Goal: Transaction & Acquisition: Purchase product/service

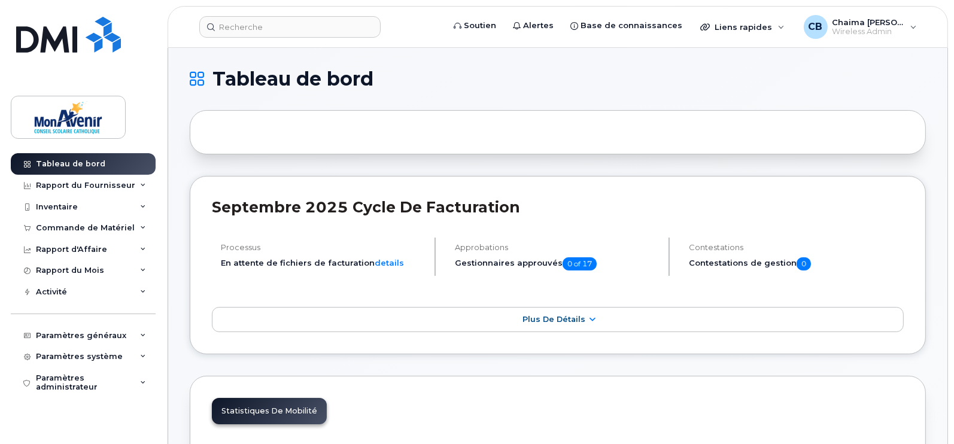
click at [72, 232] on div "Commande de Matériel" at bounding box center [83, 228] width 145 height 22
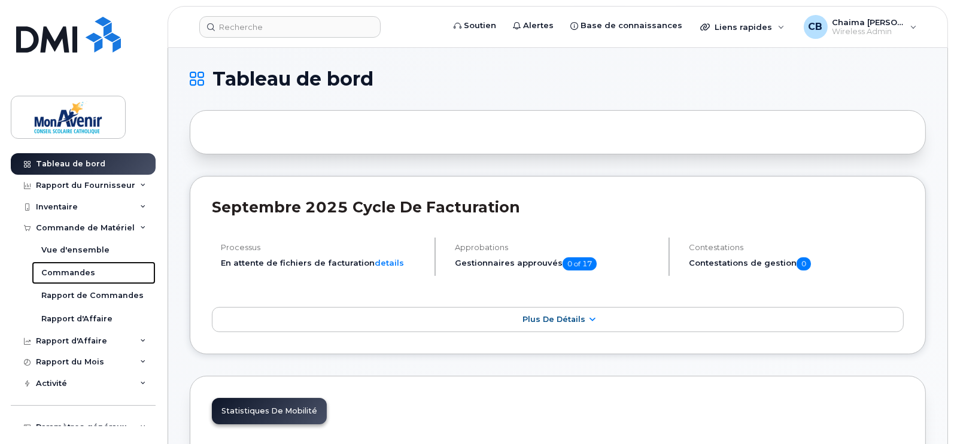
click at [96, 267] on link "Commandes" at bounding box center [94, 272] width 124 height 23
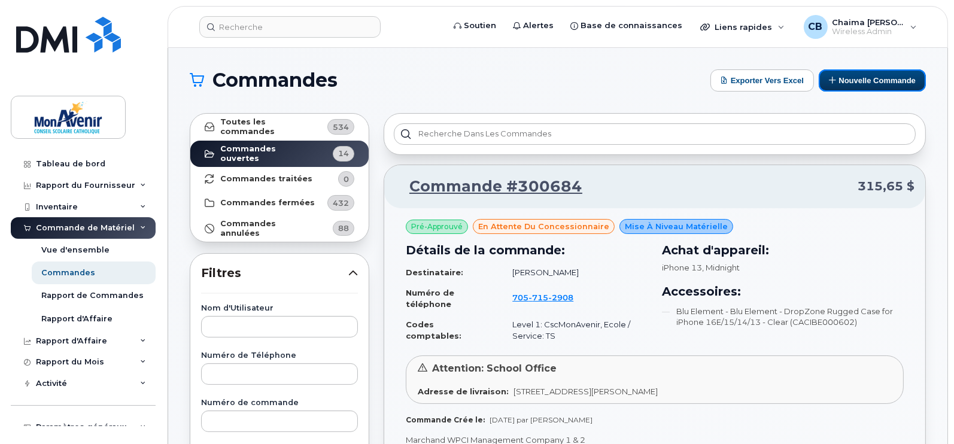
drag, startPoint x: 892, startPoint y: 77, endPoint x: 900, endPoint y: 72, distance: 9.5
click at [900, 72] on button "Nouvelle commande" at bounding box center [872, 80] width 107 height 22
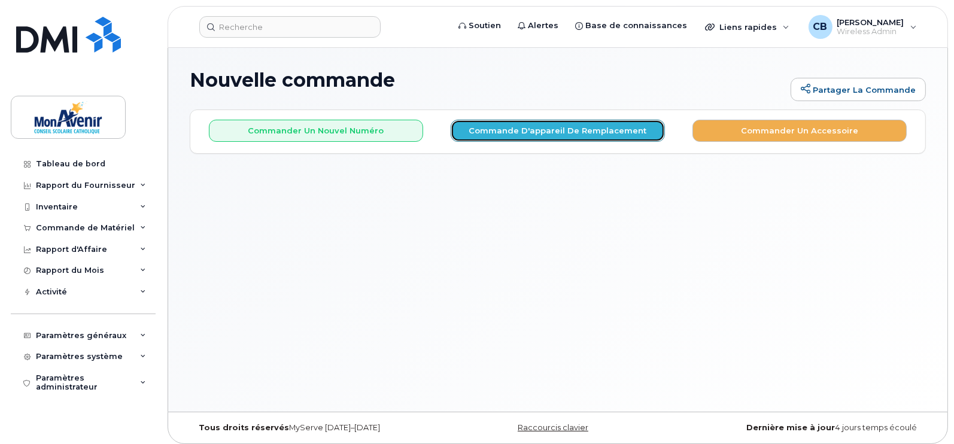
click at [563, 133] on button "Commande d'appareil de remplacement" at bounding box center [558, 131] width 214 height 22
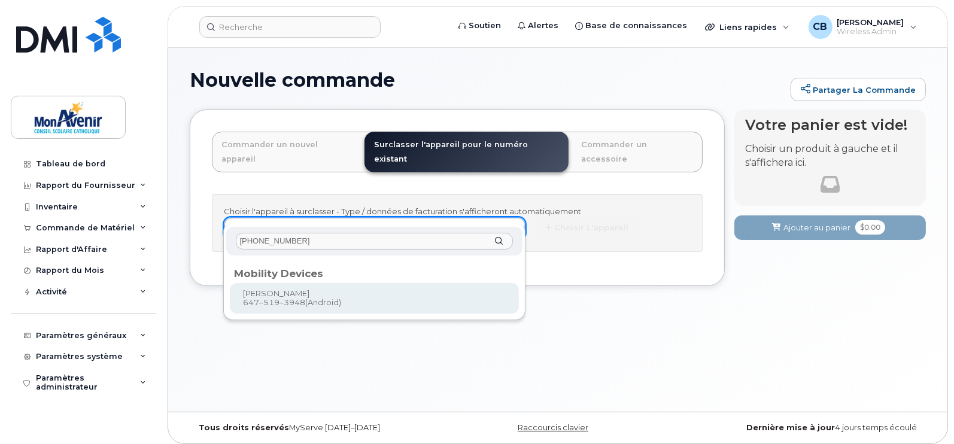
type input "647-519-3948"
type input "319059"
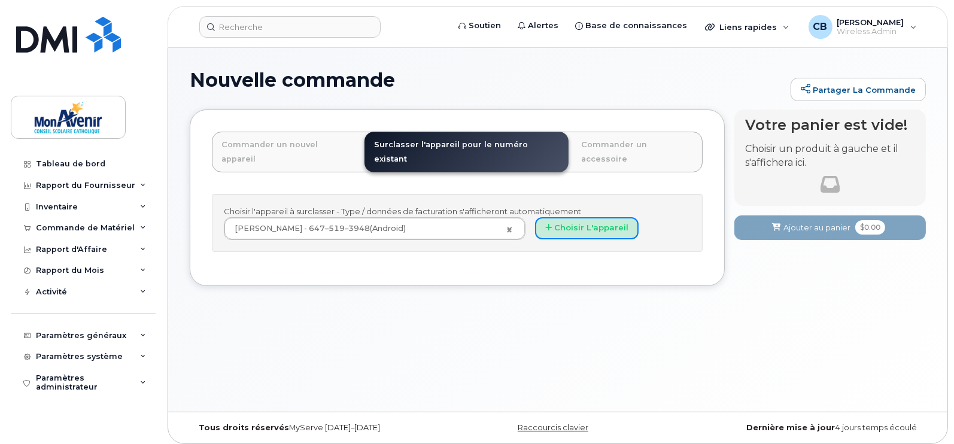
click at [595, 217] on button "Choisir l'appareil" at bounding box center [587, 228] width 104 height 22
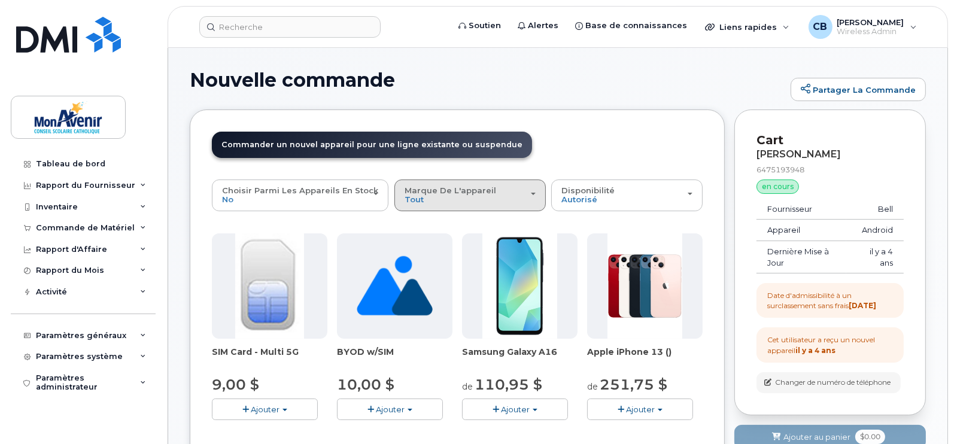
click at [416, 200] on div "Marque de l'appareil Tout Android iPhone Unknown" at bounding box center [470, 195] width 131 height 19
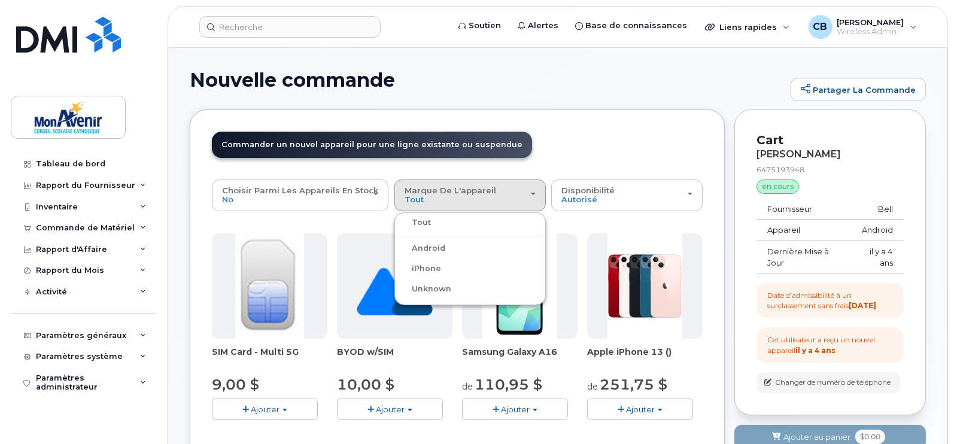
click at [415, 237] on ul "Tout Android iPhone Unknown" at bounding box center [469, 258] width 151 height 93
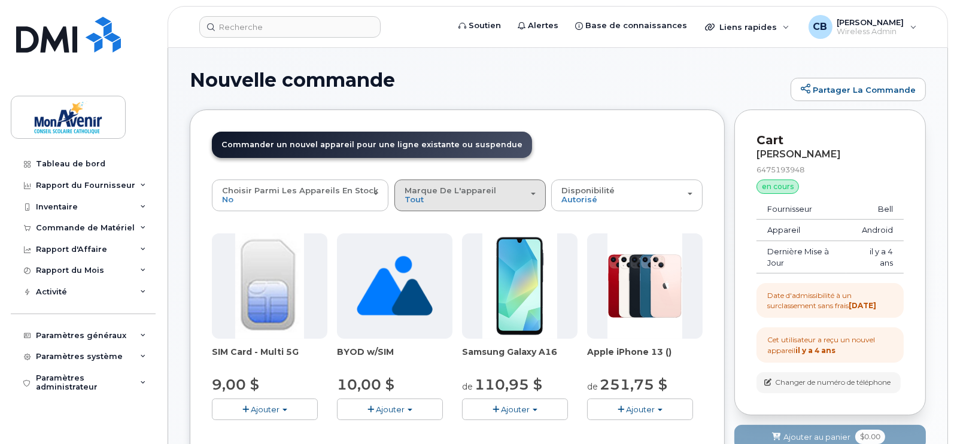
click at [460, 194] on div "Marque de l'appareil Tout Android iPhone Unknown" at bounding box center [470, 195] width 131 height 19
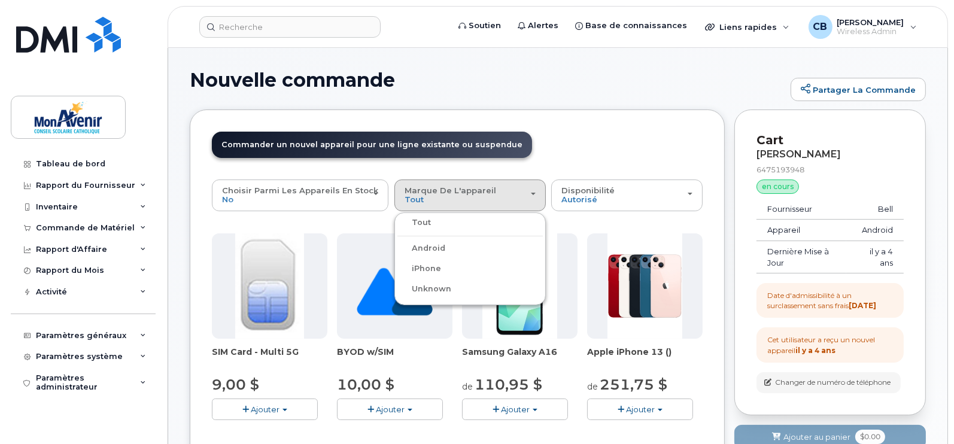
click at [412, 247] on label "Android" at bounding box center [421, 248] width 48 height 14
click at [0, 0] on input "Android" at bounding box center [0, 0] width 0 height 0
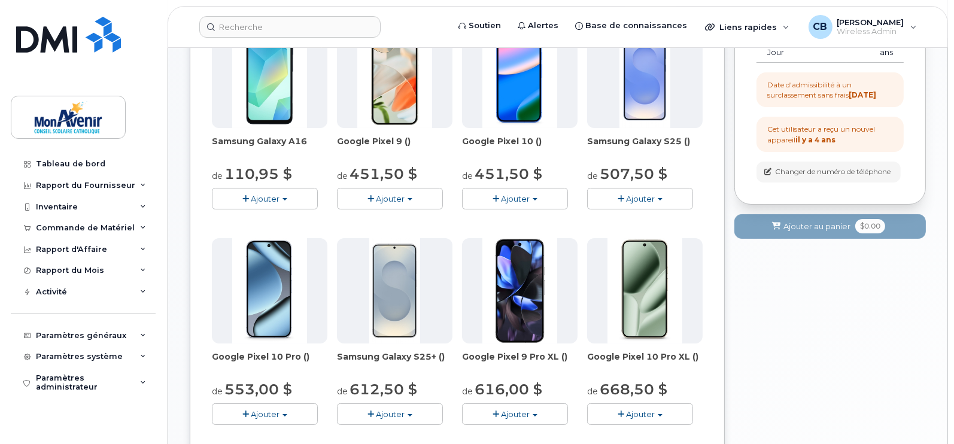
scroll to position [217, 0]
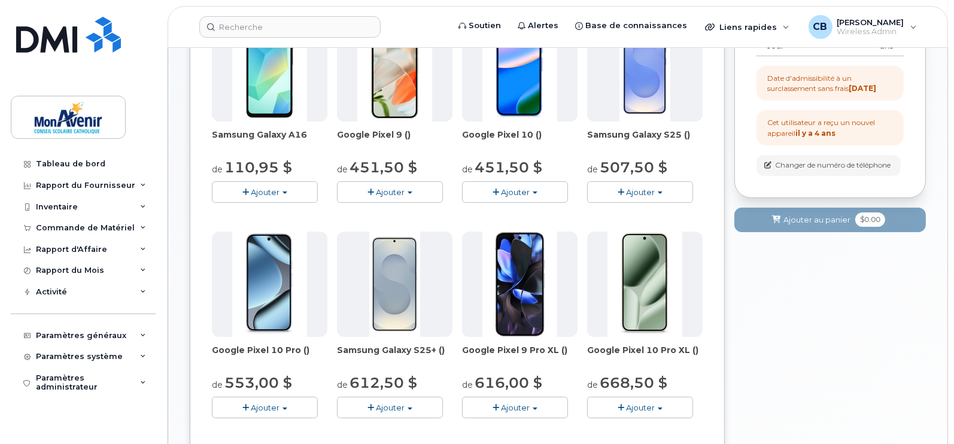
click at [403, 405] on span "Ajouter" at bounding box center [390, 408] width 29 height 10
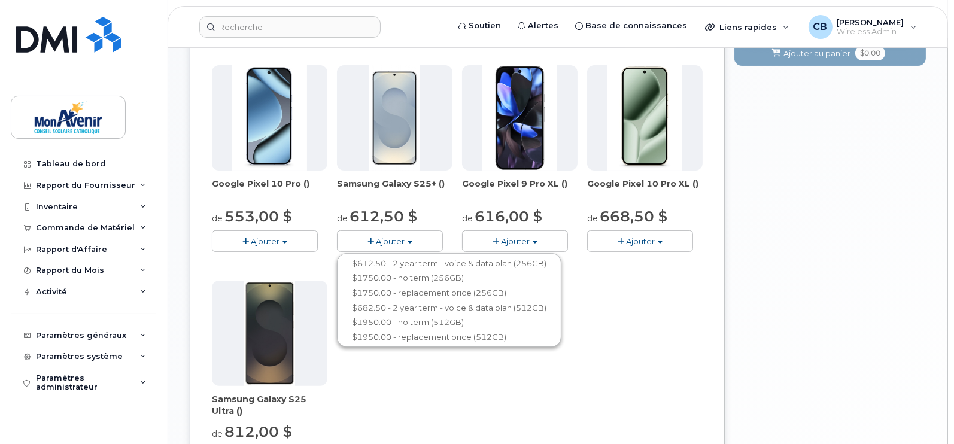
scroll to position [391, 0]
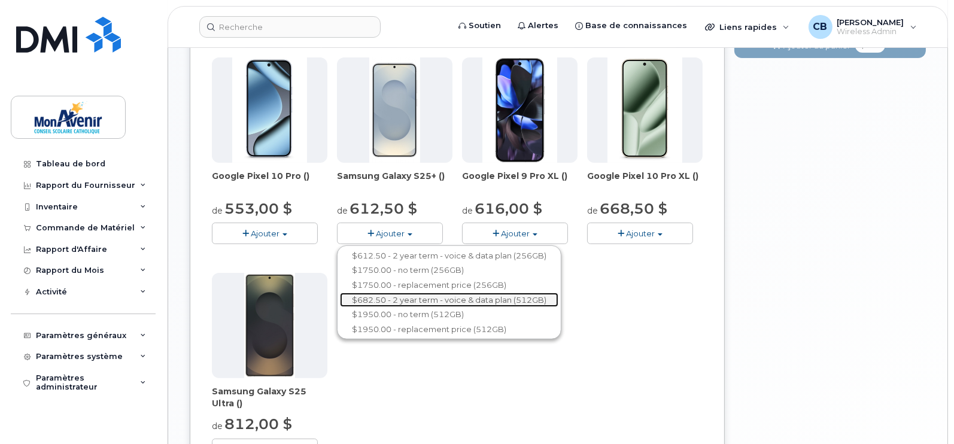
click at [509, 300] on link "$682.50 - 2 year term - voice & data plan (512GB)" at bounding box center [449, 300] width 218 height 15
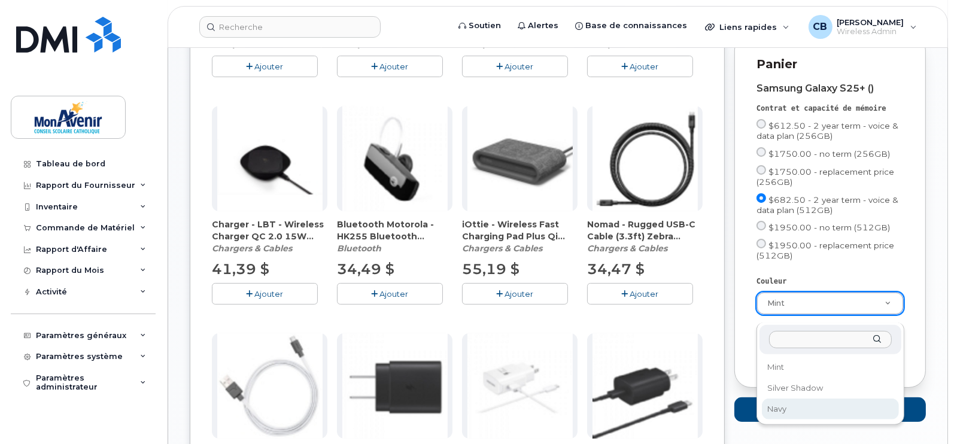
select select "Navy"
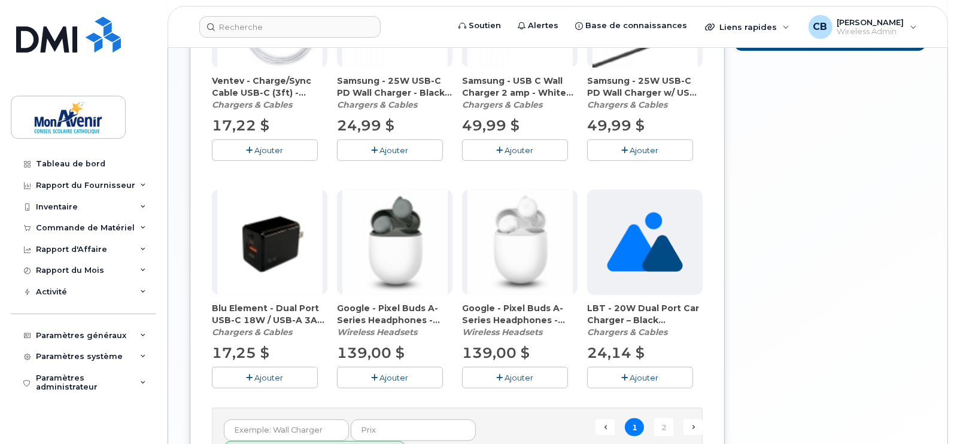
scroll to position [903, 0]
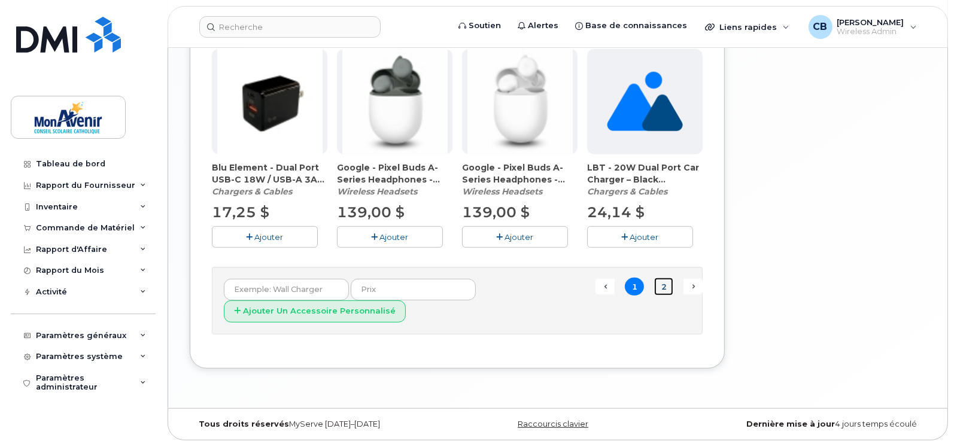
click at [662, 292] on link "2" at bounding box center [663, 287] width 19 height 19
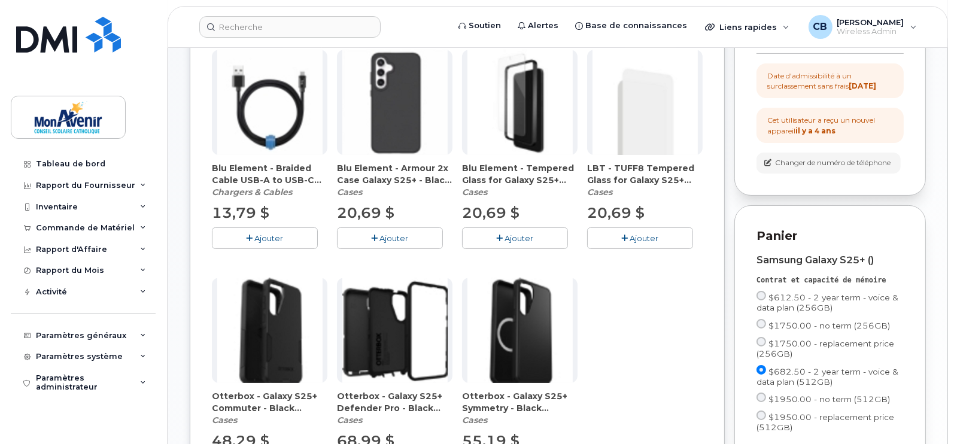
scroll to position [179, 0]
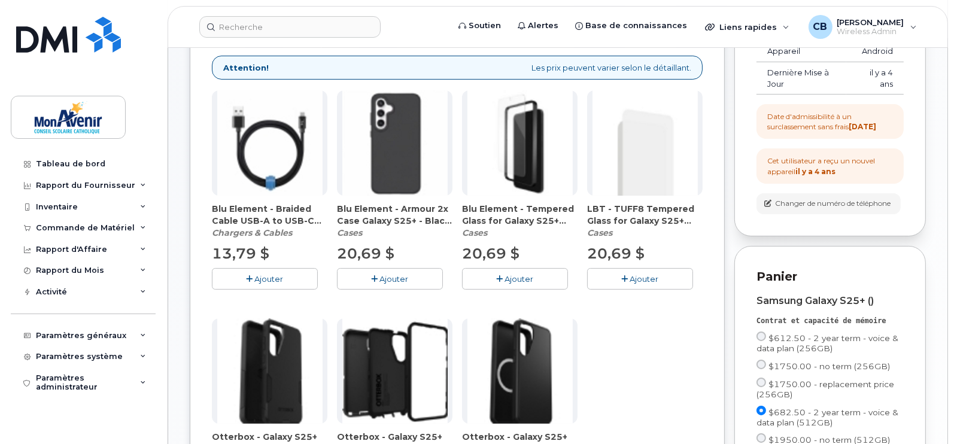
drag, startPoint x: 950, startPoint y: 121, endPoint x: 944, endPoint y: 254, distance: 132.4
click at [944, 254] on body "Soutien Alertes Base de connaissances Liens rapides Suspendre/Supprimer l’appar…" at bounding box center [477, 268] width 954 height 894
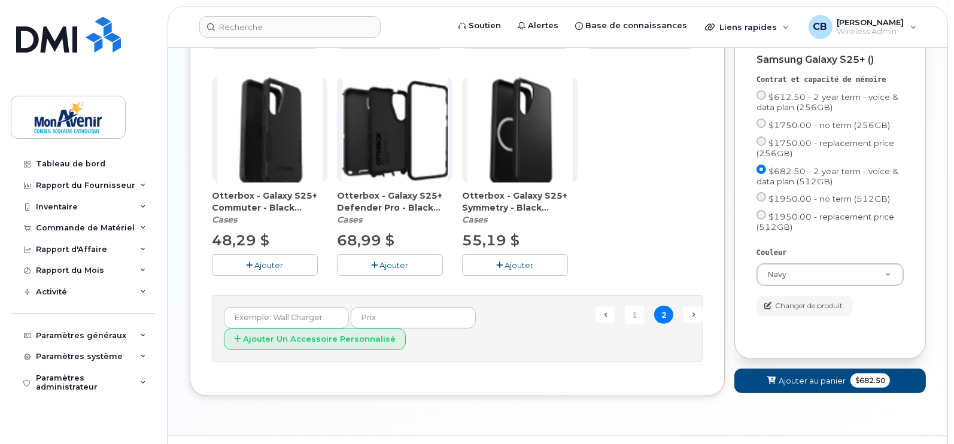
scroll to position [423, 0]
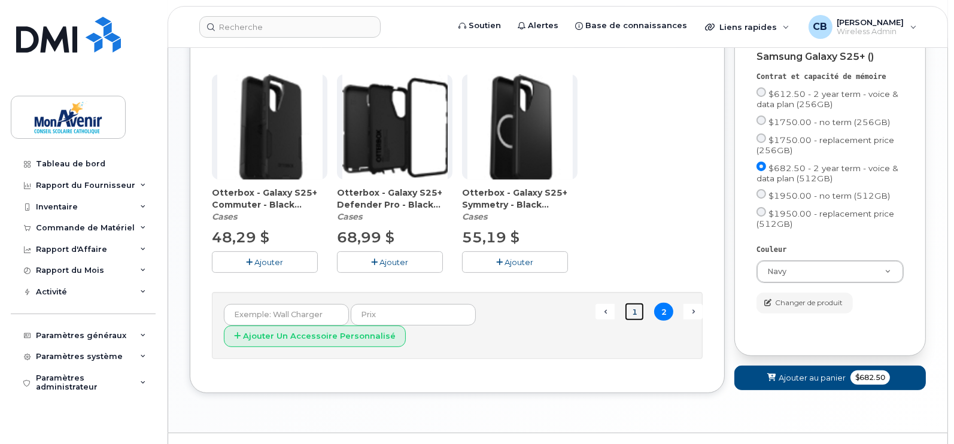
click at [634, 310] on link "1" at bounding box center [634, 312] width 19 height 19
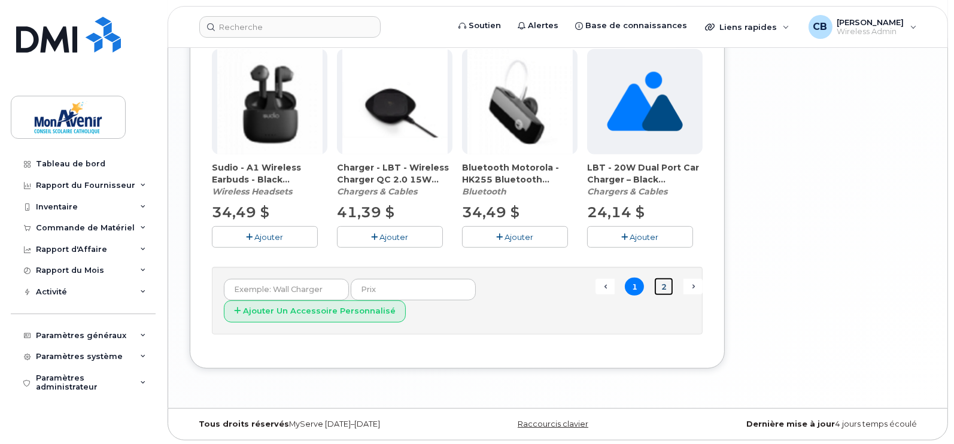
click at [664, 284] on link "2" at bounding box center [663, 287] width 19 height 19
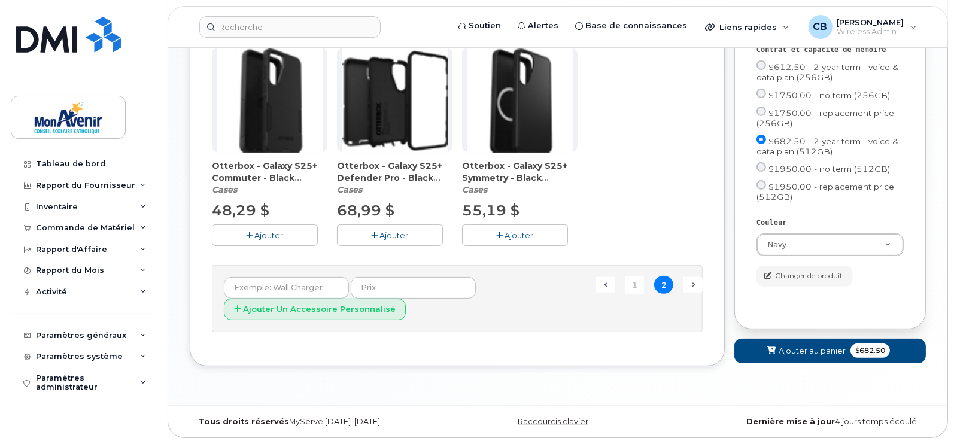
click at [281, 230] on span "Ajouter" at bounding box center [269, 235] width 29 height 10
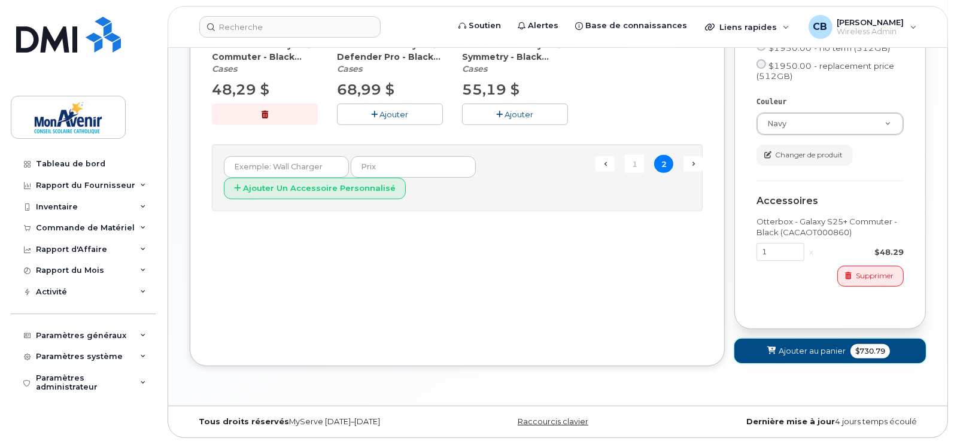
click at [805, 354] on span "Ajouter au panier" at bounding box center [811, 350] width 67 height 11
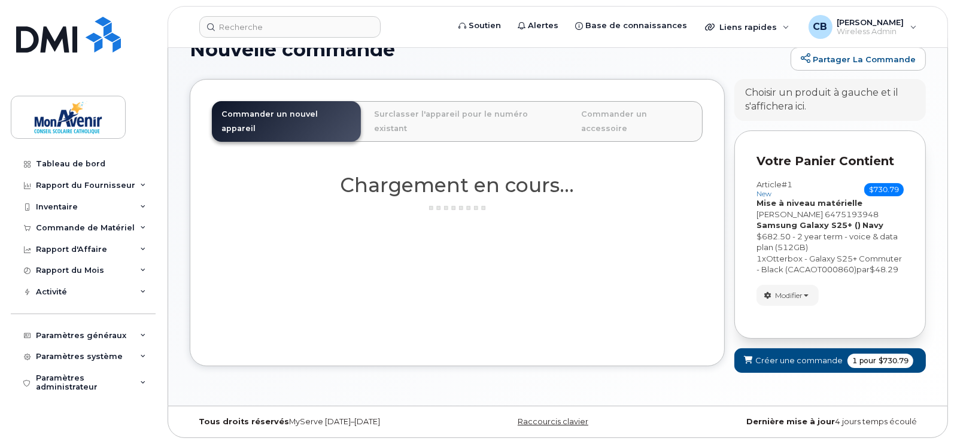
scroll to position [817, 0]
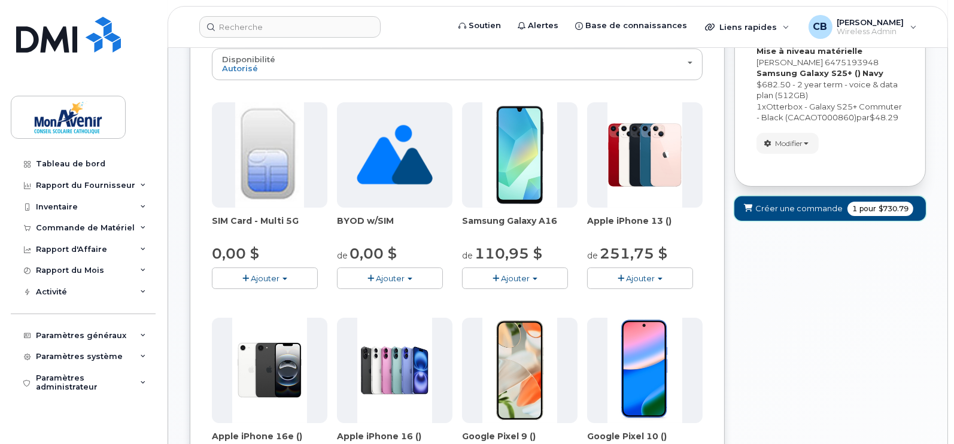
click at [793, 214] on span "Créer une commande" at bounding box center [798, 208] width 87 height 11
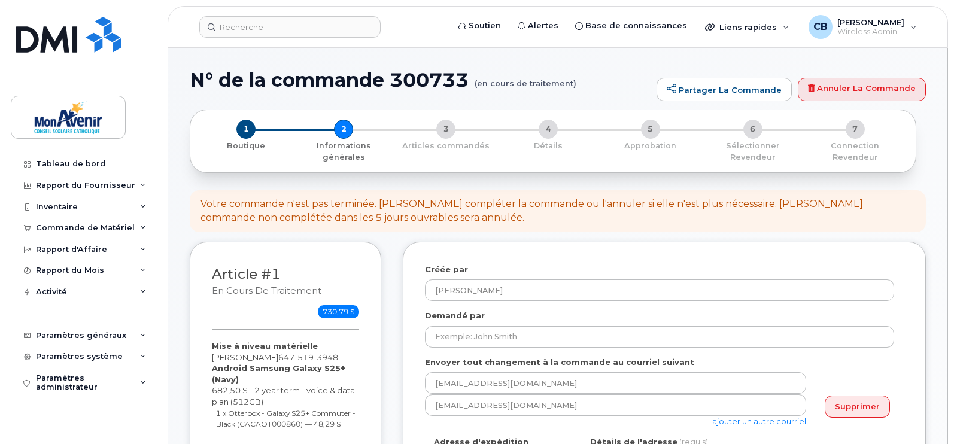
select select
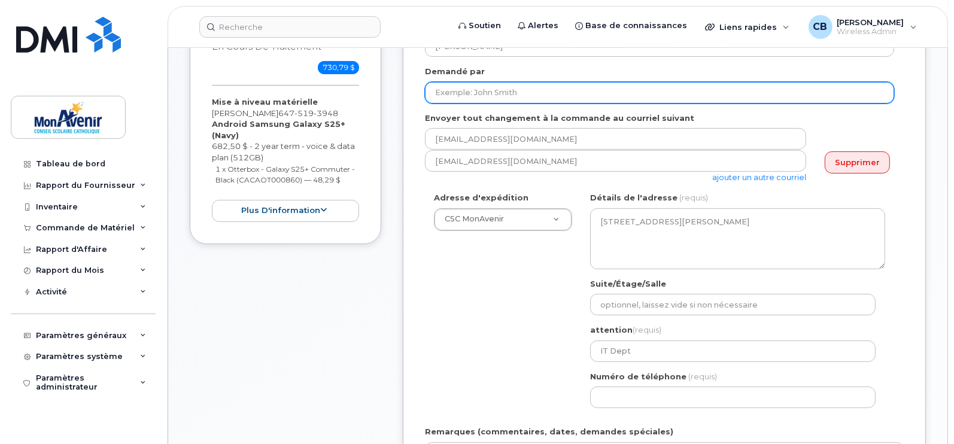
click at [509, 91] on input "Demandé par" at bounding box center [659, 93] width 469 height 22
paste input "[PERSON_NAME]"
type input "[PERSON_NAME]"
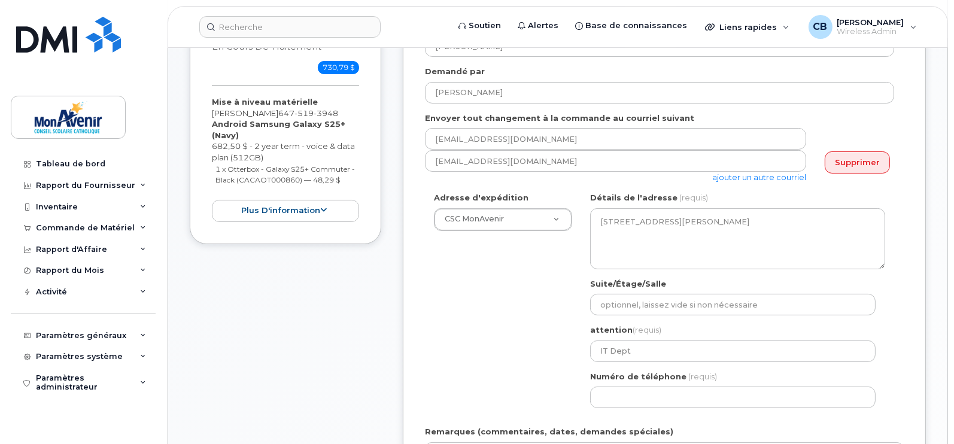
click at [795, 177] on link "ajouter un autre courriel" at bounding box center [759, 177] width 94 height 10
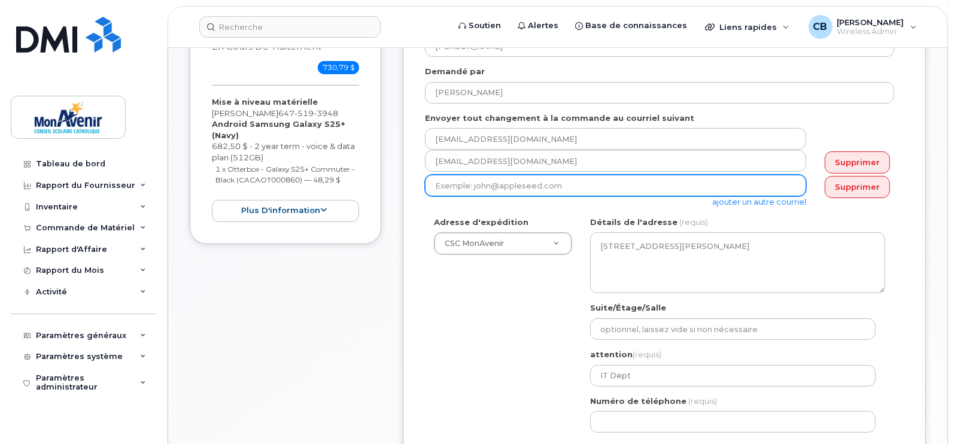
click at [712, 185] on input "email" at bounding box center [615, 186] width 381 height 22
drag, startPoint x: 506, startPoint y: 185, endPoint x: 169, endPoint y: 169, distance: 336.7
click at [175, 170] on div "N° de la commande 300733 (en cours de traitement) Partager la commande Annuler …" at bounding box center [557, 371] width 779 height 1134
paste input "ndooya@cscmonavenir.ca"
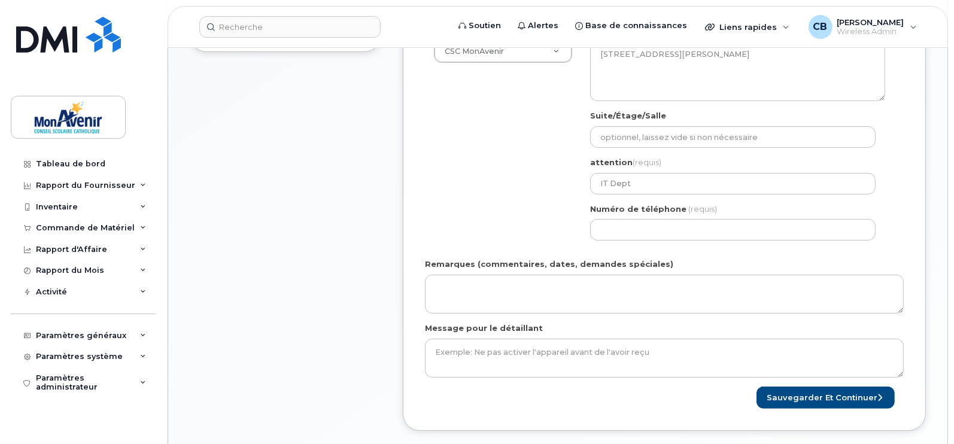
scroll to position [440, 0]
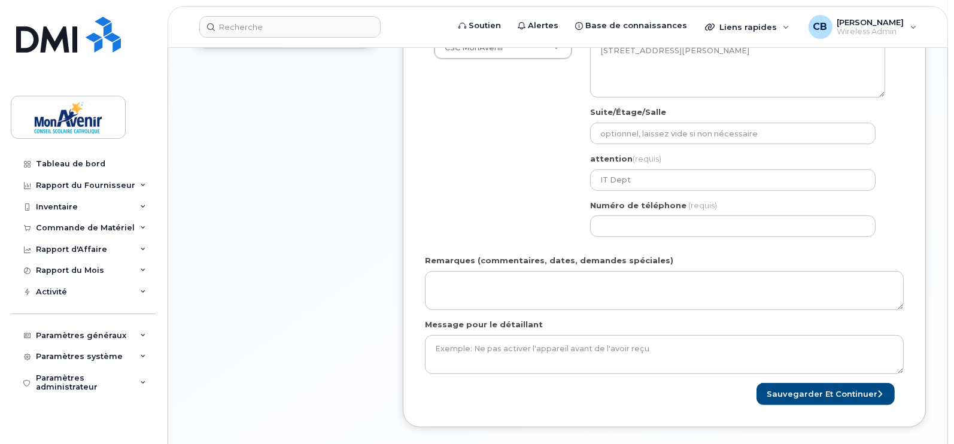
type input "asandooya@cscmonavenir.ca"
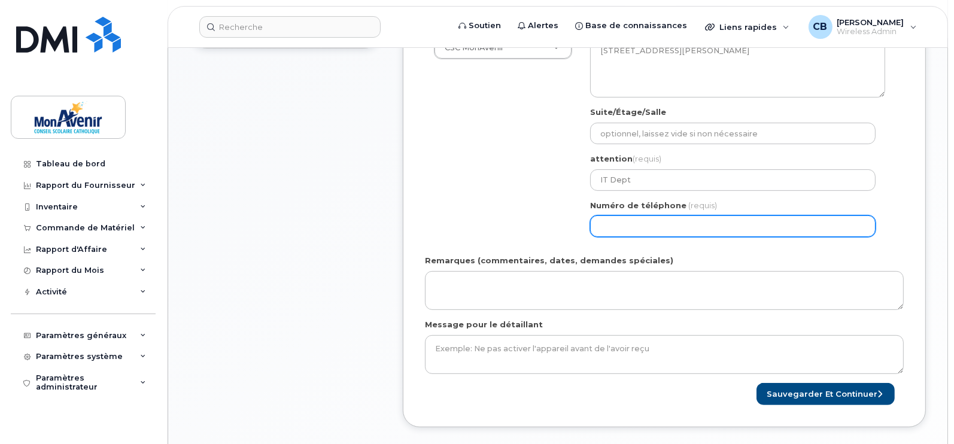
click at [695, 228] on input "Numéro de téléphone" at bounding box center [732, 226] width 285 height 22
click at [643, 229] on input "Numéro de téléphone" at bounding box center [732, 226] width 285 height 22
select select
type input "6475193948"
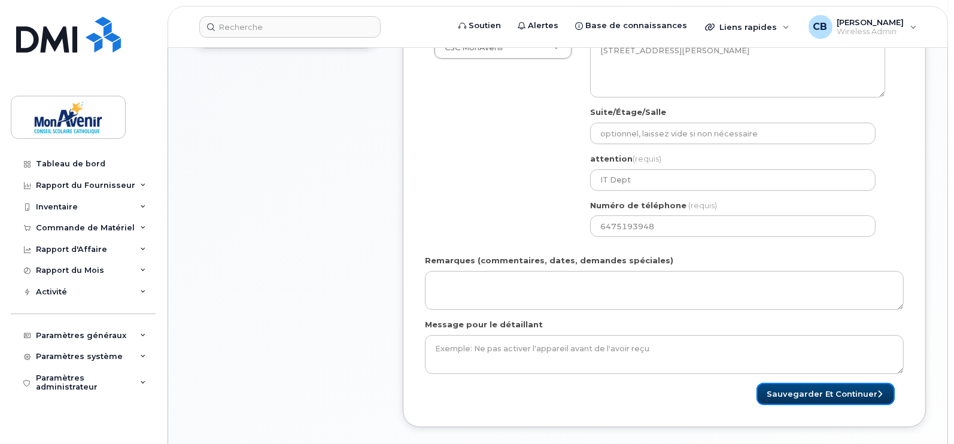
click at [843, 387] on button "Sauvegarder et continuer" at bounding box center [825, 394] width 138 height 22
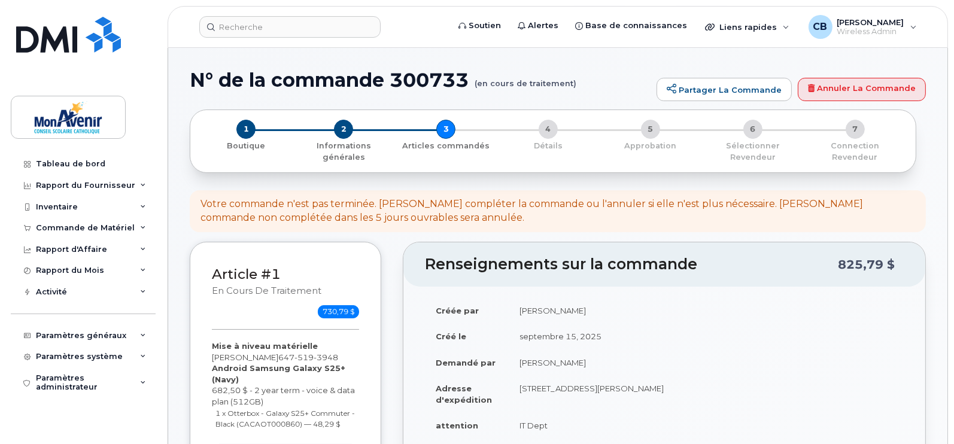
scroll to position [388, 0]
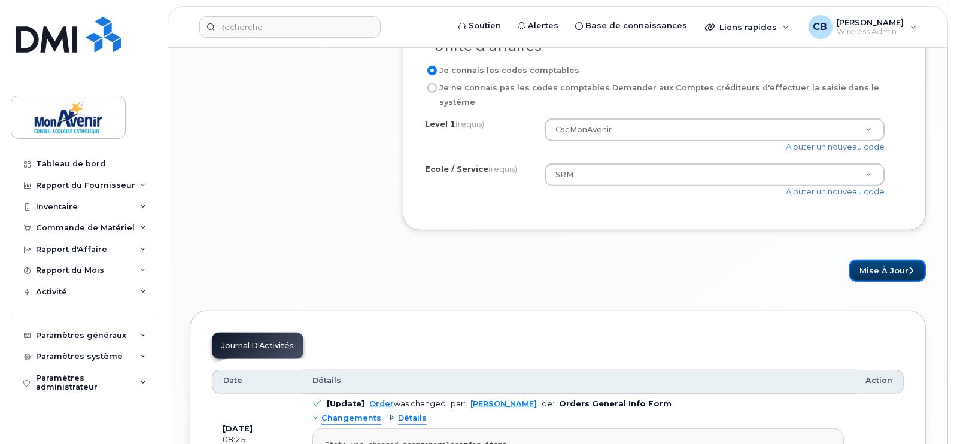
click at [880, 260] on button "Mise à jour" at bounding box center [887, 271] width 77 height 22
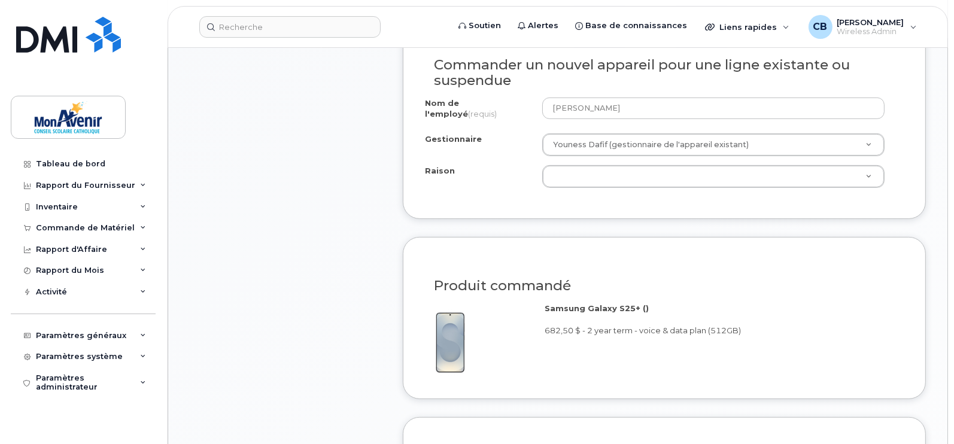
scroll to position [730, 0]
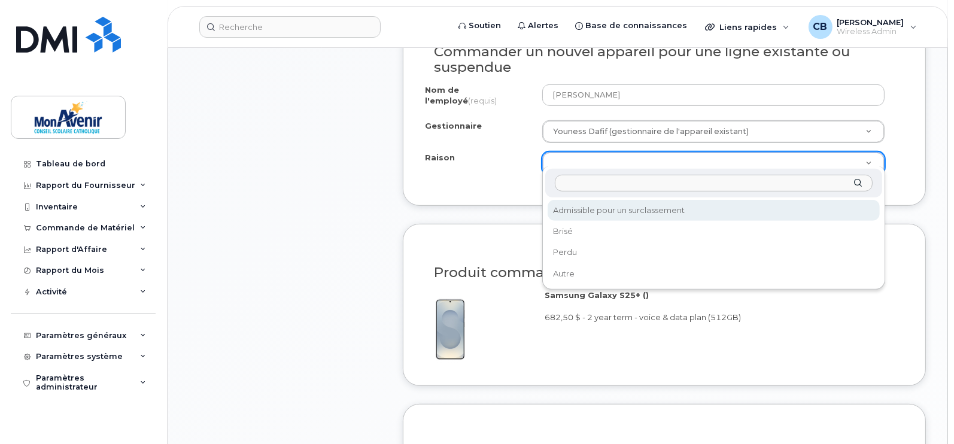
select select "eligible_for_upgrade"
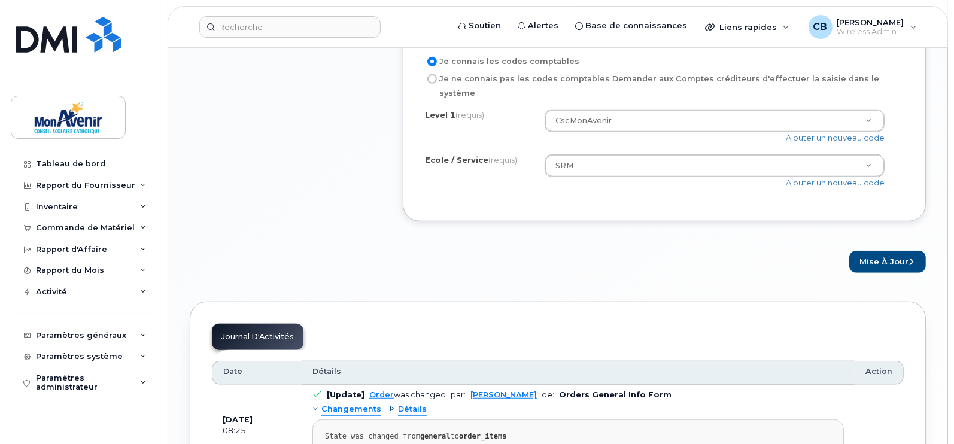
scroll to position [1150, 0]
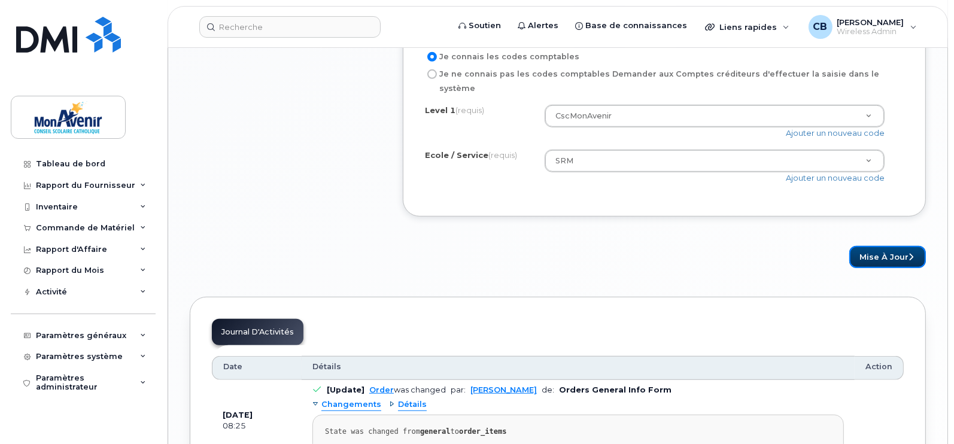
click at [868, 246] on button "Mise à jour" at bounding box center [887, 257] width 77 height 22
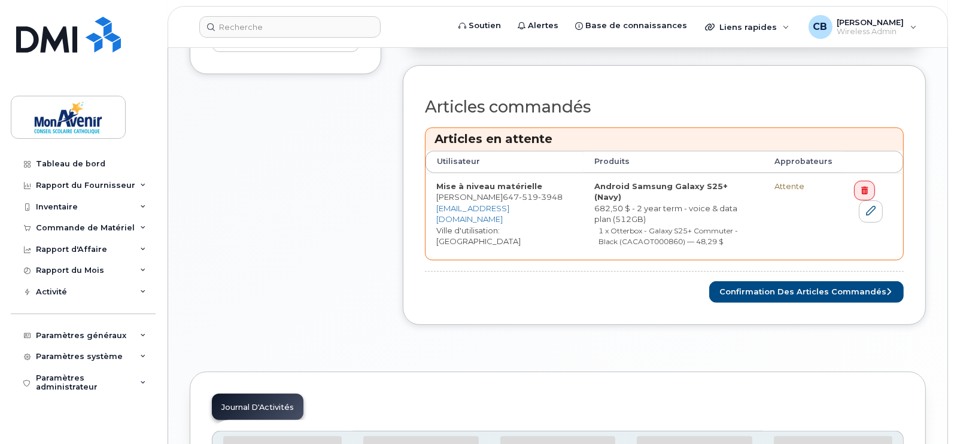
scroll to position [470, 0]
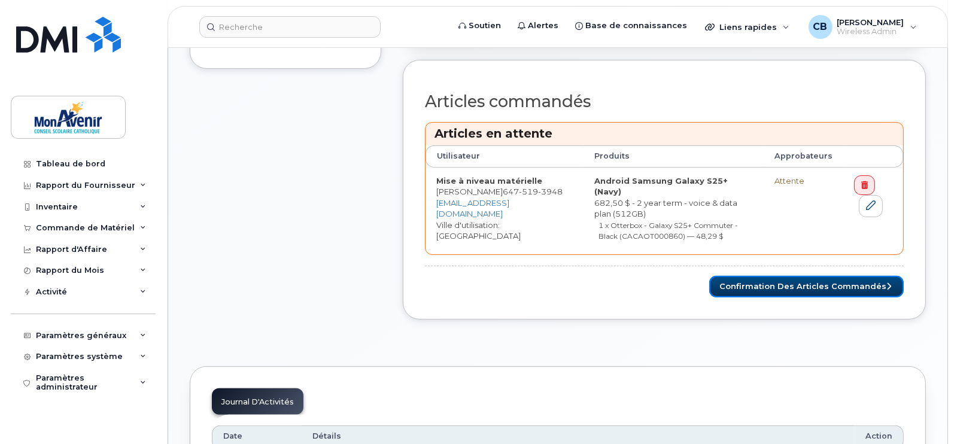
click at [823, 276] on button "Confirmation des articles commandés" at bounding box center [806, 287] width 194 height 22
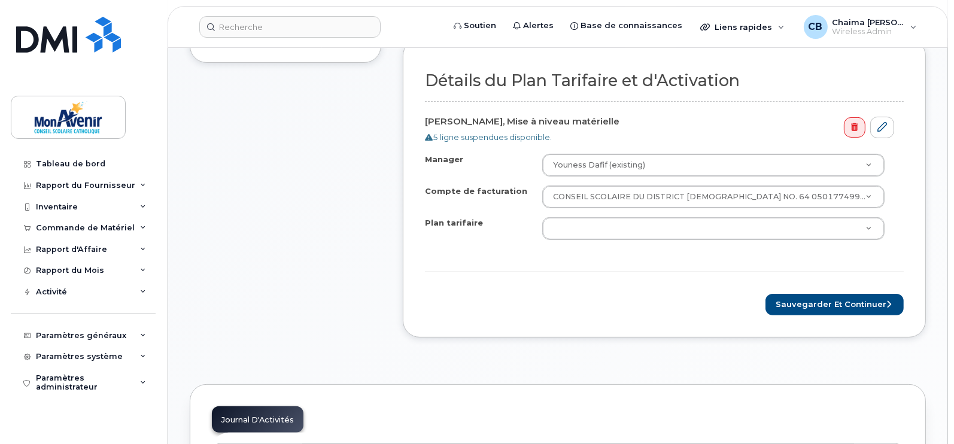
scroll to position [521, 0]
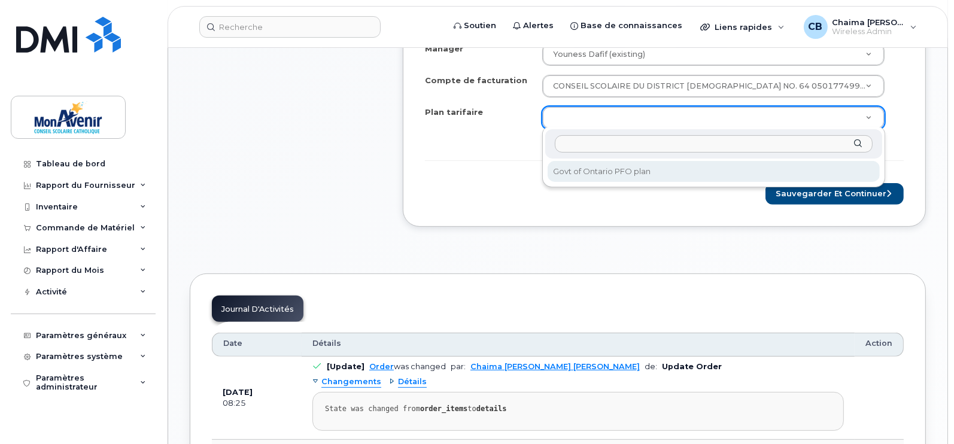
click at [748, 157] on div "Govt of Ontario PFO plan" at bounding box center [713, 157] width 343 height 60
select select "Govt of Ontario PFO plan"
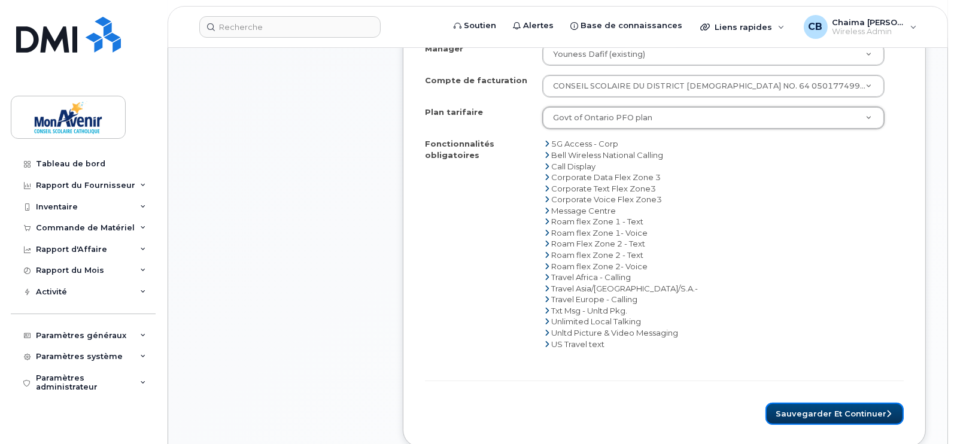
click at [835, 413] on button "Sauvegarder et continuer" at bounding box center [834, 414] width 138 height 22
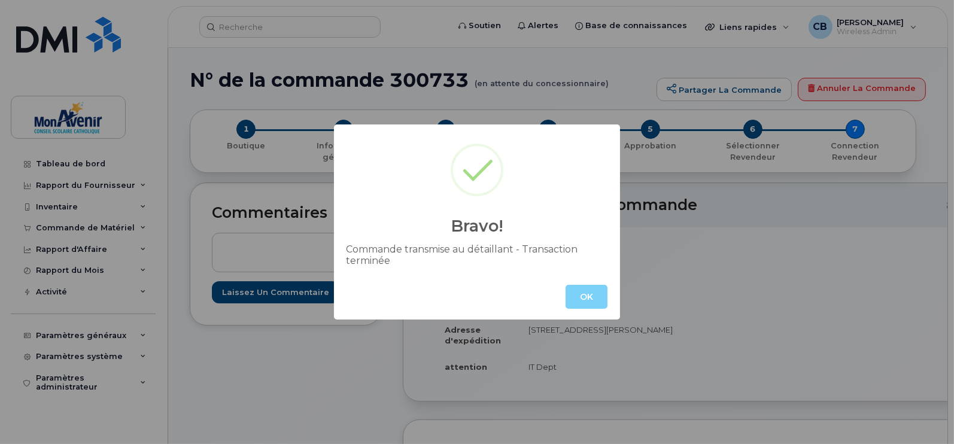
click at [583, 296] on button "OK" at bounding box center [586, 297] width 42 height 24
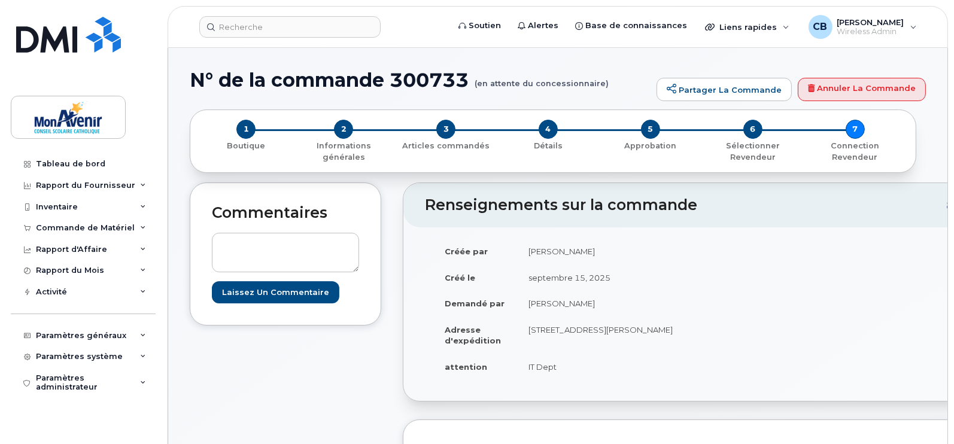
click at [439, 78] on h1 "N° de la commande 300733 (en attente du concessionnaire)" at bounding box center [420, 79] width 461 height 21
copy h1 "300733"
click at [101, 223] on div "Commande de Matériel" at bounding box center [85, 228] width 99 height 10
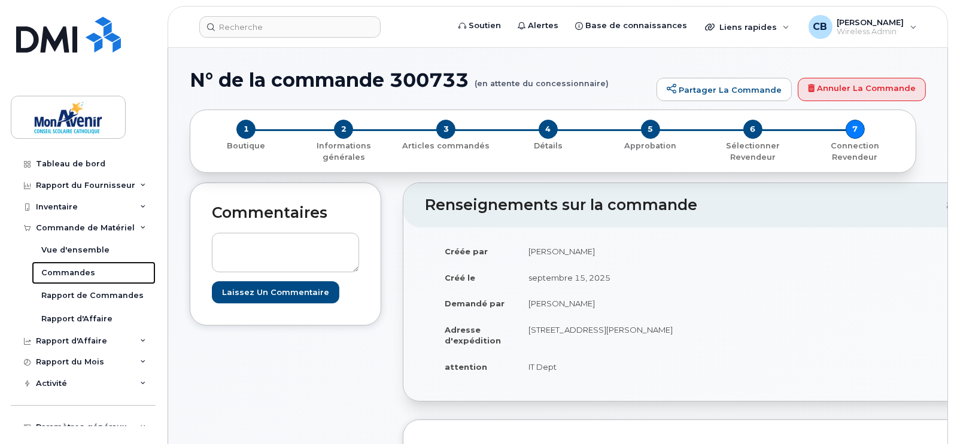
click at [69, 277] on div "Commandes" at bounding box center [68, 272] width 54 height 11
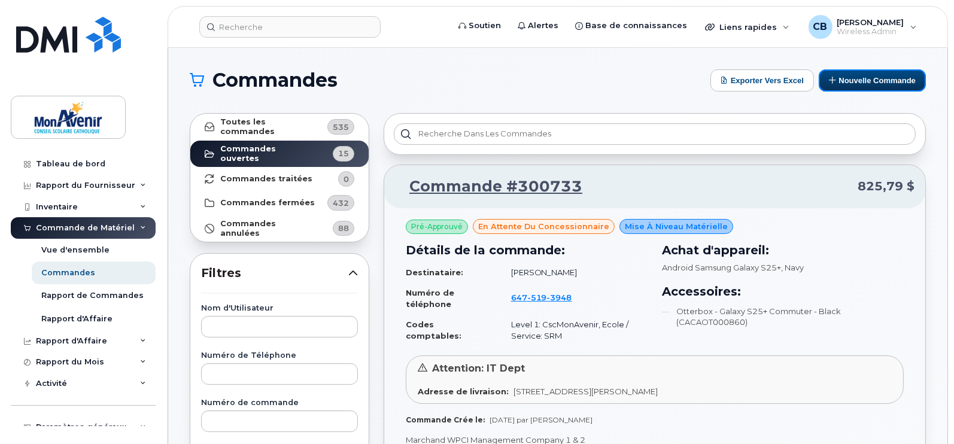
click at [897, 82] on button "Nouvelle commande" at bounding box center [872, 80] width 107 height 22
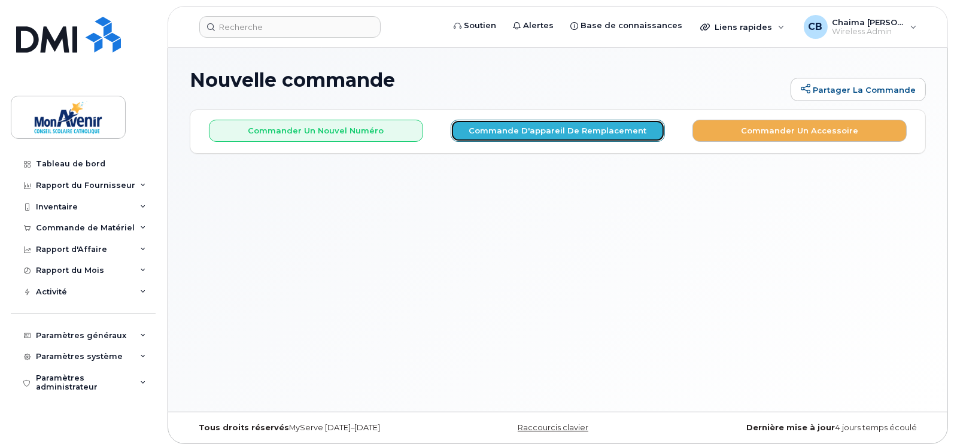
click at [548, 124] on button "Commande d'appareil de remplacement" at bounding box center [558, 131] width 214 height 22
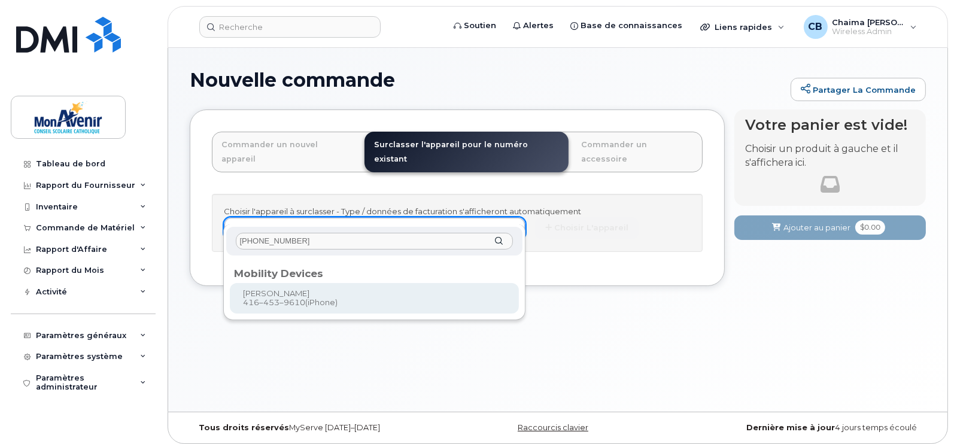
type input "416-453-9610"
type input "319000"
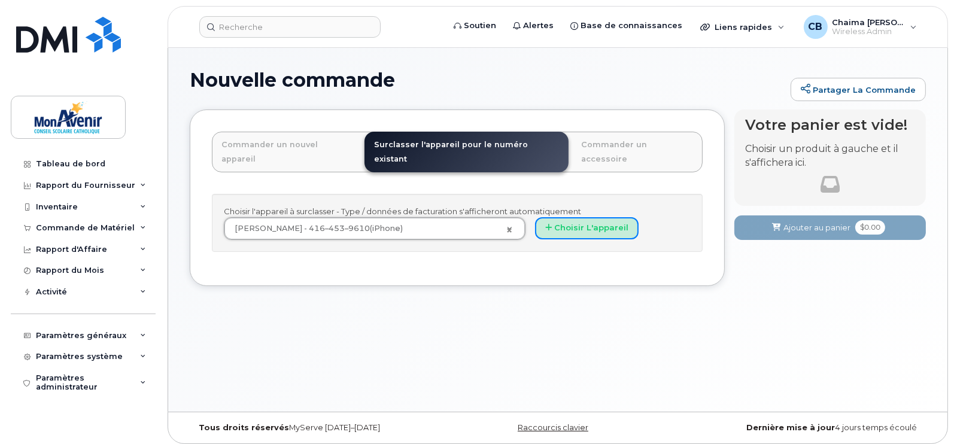
click at [590, 217] on button "Choisir l'appareil" at bounding box center [587, 228] width 104 height 22
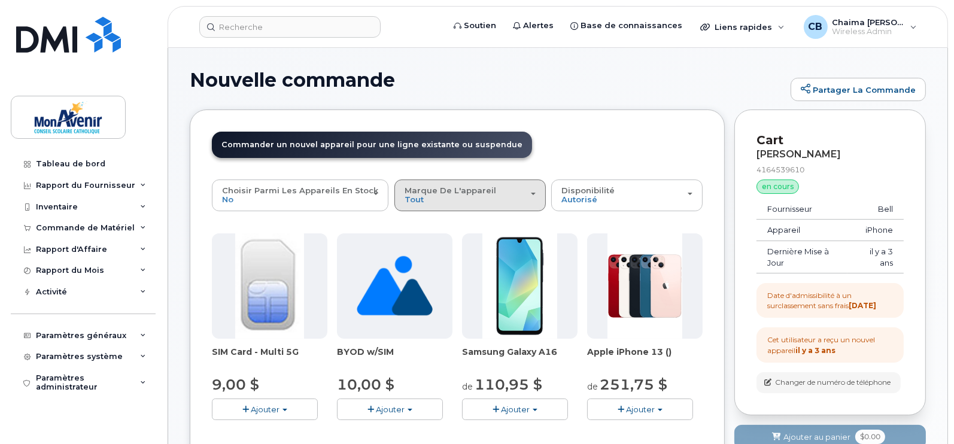
click at [441, 200] on div "Marque de l'appareil Tout Android iPhone Unknown" at bounding box center [470, 195] width 131 height 19
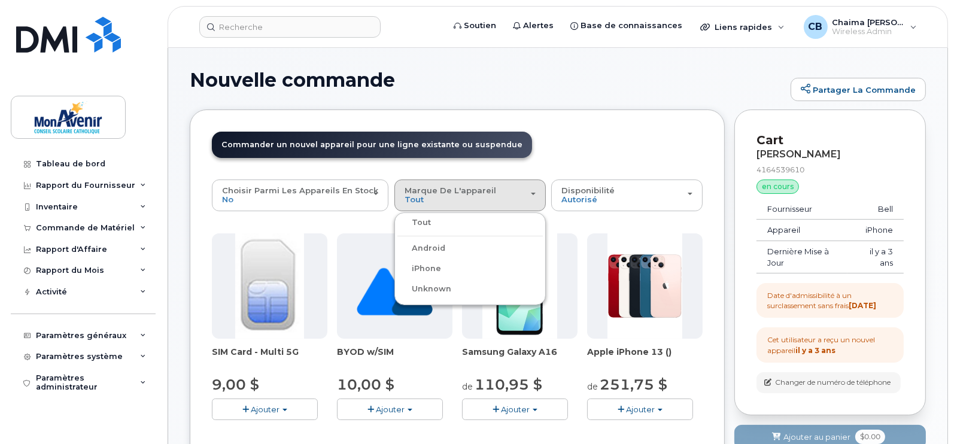
click at [428, 270] on label "iPhone" at bounding box center [419, 268] width 44 height 14
click at [0, 0] on input "iPhone" at bounding box center [0, 0] width 0 height 0
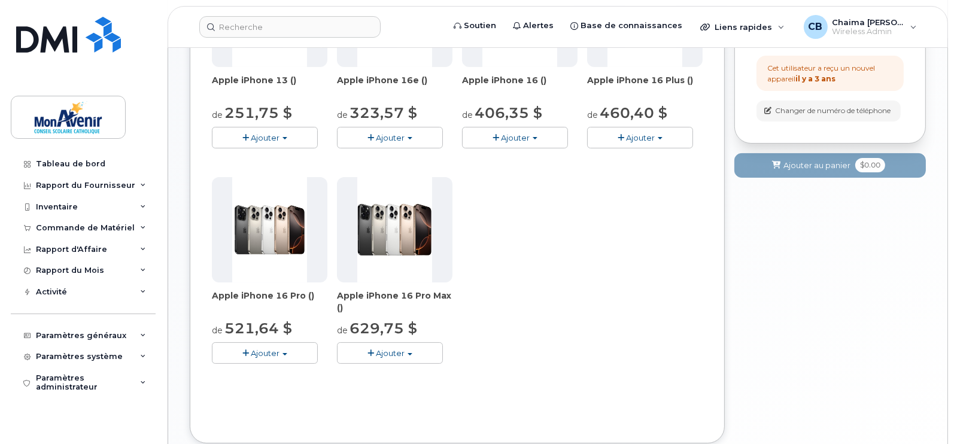
scroll to position [273, 0]
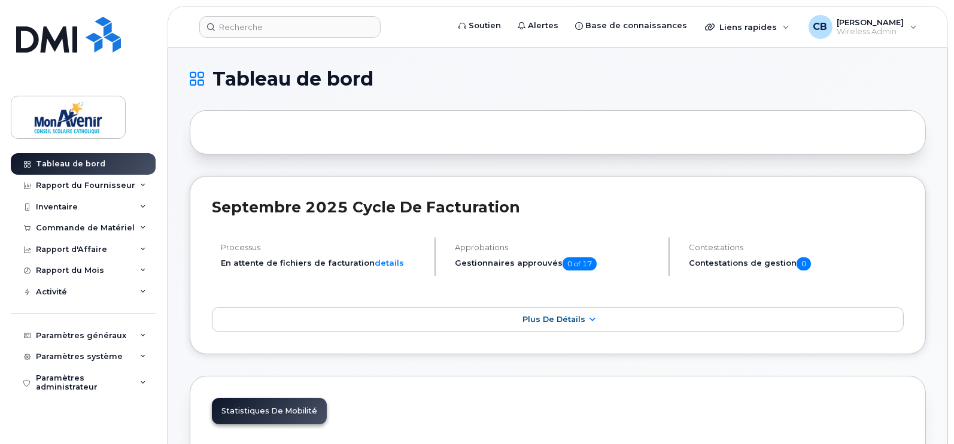
click at [853, 39] on header "Soutien Alertes Base de connaissances Liens rapides Suspendre/Supprimer l’appar…" at bounding box center [558, 27] width 780 height 42
click at [87, 229] on div "Commande de Matériel" at bounding box center [85, 228] width 99 height 10
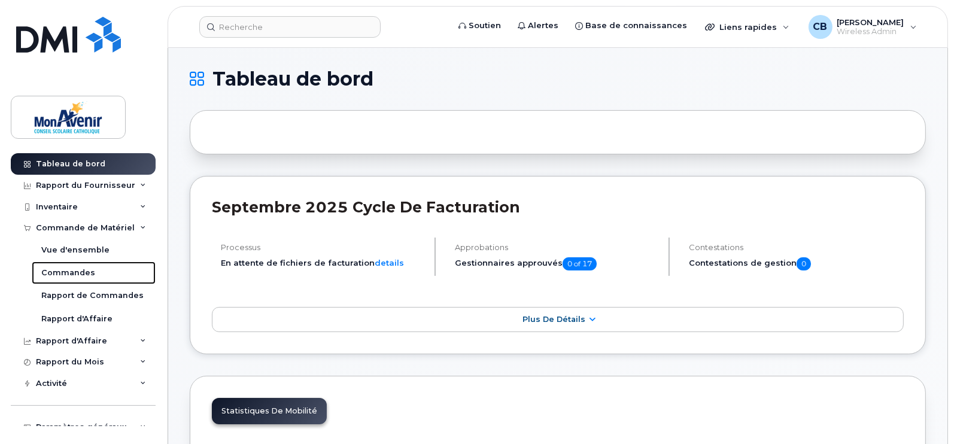
click at [68, 273] on div "Commandes" at bounding box center [68, 272] width 54 height 11
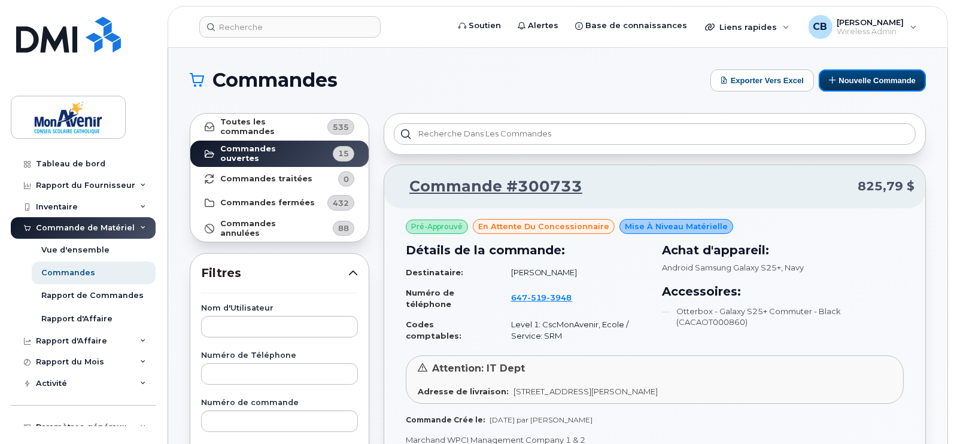
click at [885, 88] on button "Nouvelle commande" at bounding box center [872, 80] width 107 height 22
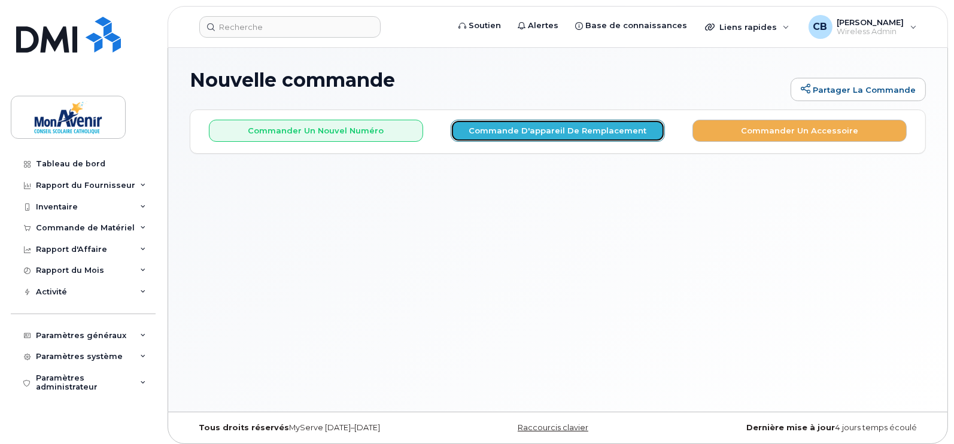
click at [536, 126] on button "Commande d'appareil de remplacement" at bounding box center [558, 131] width 214 height 22
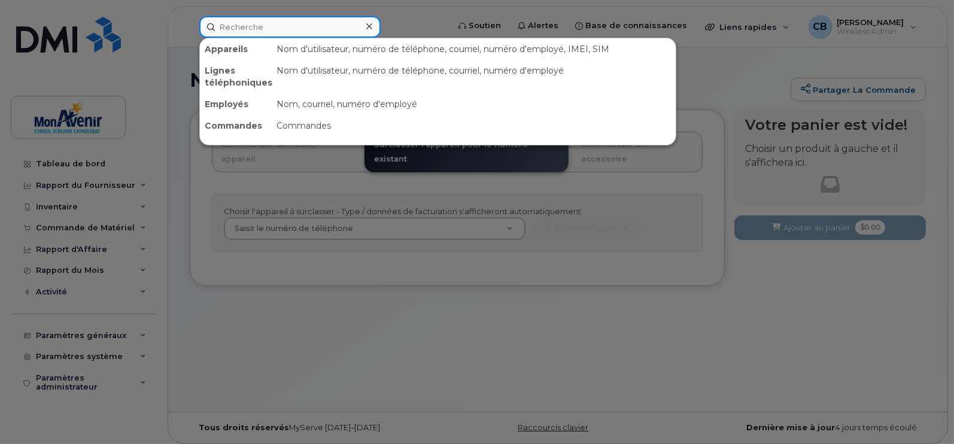
click at [284, 32] on input at bounding box center [289, 27] width 181 height 22
paste input "Doyle"
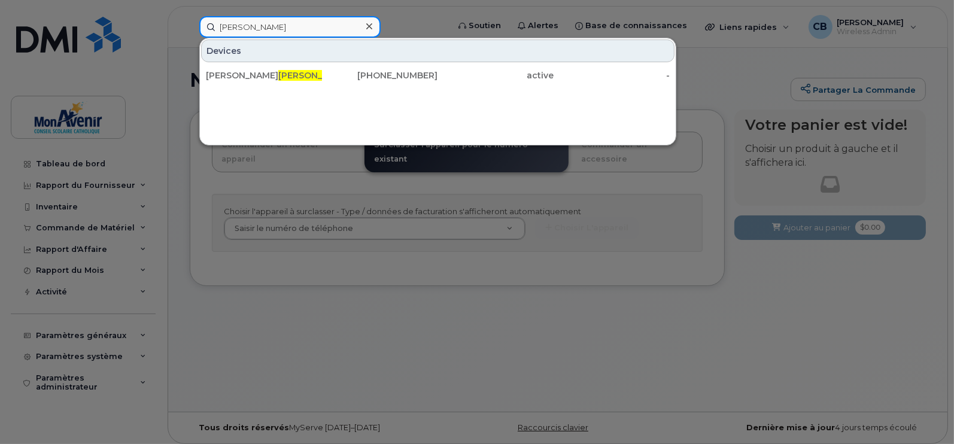
type input "Doyle"
click at [300, 78] on div "Dominique Doyle" at bounding box center [264, 75] width 116 height 12
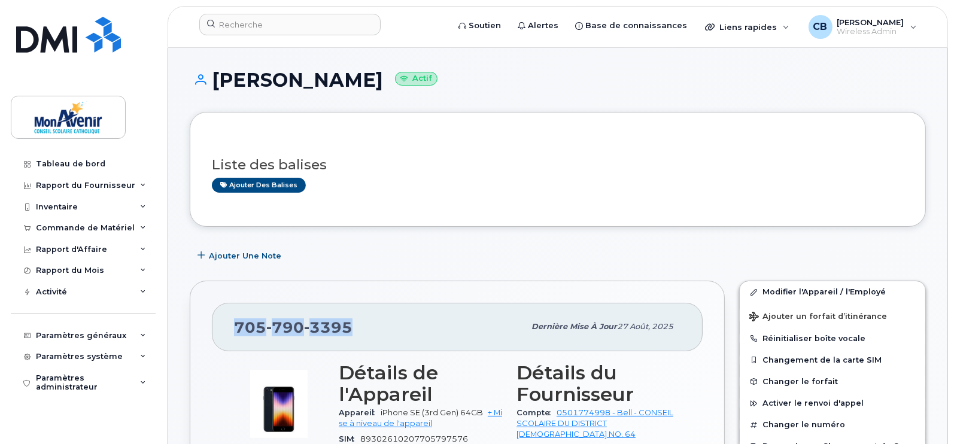
drag, startPoint x: 355, startPoint y: 327, endPoint x: 188, endPoint y: 318, distance: 167.2
copy span "[PHONE_NUMBER]"
click at [102, 220] on div "Commande de Matériel" at bounding box center [83, 228] width 145 height 22
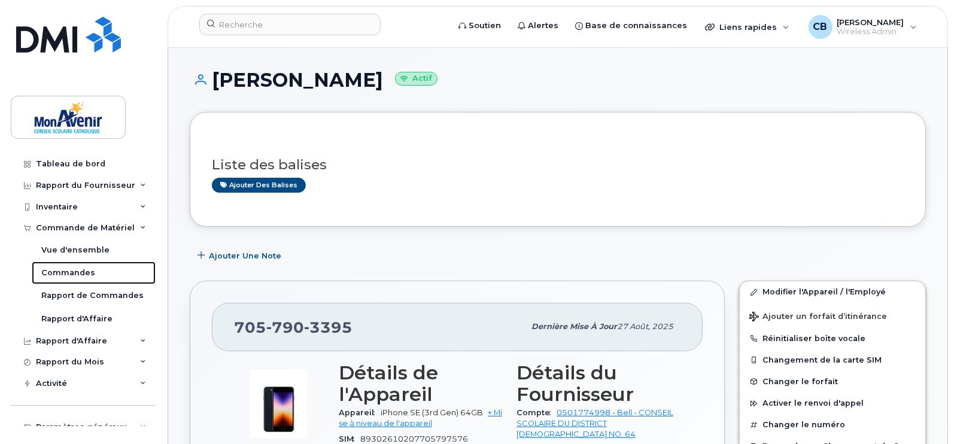
click at [72, 278] on div "Commandes" at bounding box center [68, 272] width 54 height 11
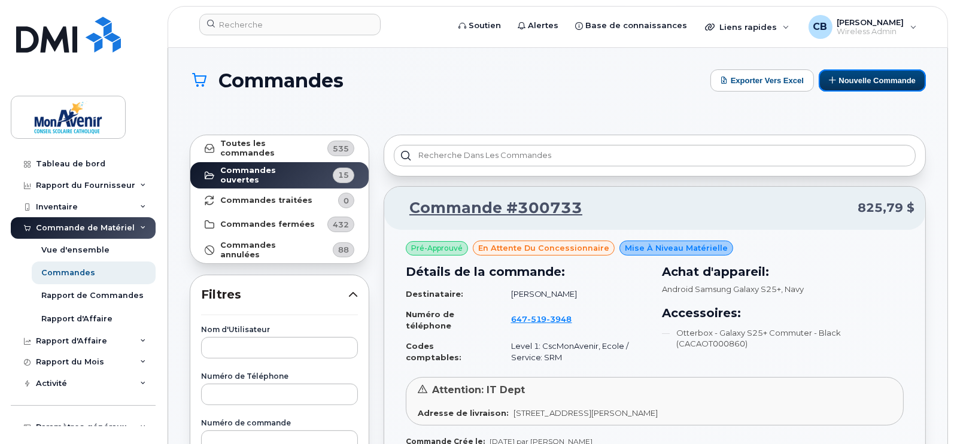
click at [851, 86] on button "Nouvelle commande" at bounding box center [872, 80] width 107 height 22
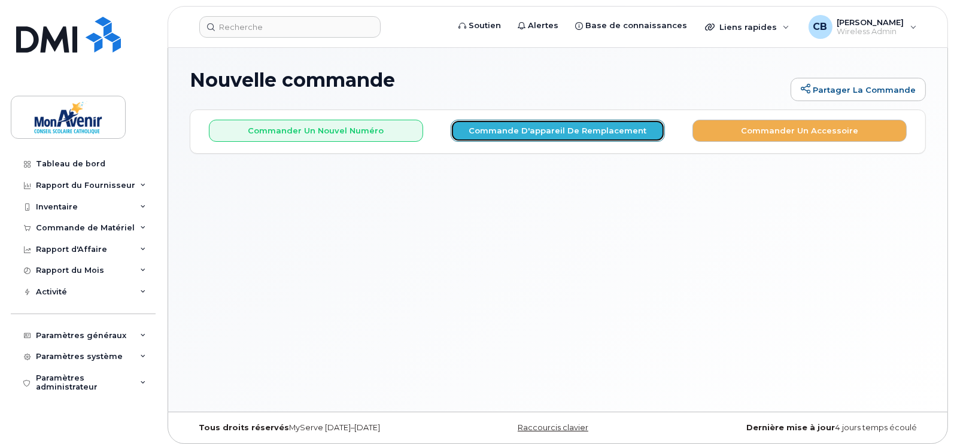
click at [550, 127] on button "Commande d'appareil de remplacement" at bounding box center [558, 131] width 214 height 22
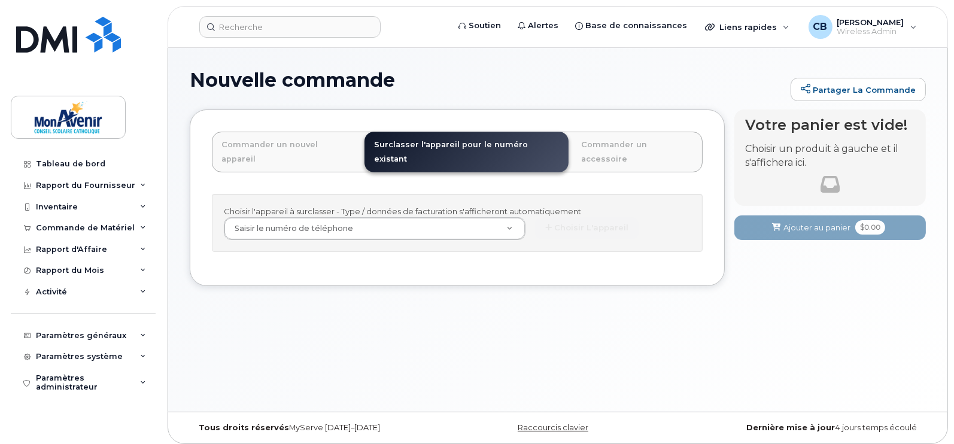
click at [351, 225] on div "Choisir l'appareil à surclasser - Type / données de facturation s'afficheront a…" at bounding box center [457, 223] width 491 height 58
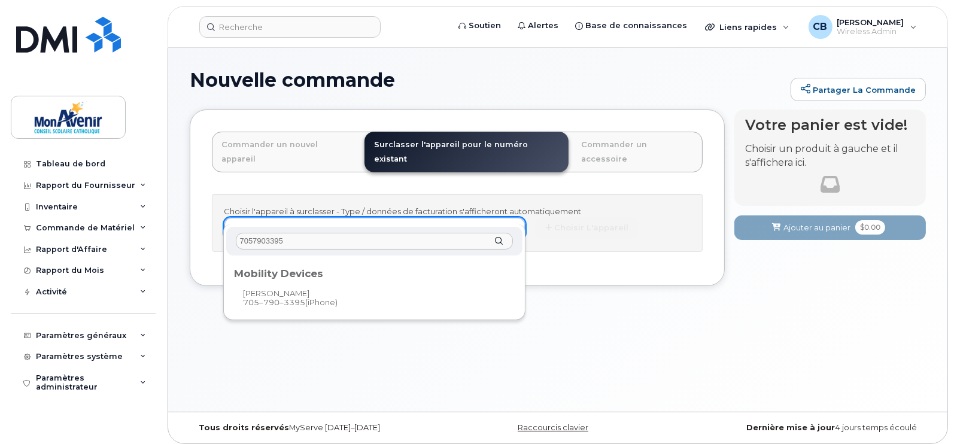
type input "7057903395"
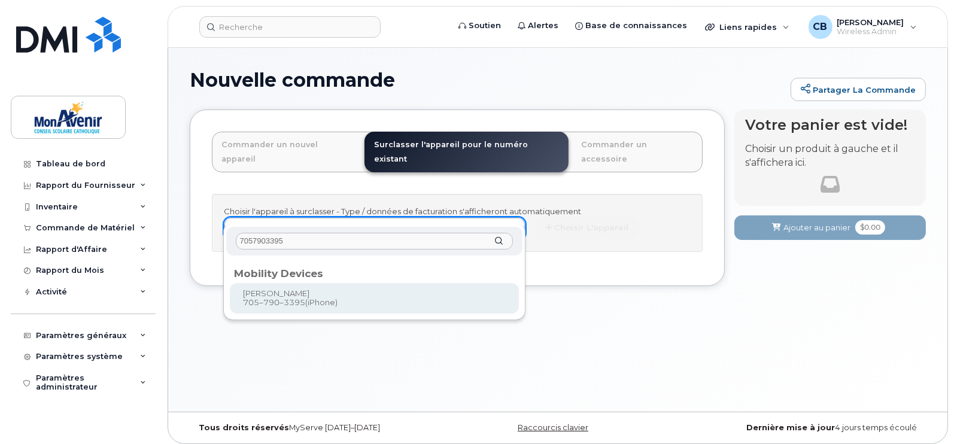
type input "319131"
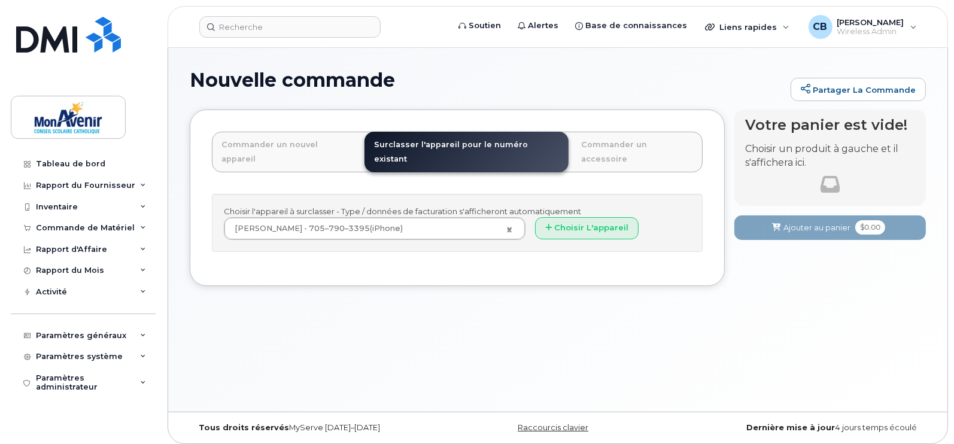
click at [574, 226] on div "Choisir l'appareil à surclasser - Type / données de facturation s'afficheront a…" at bounding box center [457, 223] width 491 height 58
click at [574, 217] on button "Choisir l'appareil" at bounding box center [587, 228] width 104 height 22
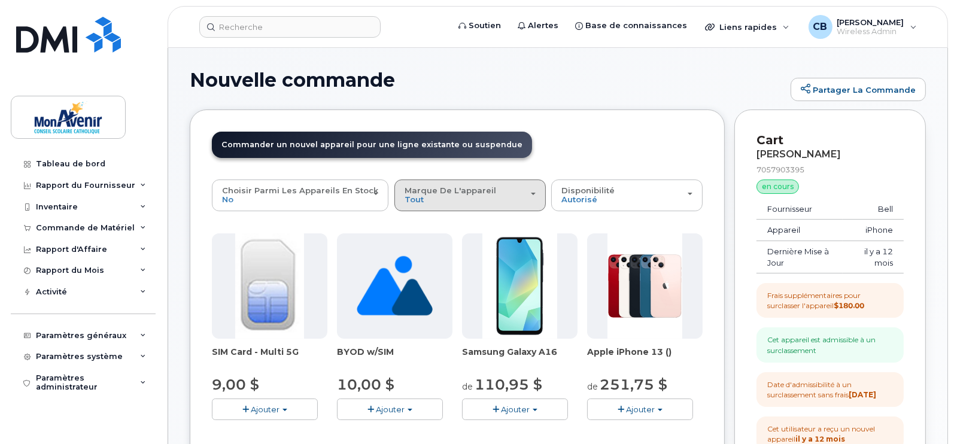
click at [473, 196] on div "Marque de l'appareil Tout Android iPhone Unknown" at bounding box center [470, 195] width 131 height 19
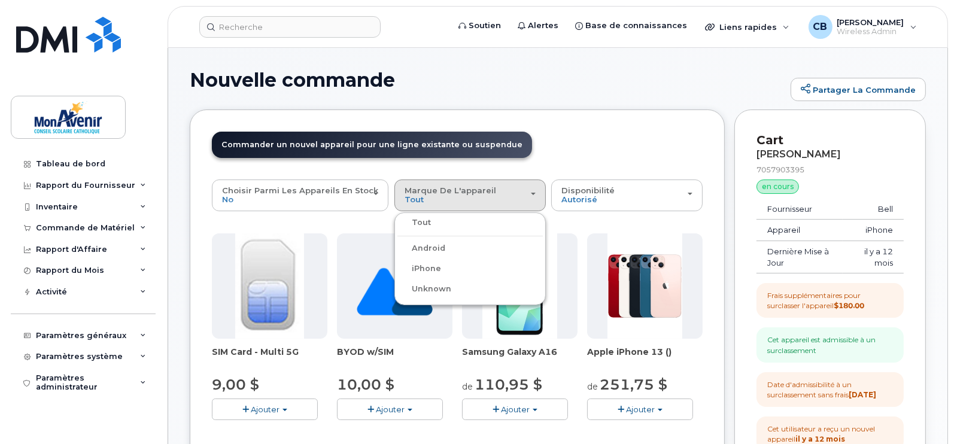
click at [422, 265] on label "iPhone" at bounding box center [419, 268] width 44 height 14
click at [0, 0] on input "iPhone" at bounding box center [0, 0] width 0 height 0
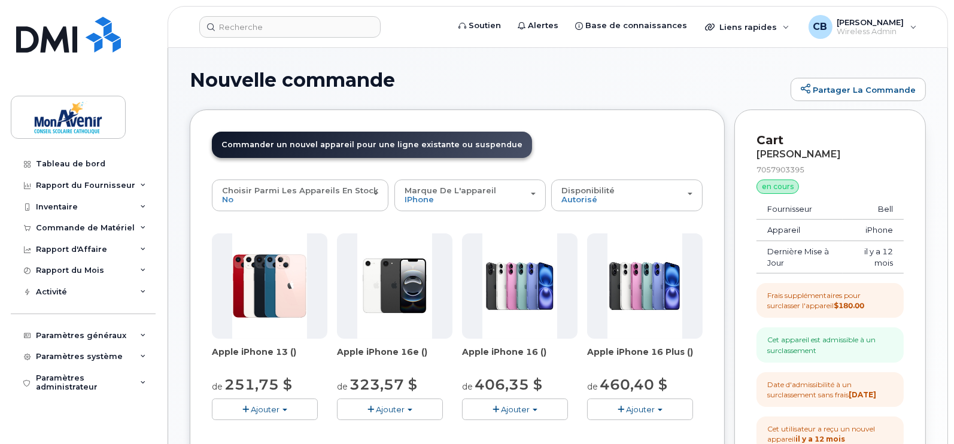
click at [261, 415] on button "Ajouter" at bounding box center [265, 409] width 106 height 21
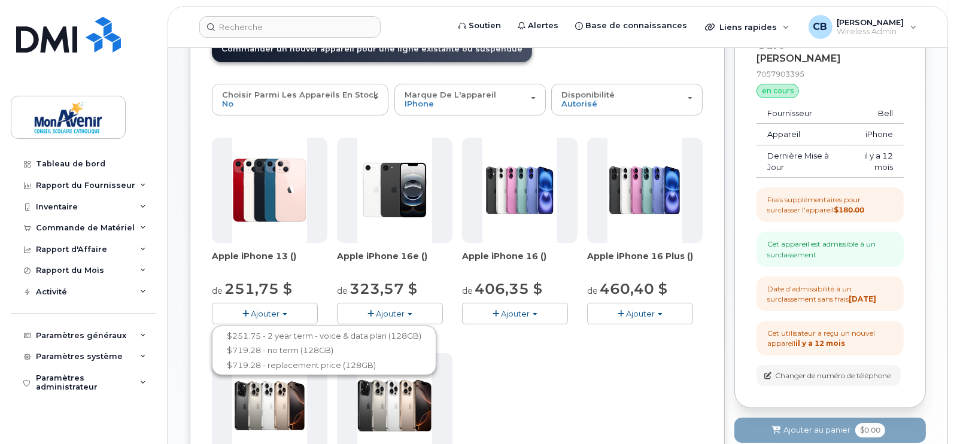
scroll to position [96, 0]
click at [281, 318] on button "Ajouter" at bounding box center [265, 312] width 106 height 21
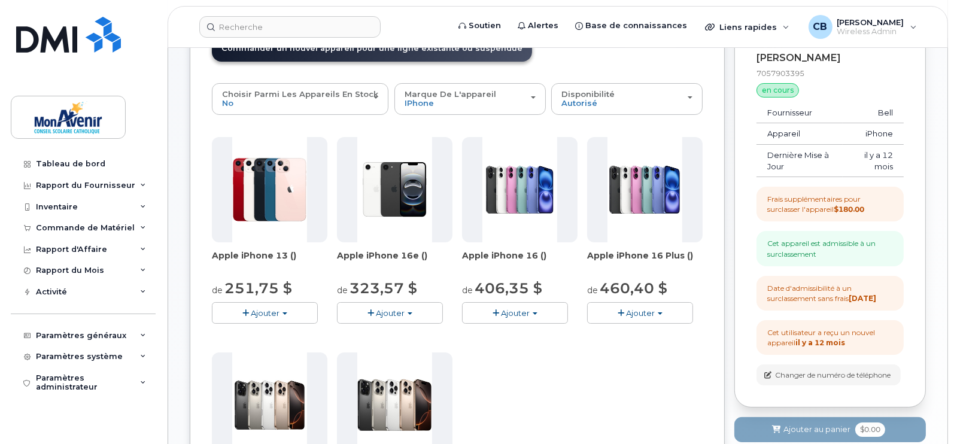
click at [281, 316] on button "Ajouter" at bounding box center [265, 312] width 106 height 21
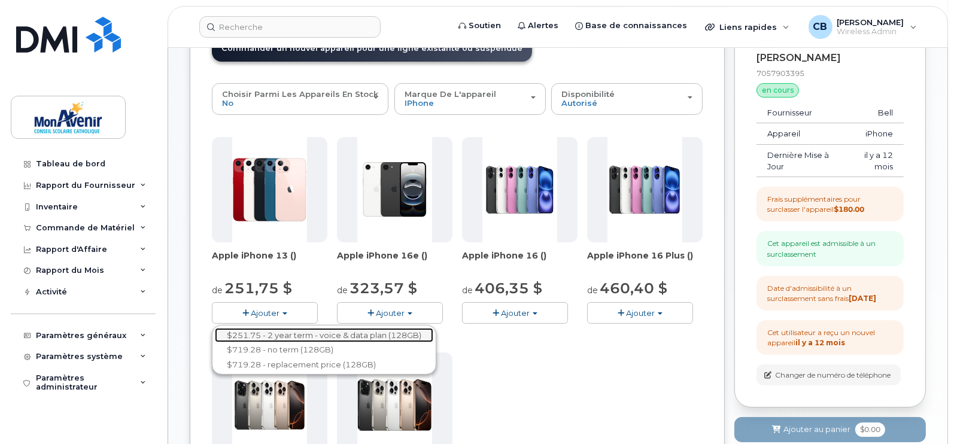
click at [350, 333] on link "$251.75 - 2 year term - voice & data plan (128GB)" at bounding box center [324, 335] width 218 height 15
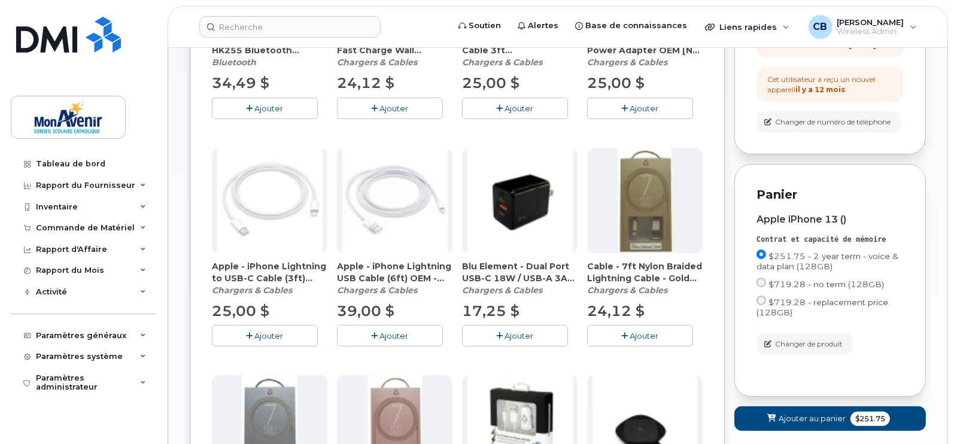
scroll to position [354, 0]
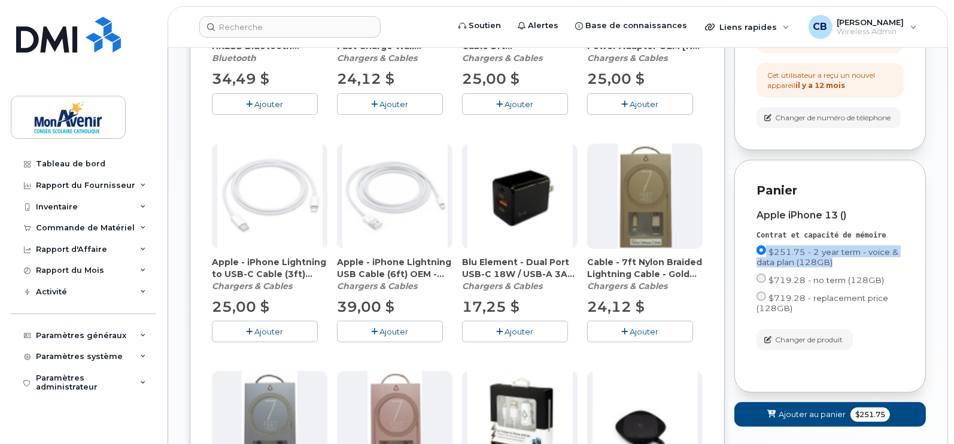
drag, startPoint x: 948, startPoint y: 250, endPoint x: 948, endPoint y: 271, distance: 21.5
click at [948, 271] on body "Soutien Alertes Base de connaissances Liens rapides Suspendre/Supprimer l’appar…" at bounding box center [477, 320] width 954 height 1349
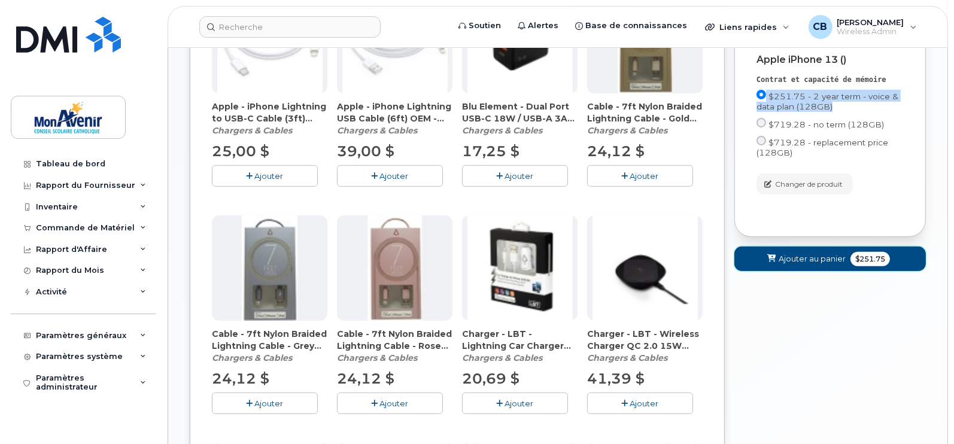
click at [811, 264] on span "Ajouter au panier" at bounding box center [811, 258] width 67 height 11
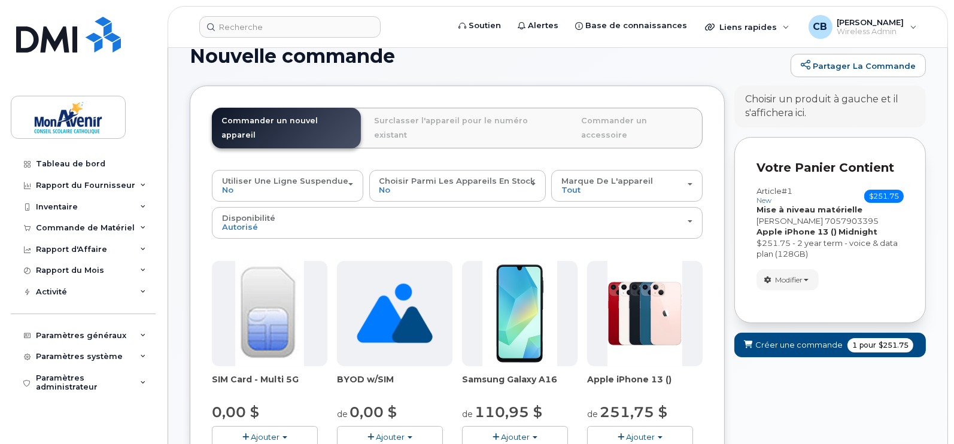
scroll to position [0, 0]
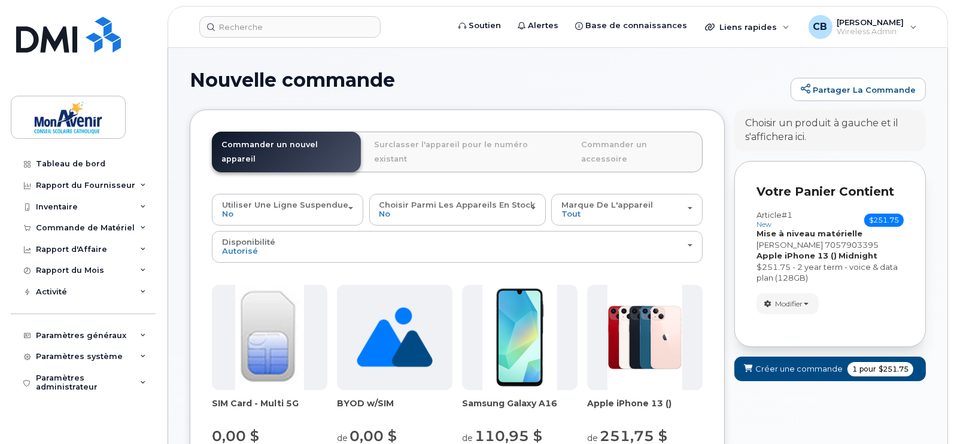
click at [799, 353] on form "Votre panier contient Article #1 new $251.75 Accessoires seulement Activation d…" at bounding box center [829, 277] width 191 height 232
click at [808, 369] on span "Créer une commande" at bounding box center [798, 368] width 87 height 11
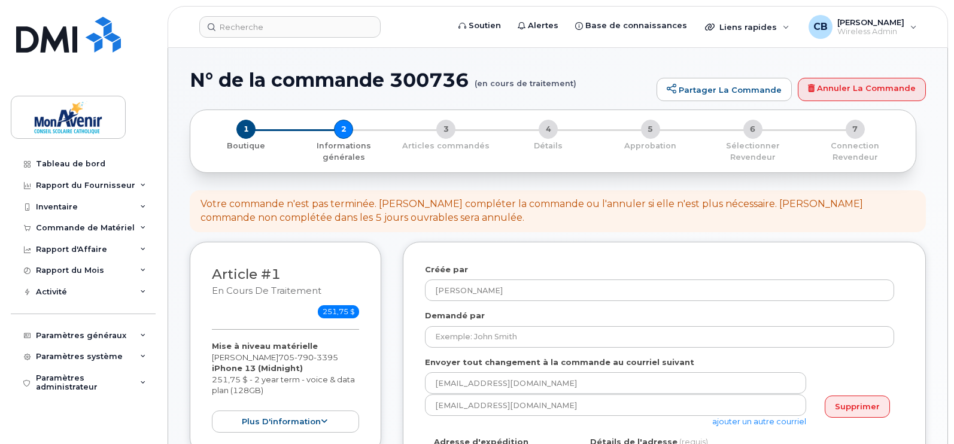
select select
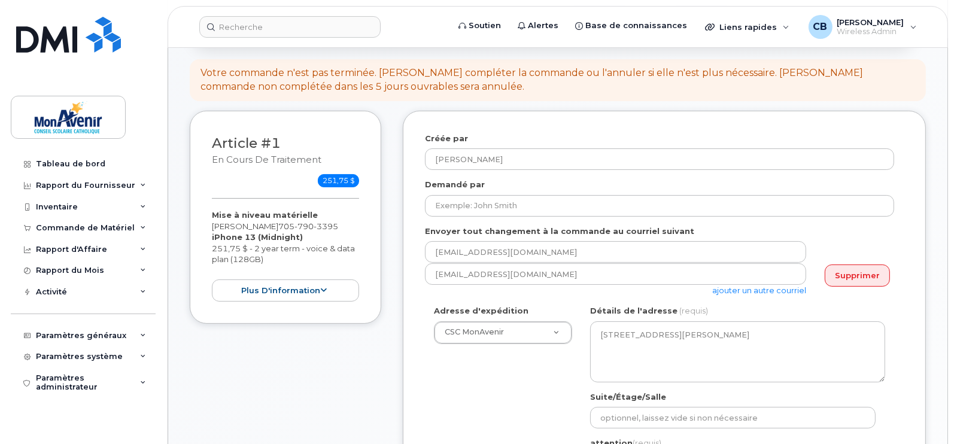
scroll to position [145, 0]
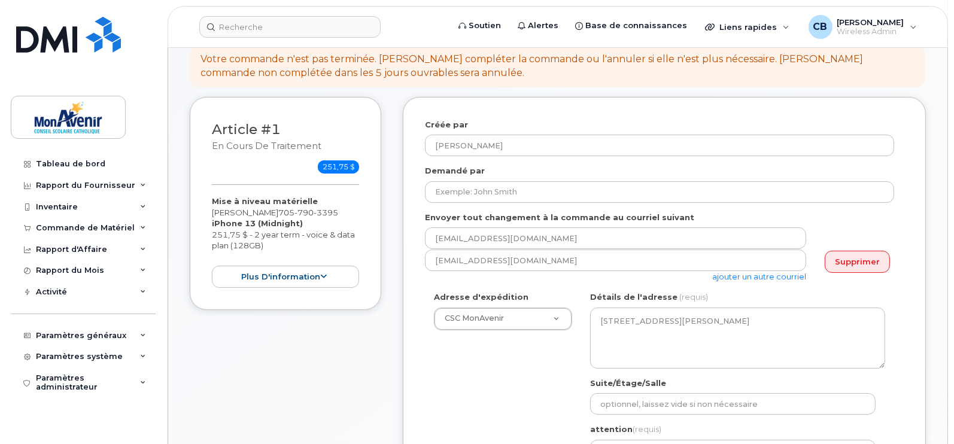
click at [739, 278] on link "ajouter un autre courriel" at bounding box center [759, 277] width 94 height 10
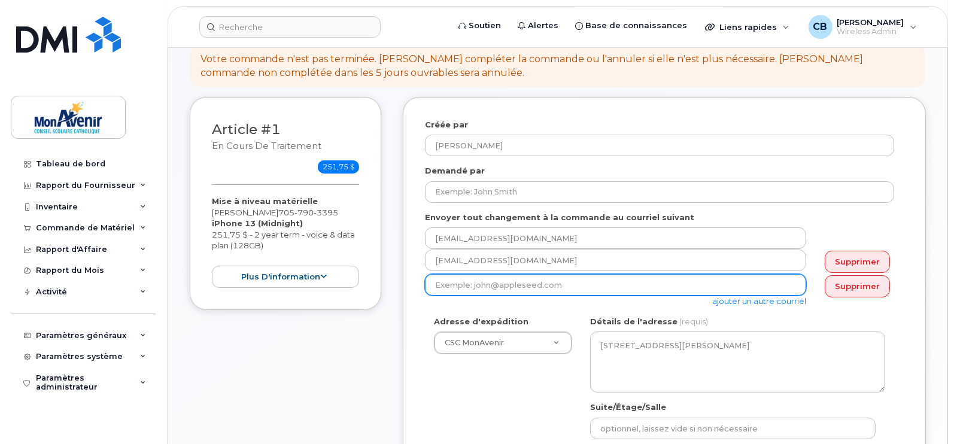
click at [674, 285] on input "email" at bounding box center [615, 285] width 381 height 22
paste input "[EMAIL_ADDRESS][DOMAIN_NAME]"
type input "[EMAIL_ADDRESS][DOMAIN_NAME]"
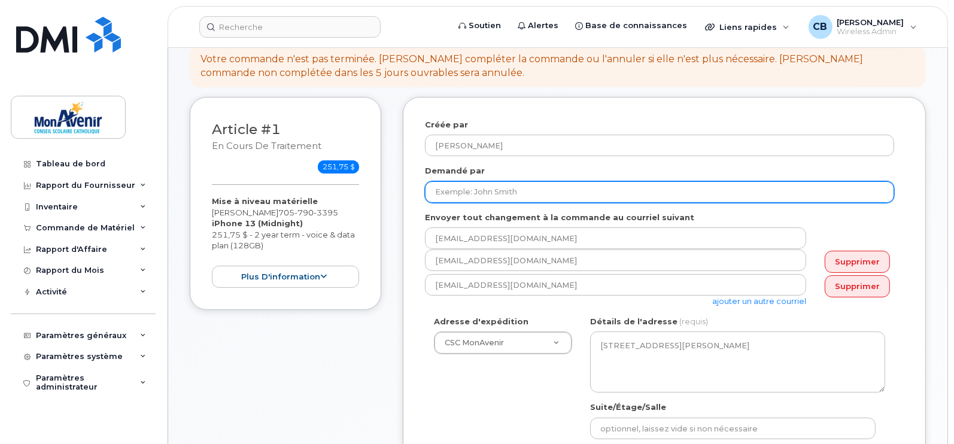
click at [489, 199] on input "Demandé par" at bounding box center [659, 192] width 469 height 22
click at [490, 188] on input "Demandé par" at bounding box center [659, 192] width 469 height 22
click at [485, 188] on input "Demandé par" at bounding box center [659, 192] width 469 height 22
paste input "[PERSON_NAME]"
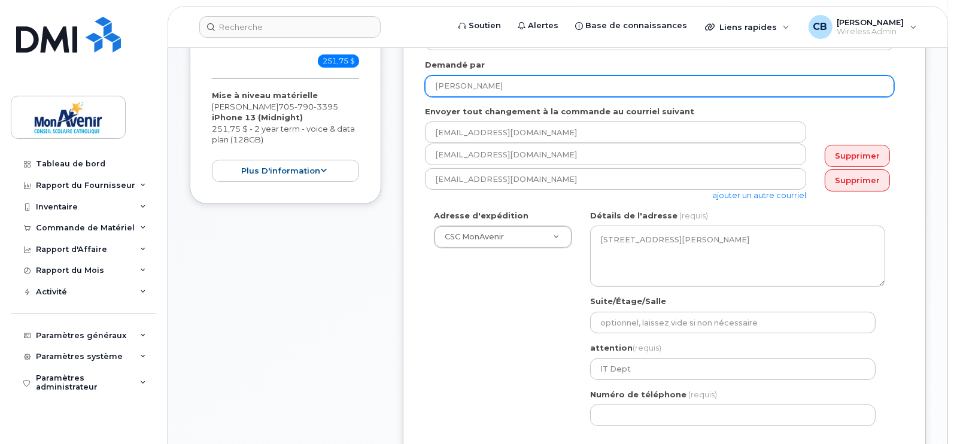
type input "[PERSON_NAME]"
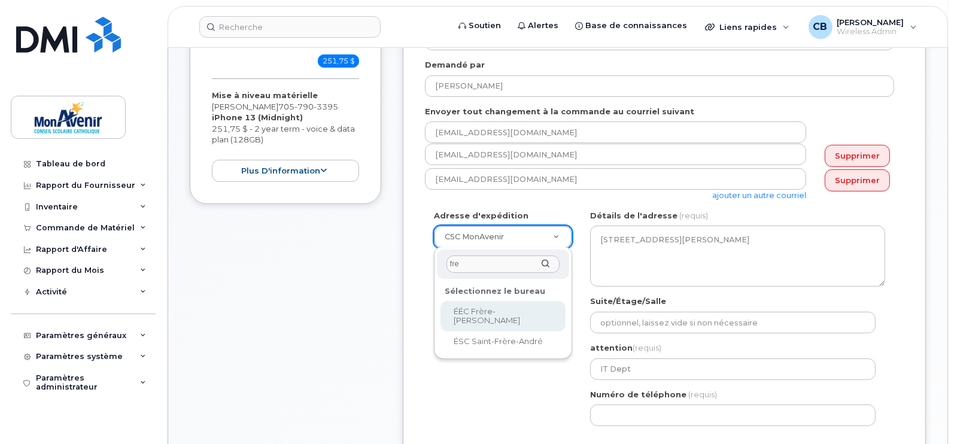
type input "fre"
select select
type textarea "[STREET_ADDRESS][PERSON_NAME]"
type input "School Office"
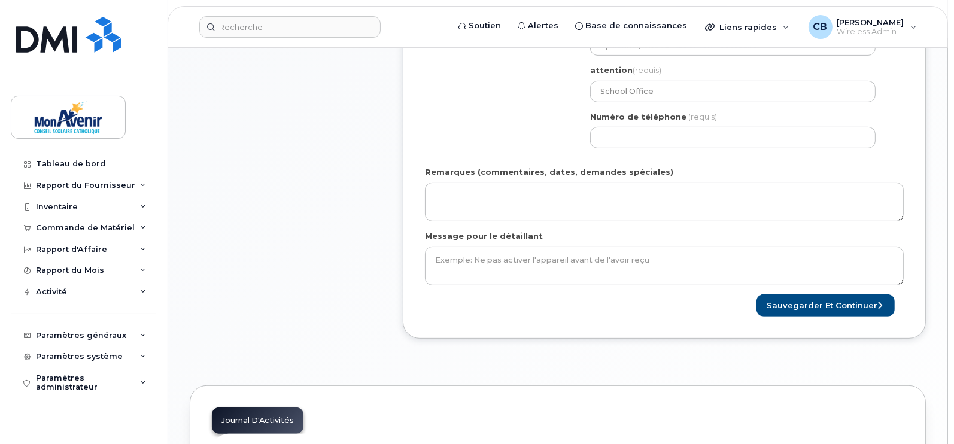
scroll to position [526, 0]
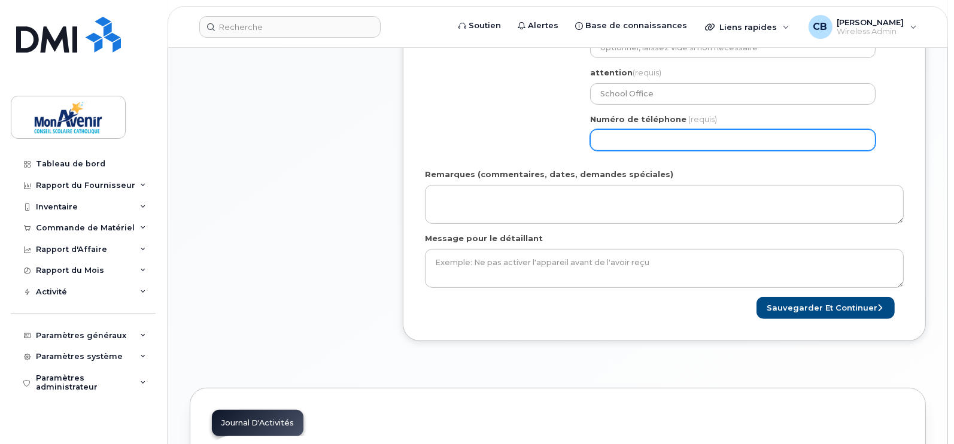
click at [751, 147] on input "Numéro de téléphone" at bounding box center [732, 140] width 285 height 22
paste input "7057903395"
type input "7057903395"
drag, startPoint x: 700, startPoint y: 146, endPoint x: 466, endPoint y: 129, distance: 234.6
click at [466, 129] on div "Adresse d'expédition ÉÉC Frère-André CSC MonAvenir CSC MonAvenir - PSRP ÉÉC Ang…" at bounding box center [659, 47] width 469 height 225
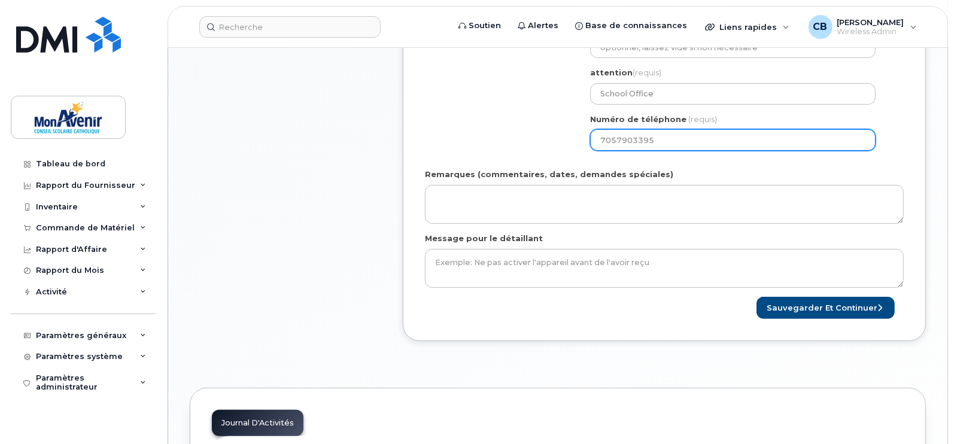
select select
paste input "7057903395"
type input "7057903395"
select select
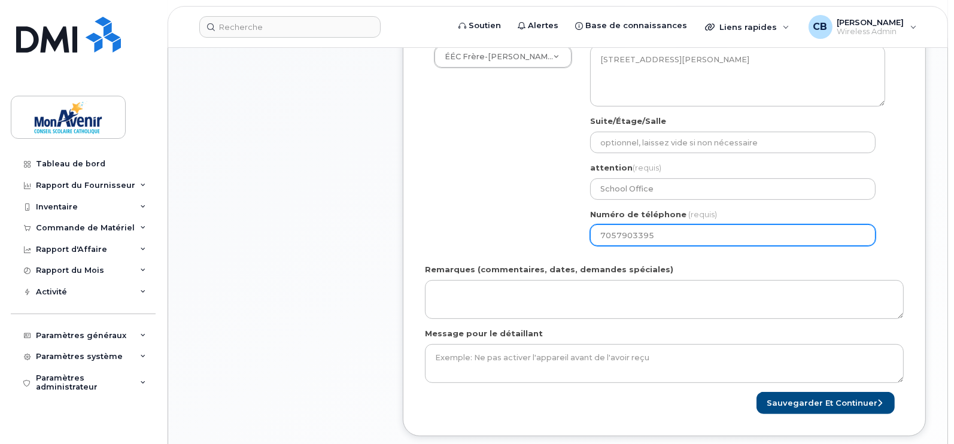
scroll to position [433, 0]
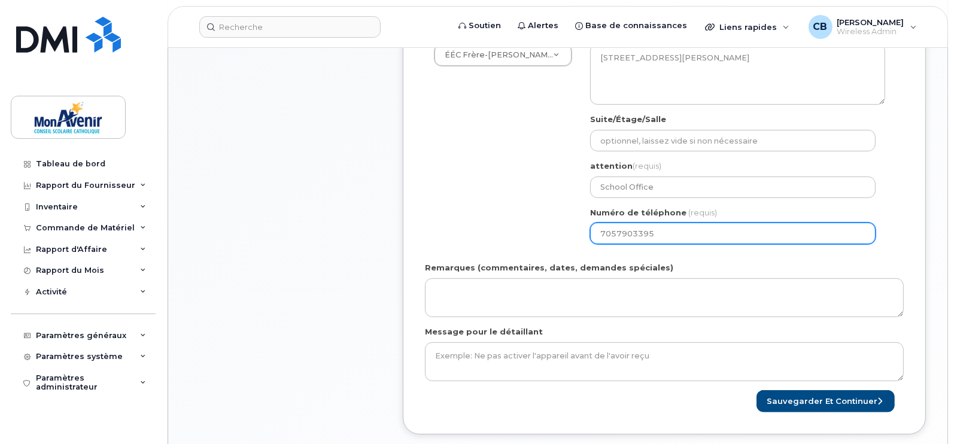
type input "7057903395"
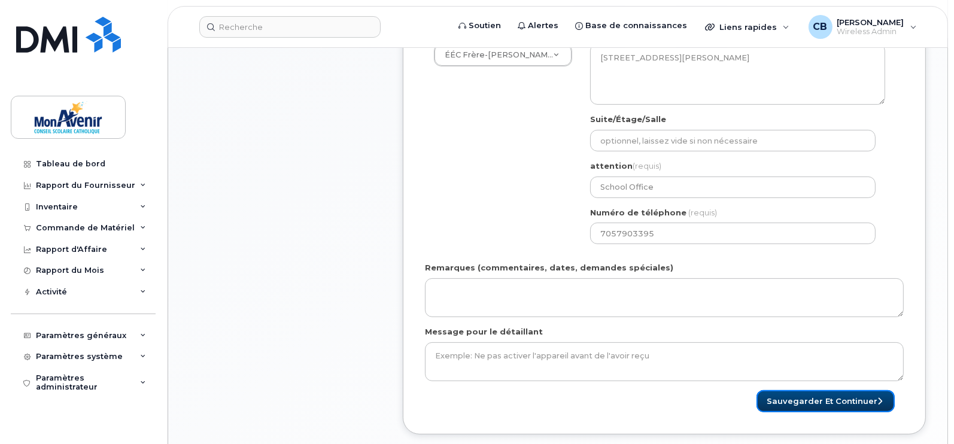
click at [843, 400] on button "Sauvegarder et continuer" at bounding box center [825, 401] width 138 height 22
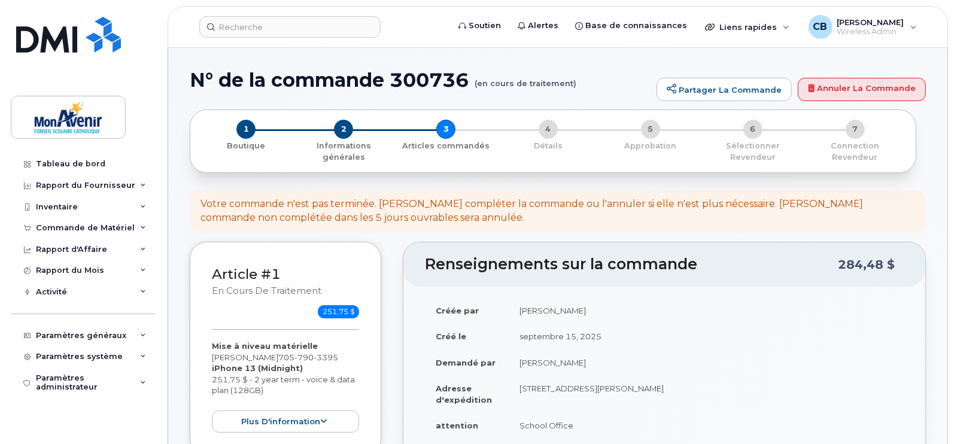
click at [848, 106] on div "N° de la commande 300736 (en cours de traitement) Partager la commande Annuler …" at bounding box center [558, 89] width 736 height 40
click at [840, 90] on link "Annuler la commande" at bounding box center [862, 90] width 128 height 24
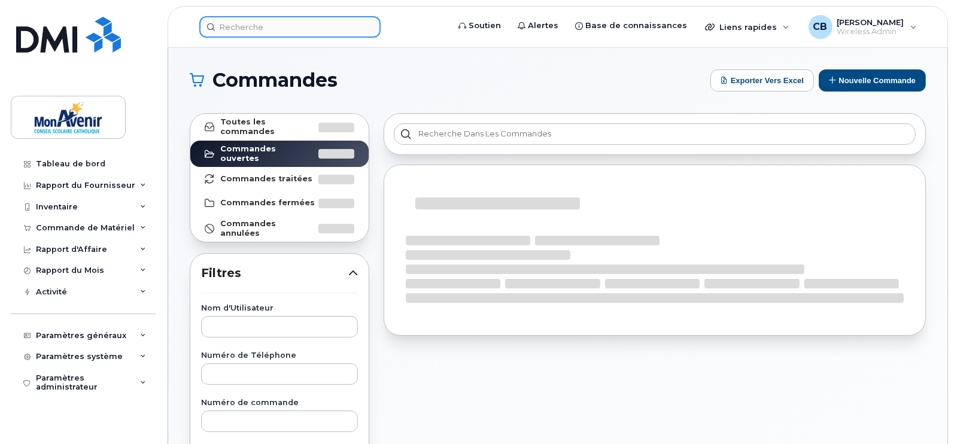
click at [327, 31] on input at bounding box center [289, 27] width 181 height 22
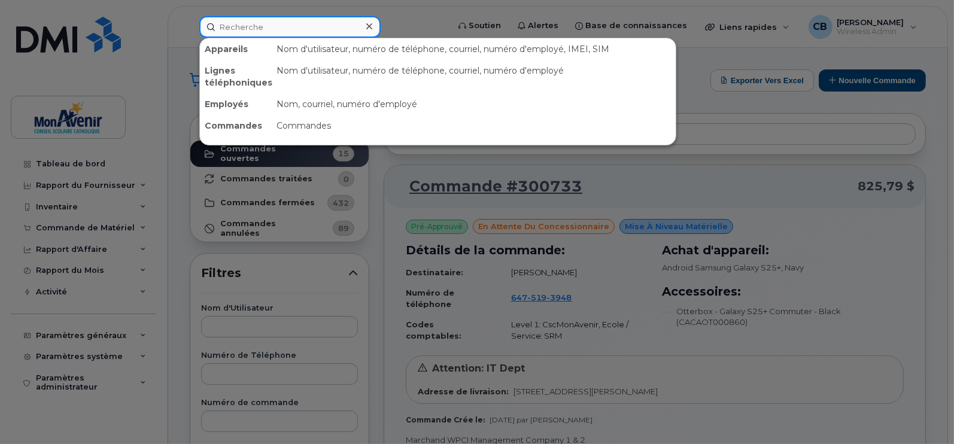
paste input "Likele"
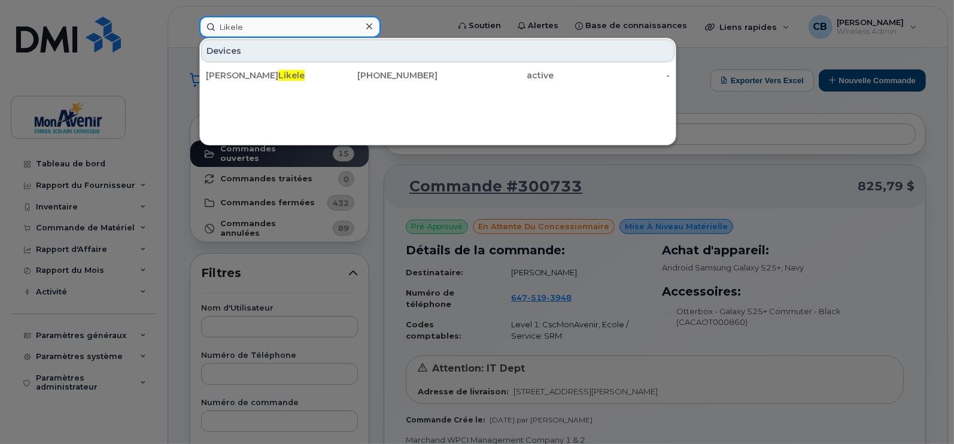
type input "Likele"
click at [303, 73] on span "Likele" at bounding box center [291, 75] width 26 height 11
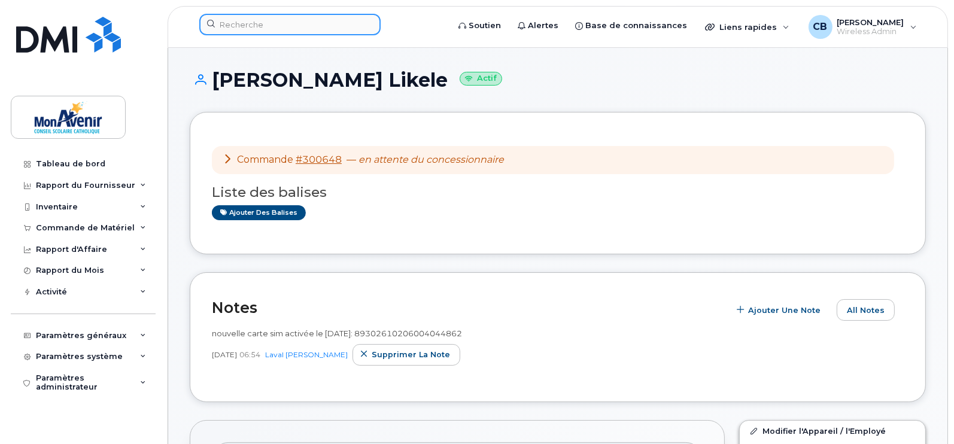
click at [337, 26] on input at bounding box center [289, 25] width 181 height 22
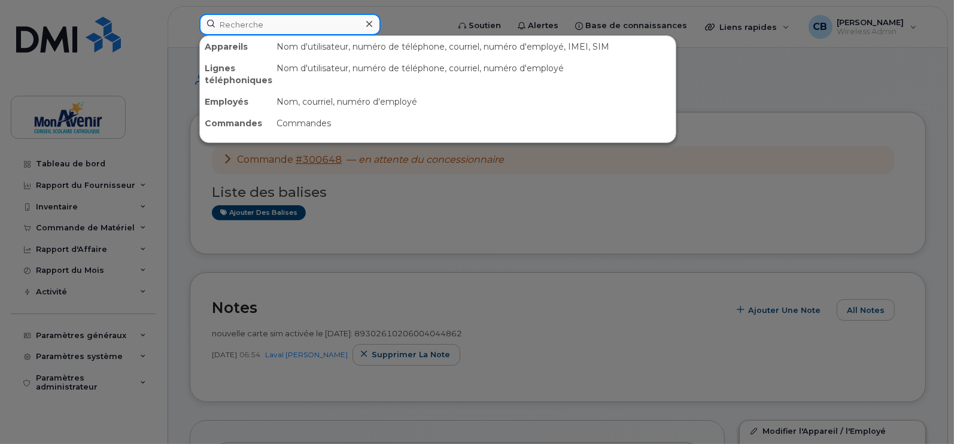
paste input "Dominique Doyle"
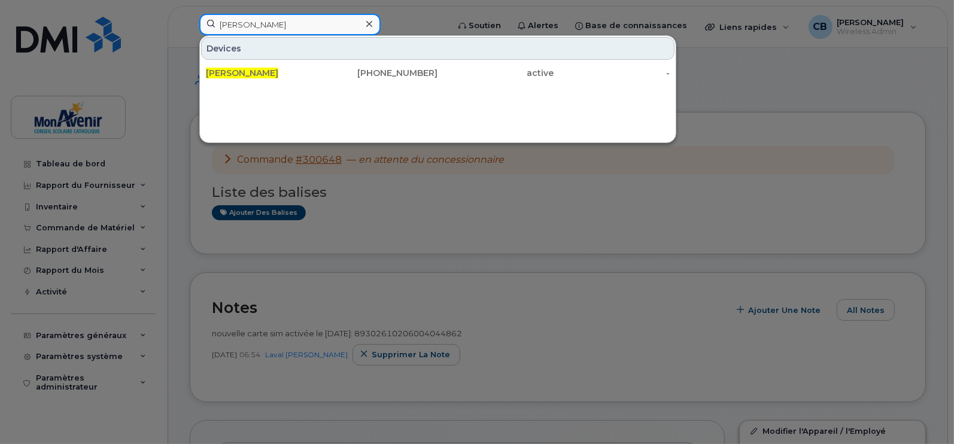
type input "Dominique Doyle"
click at [269, 69] on span "Dominique Doyle" at bounding box center [242, 73] width 72 height 11
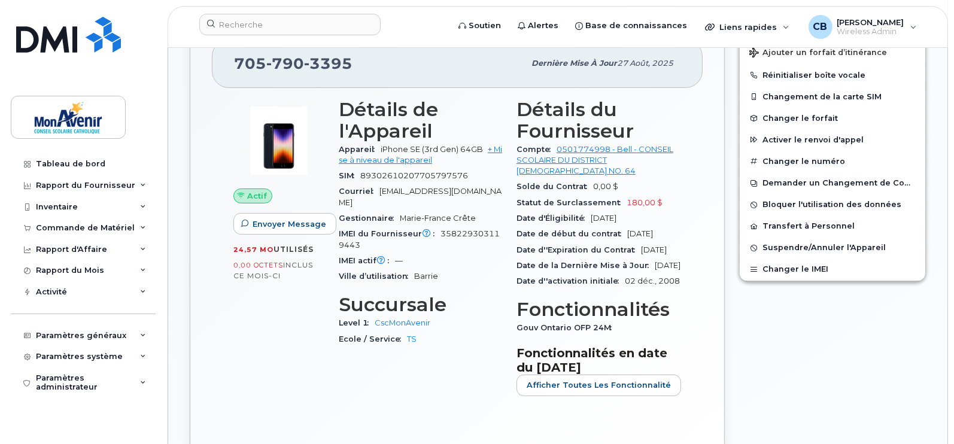
scroll to position [370, 0]
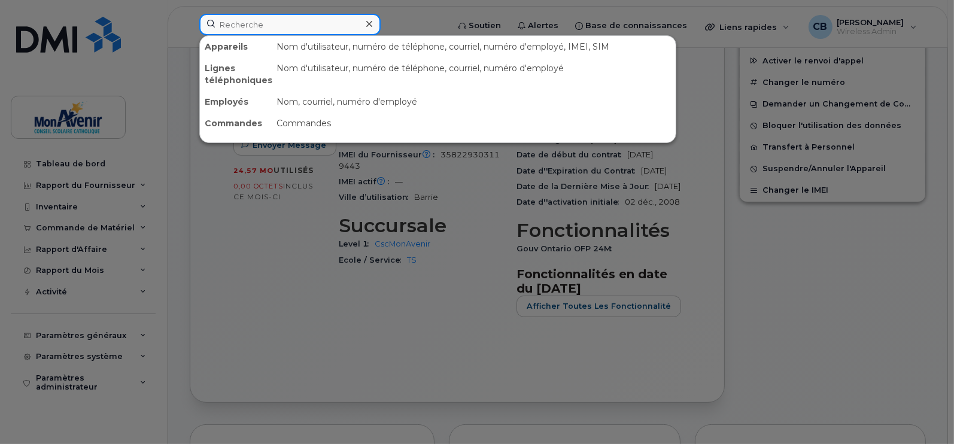
click at [348, 29] on input at bounding box center [289, 25] width 181 height 22
paste input "Alhaddad"
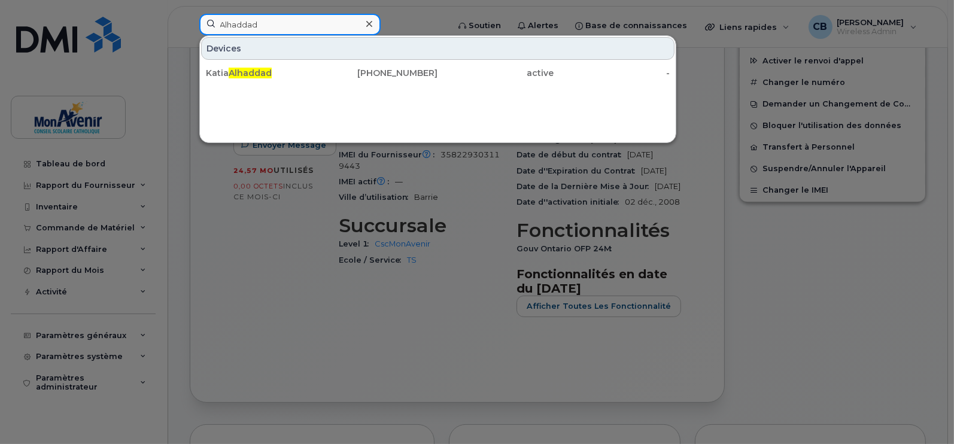
type input "Alhaddad"
click at [266, 65] on div "Katia Alhaddad" at bounding box center [264, 73] width 116 height 22
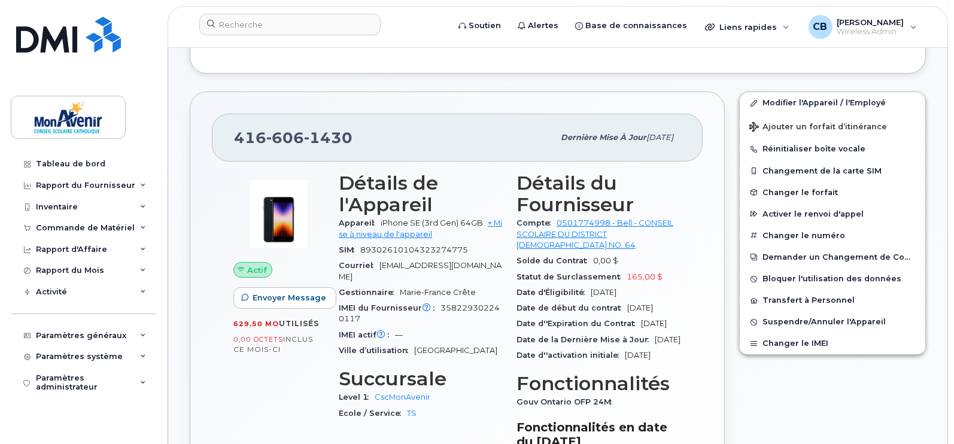
scroll to position [326, 0]
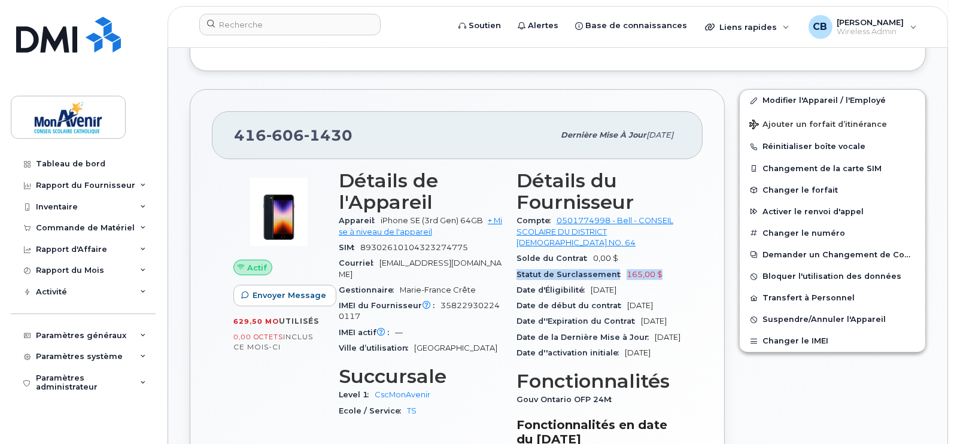
drag, startPoint x: 662, startPoint y: 270, endPoint x: 516, endPoint y: 276, distance: 146.1
click at [516, 276] on div "Détails du Fournisseur Compte 0501774998 - Bell - CONSEIL SCOLAIRE DU DISTRICT …" at bounding box center [598, 323] width 179 height 321
copy div "Statut de Surclassement 165,00 $"
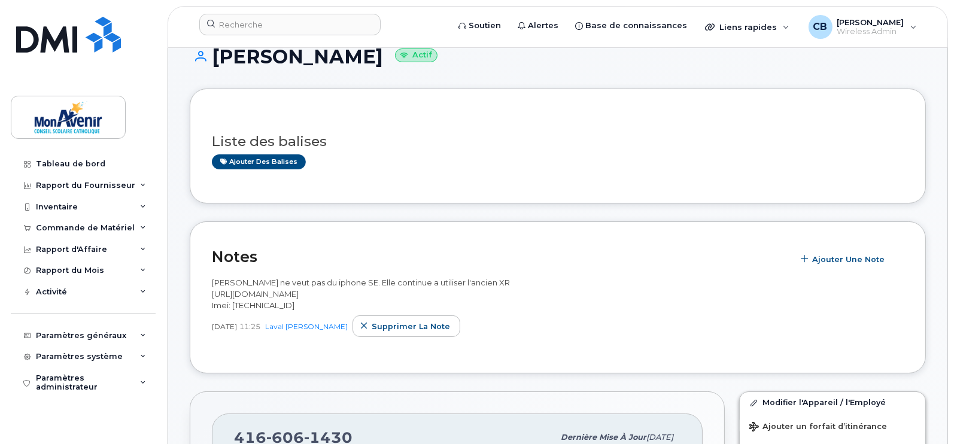
scroll to position [0, 0]
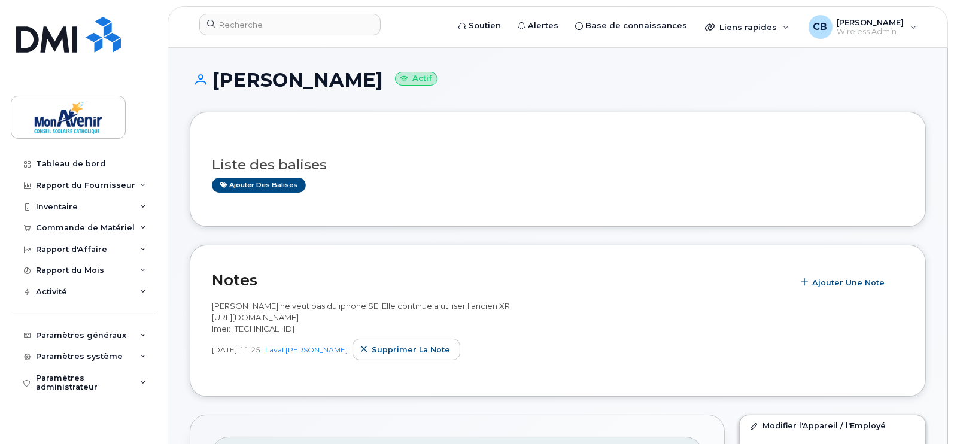
drag, startPoint x: 365, startPoint y: 78, endPoint x: 214, endPoint y: 75, distance: 150.8
click at [214, 75] on h1 "[PERSON_NAME] Actif" at bounding box center [558, 79] width 736 height 21
copy h1 "[PERSON_NAME]"
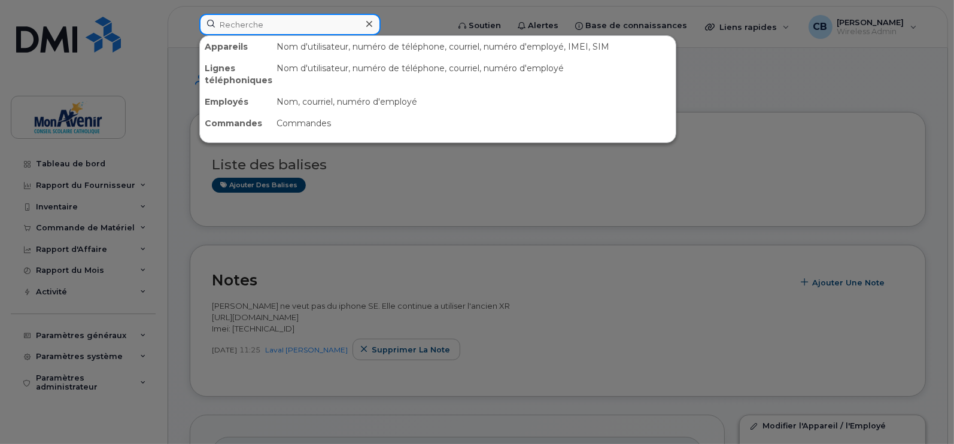
click at [324, 26] on input at bounding box center [289, 25] width 181 height 22
paste input "Tsagris"
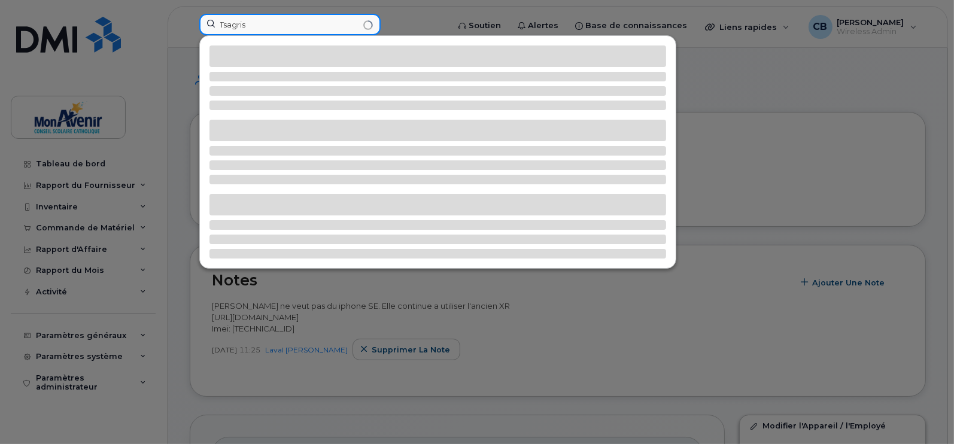
type input "Tsagris"
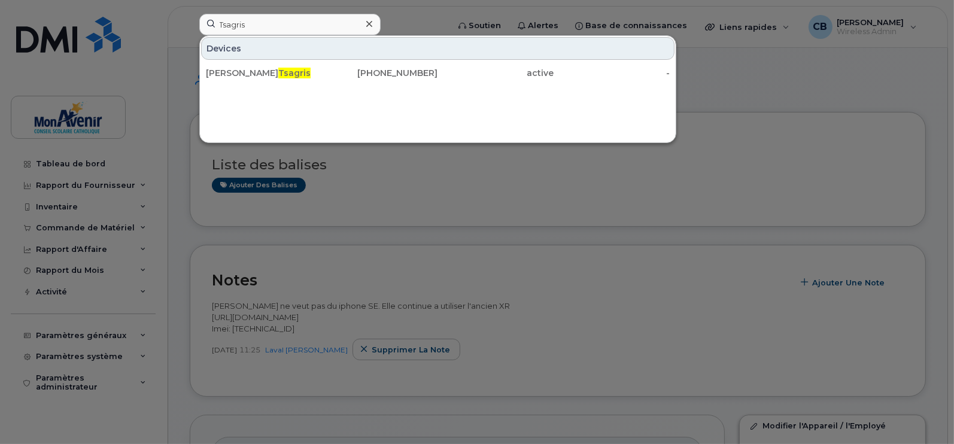
click at [289, 65] on div "Christie Tsagris" at bounding box center [264, 73] width 116 height 22
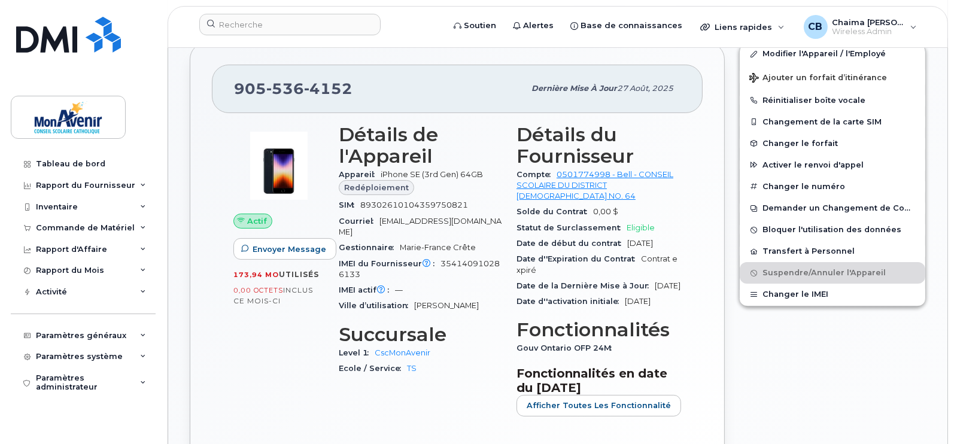
scroll to position [296, 0]
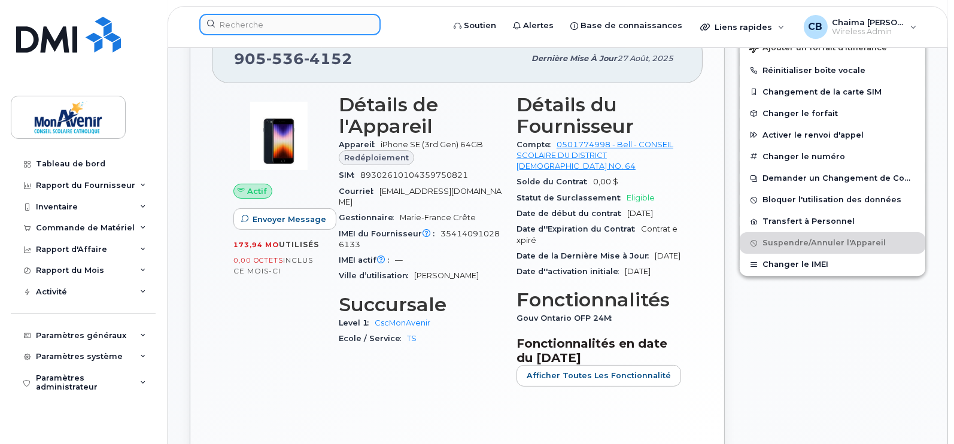
click at [311, 25] on input at bounding box center [289, 25] width 181 height 22
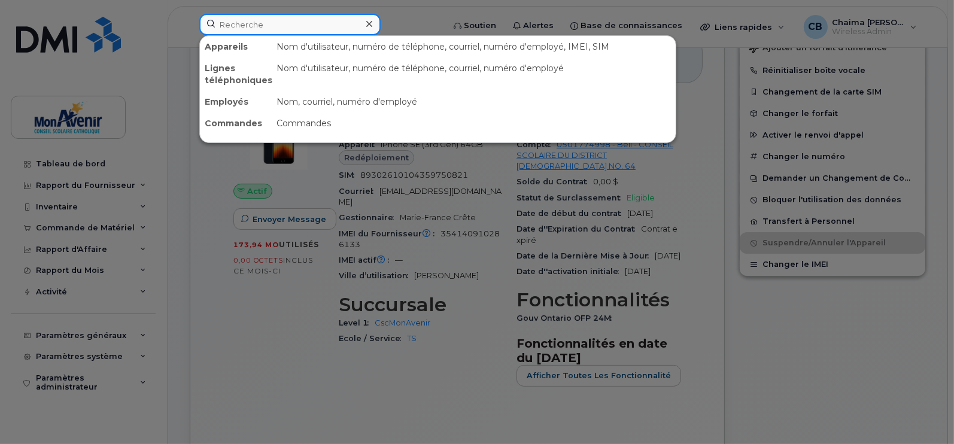
paste input "Ndoumbe"
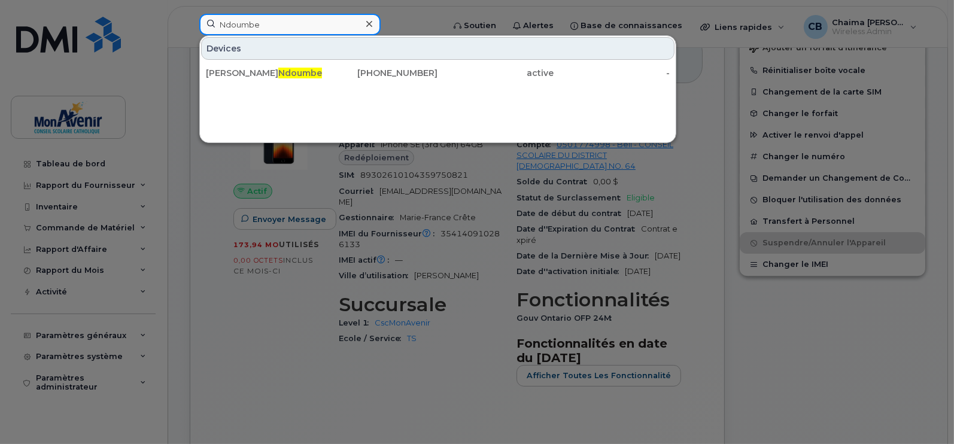
type input "Ndoumbe"
click at [278, 68] on span "Ndoumbe" at bounding box center [300, 73] width 44 height 11
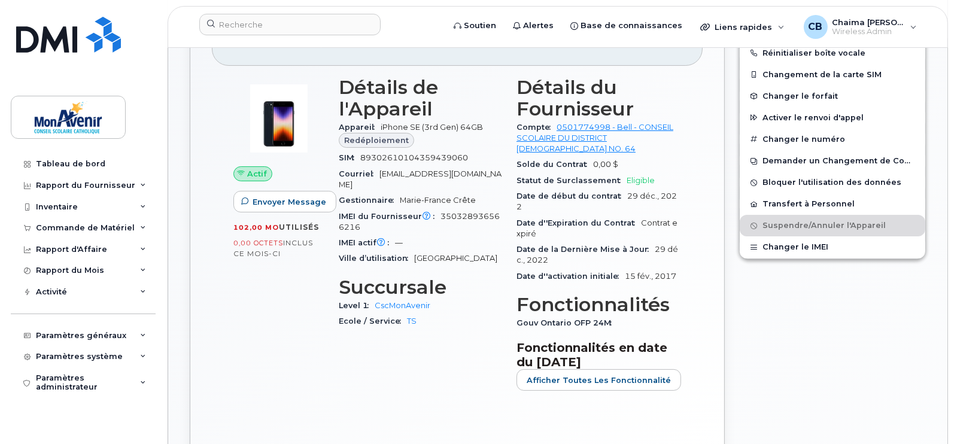
scroll to position [317, 0]
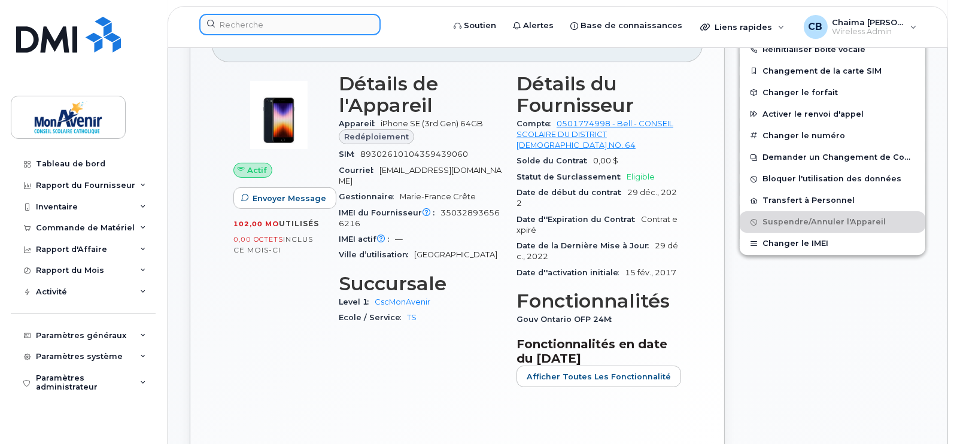
click at [323, 20] on input at bounding box center [289, 25] width 181 height 22
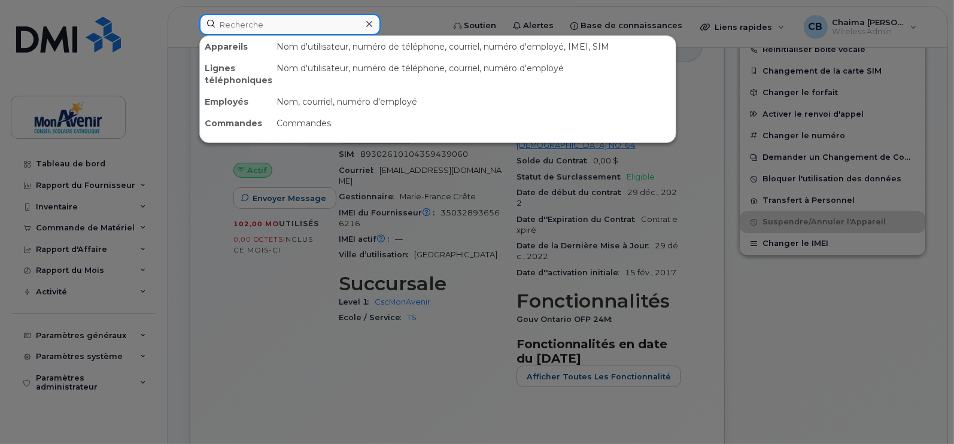
paste input "Tremblay"
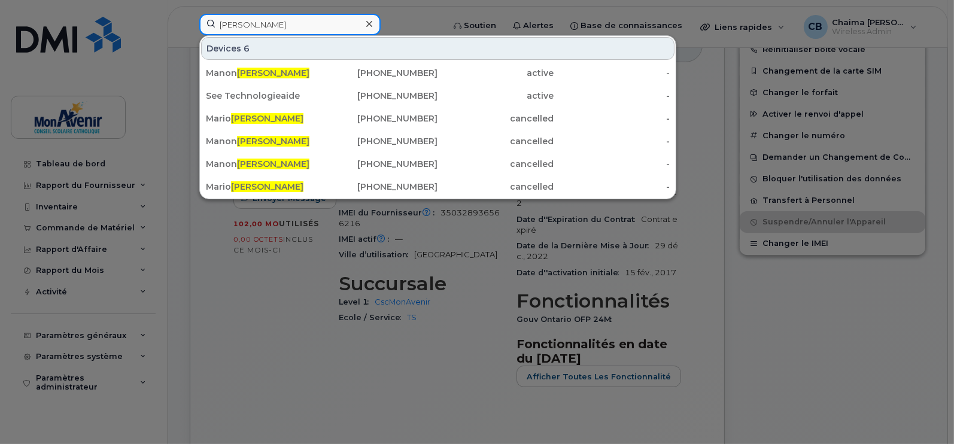
type input "Tremblay"
click at [269, 68] on span "Tremblay" at bounding box center [273, 73] width 72 height 11
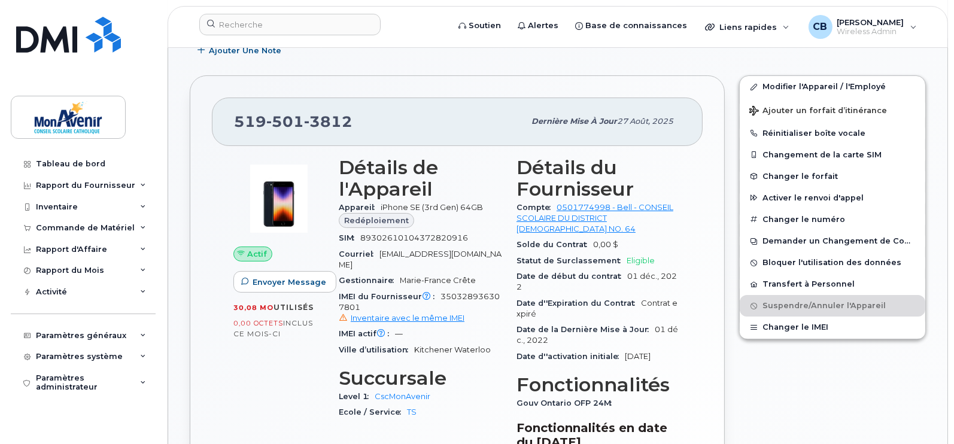
scroll to position [236, 0]
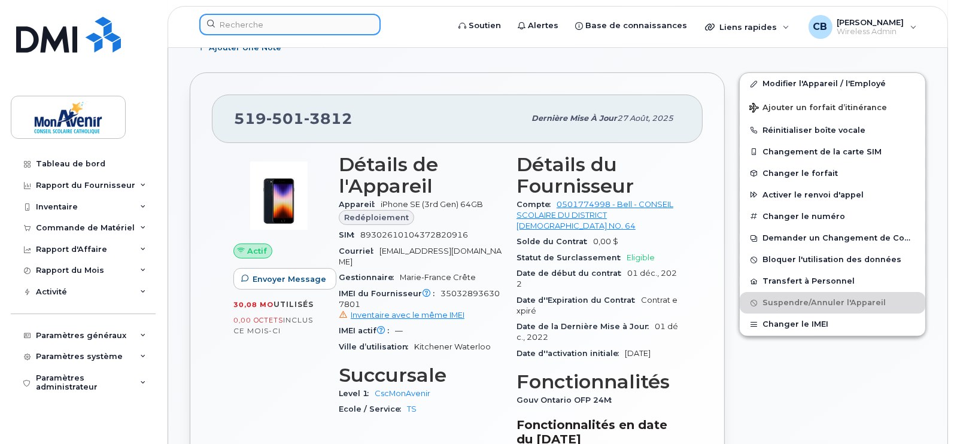
click at [329, 16] on input at bounding box center [289, 25] width 181 height 22
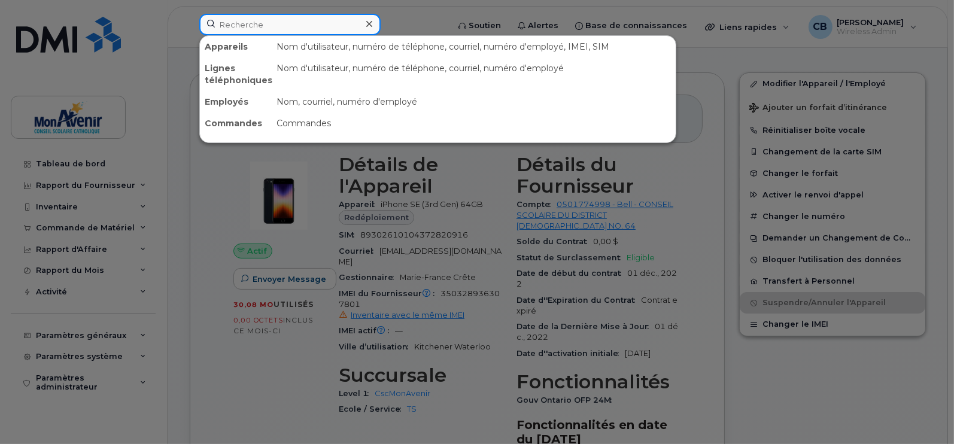
paste input "[PERSON_NAME]"
type input "[PERSON_NAME]"
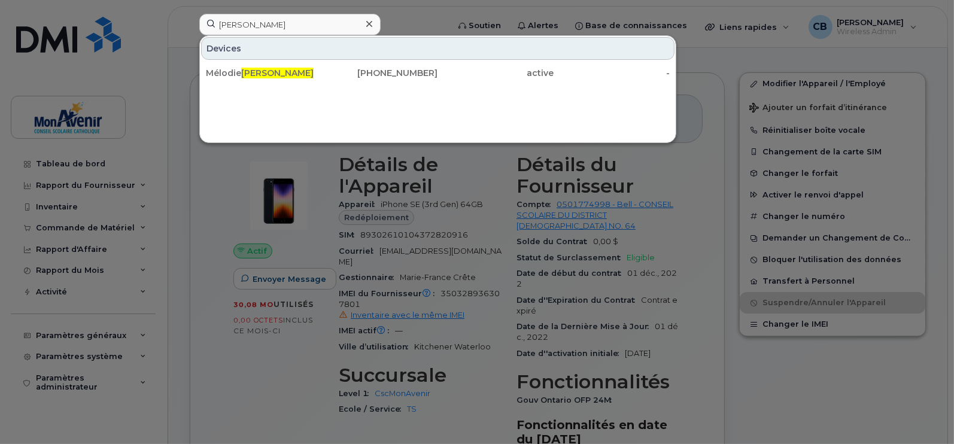
click at [322, 67] on div "[PHONE_NUMBER]" at bounding box center [380, 73] width 116 height 12
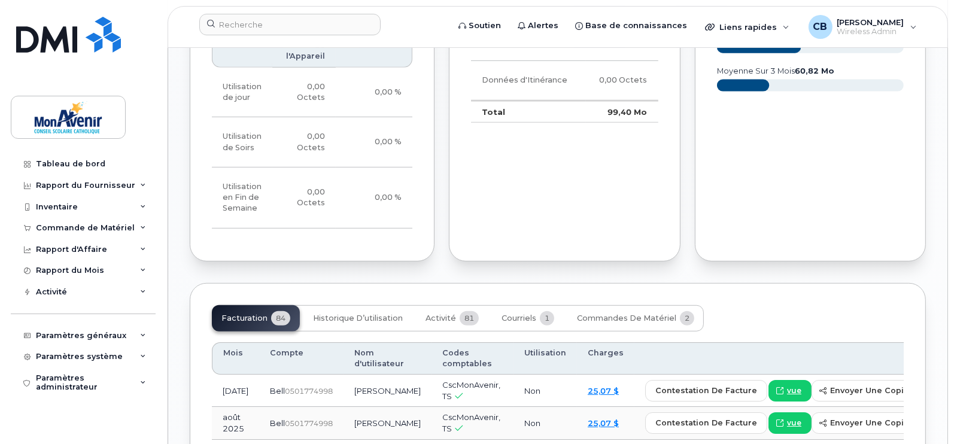
scroll to position [466, 0]
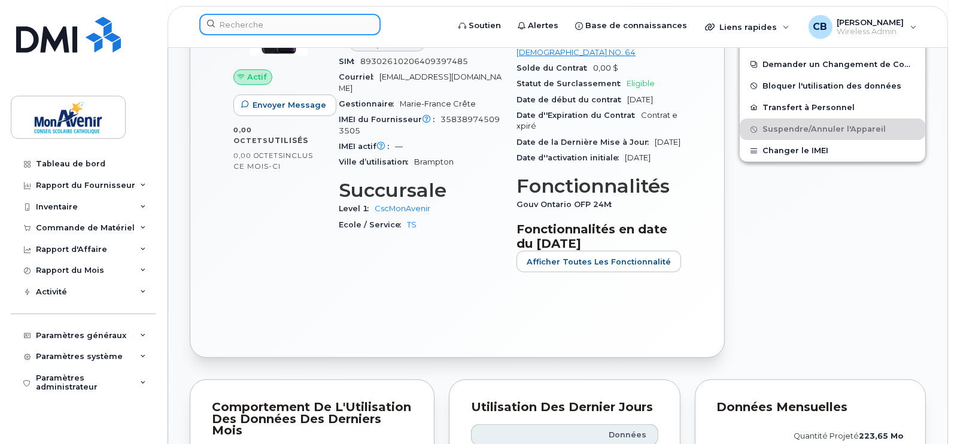
click at [311, 22] on input at bounding box center [289, 25] width 181 height 22
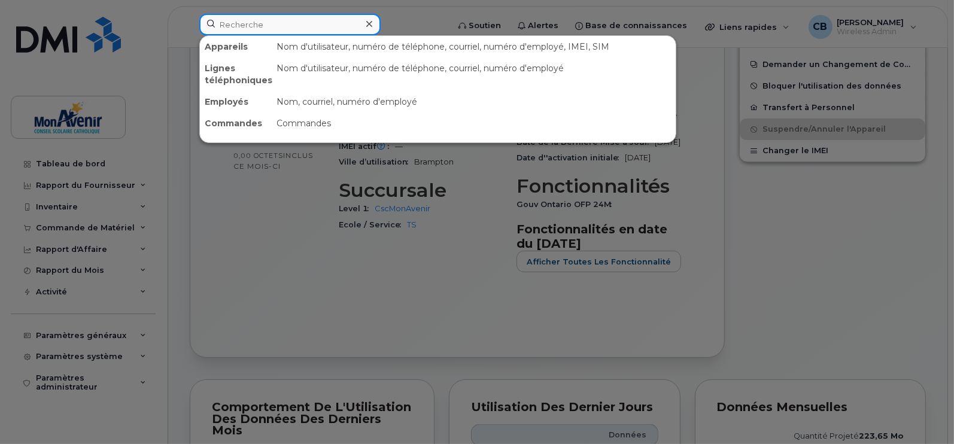
paste input "Ngono"
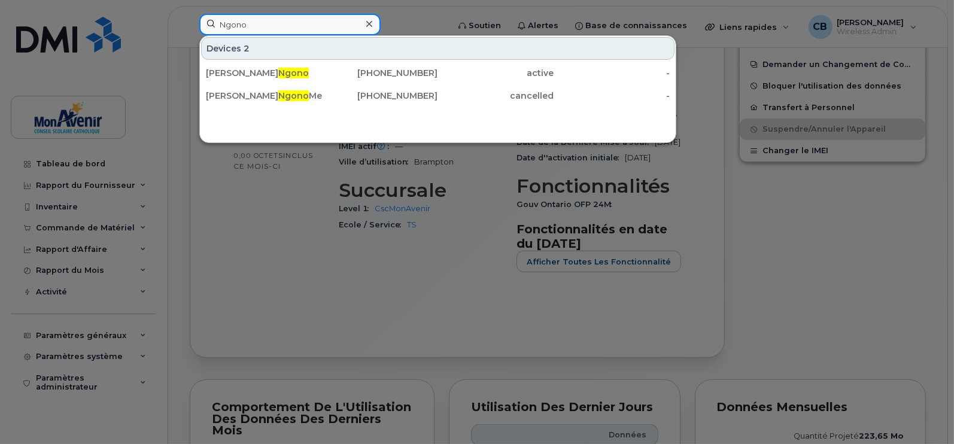
type input "Ngono"
click at [278, 72] on span "Ngono" at bounding box center [293, 73] width 31 height 11
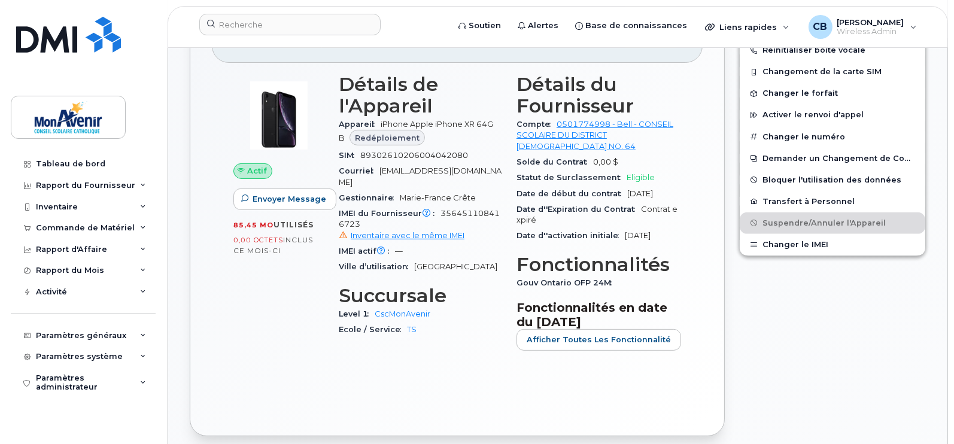
scroll to position [505, 0]
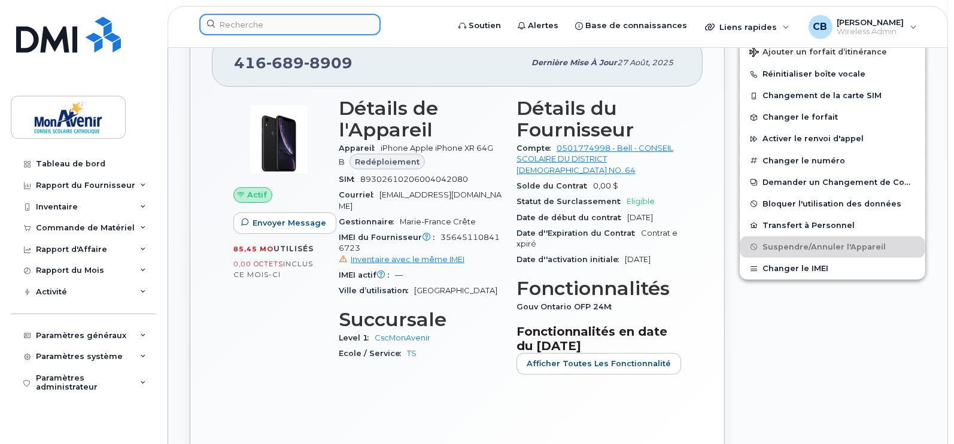
click at [312, 32] on input at bounding box center [289, 25] width 181 height 22
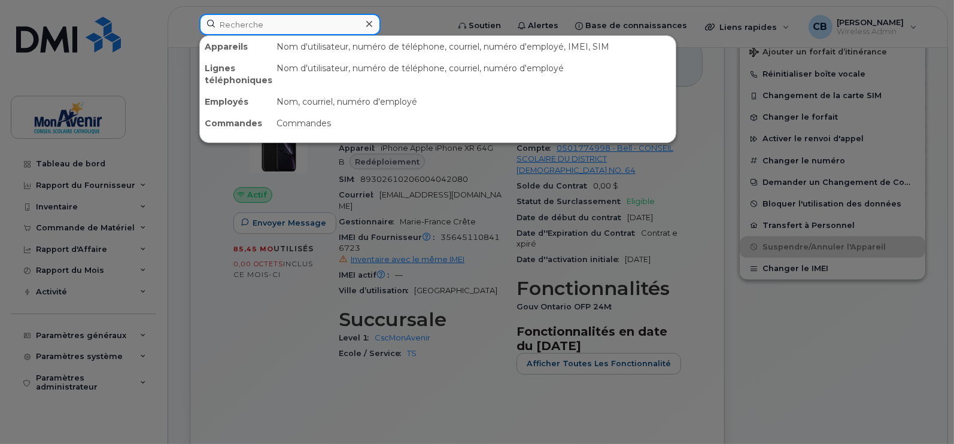
paste input "Dubé"
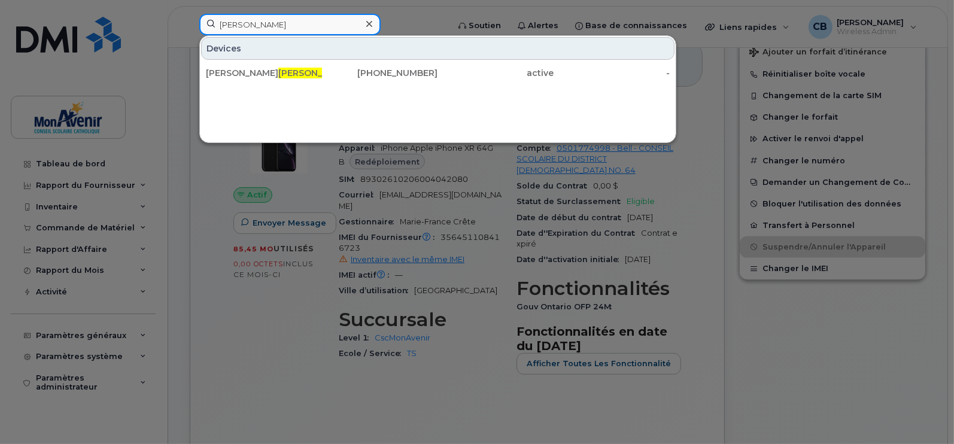
type input "Dubé"
click at [278, 73] on span "Dubé" at bounding box center [314, 73] width 72 height 11
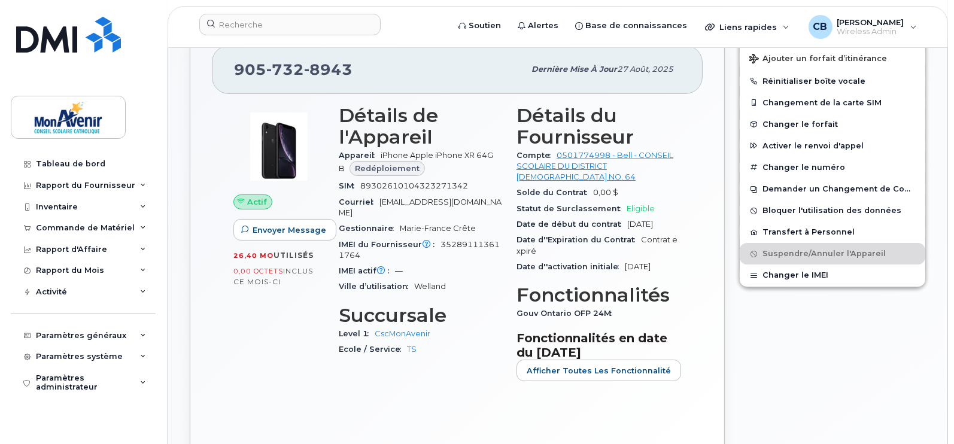
scroll to position [311, 0]
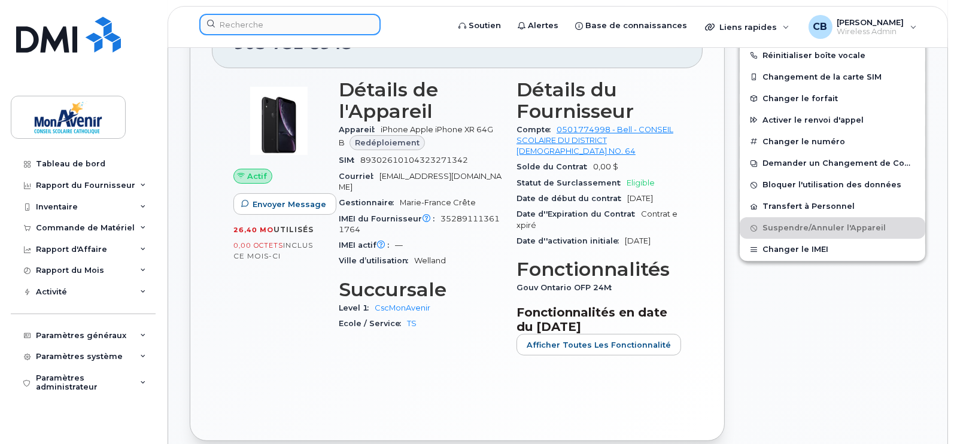
click at [317, 21] on input at bounding box center [289, 25] width 181 height 22
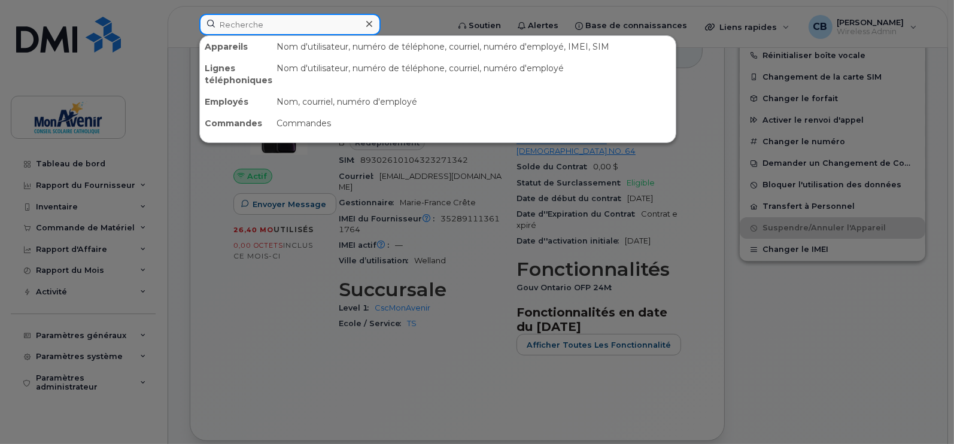
paste input "[PERSON_NAME]"
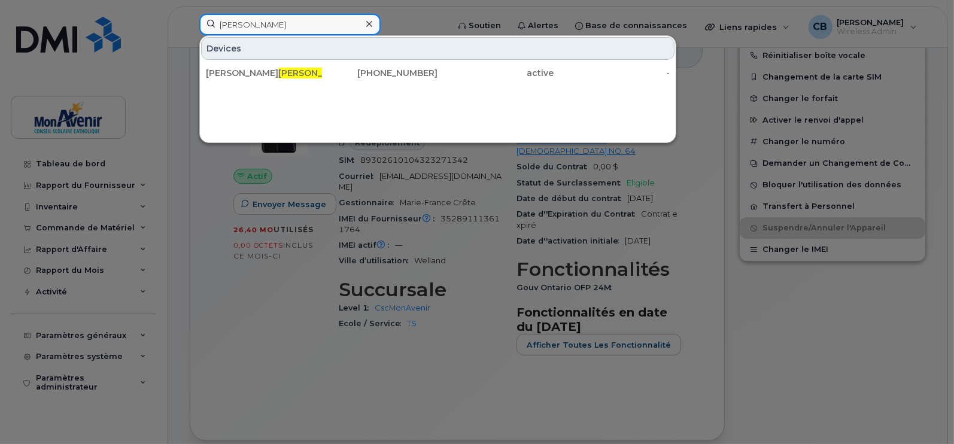
type input "[PERSON_NAME]"
click at [254, 66] on div "[PERSON_NAME]" at bounding box center [264, 73] width 116 height 22
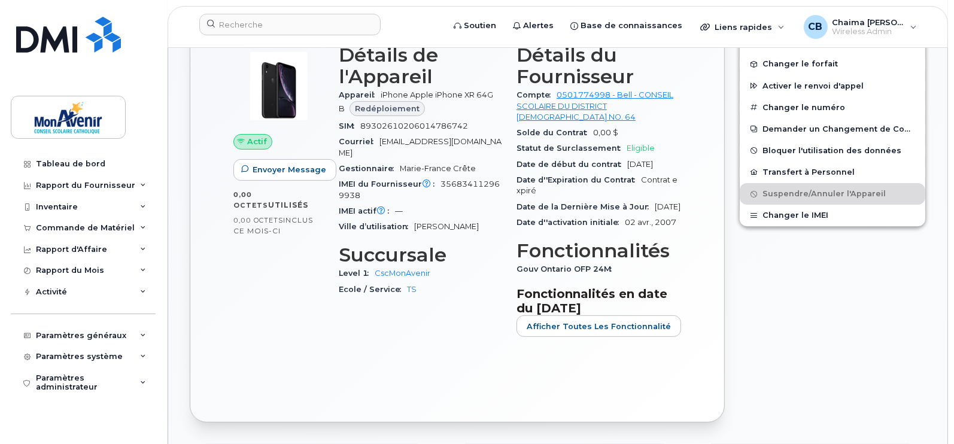
scroll to position [495, 0]
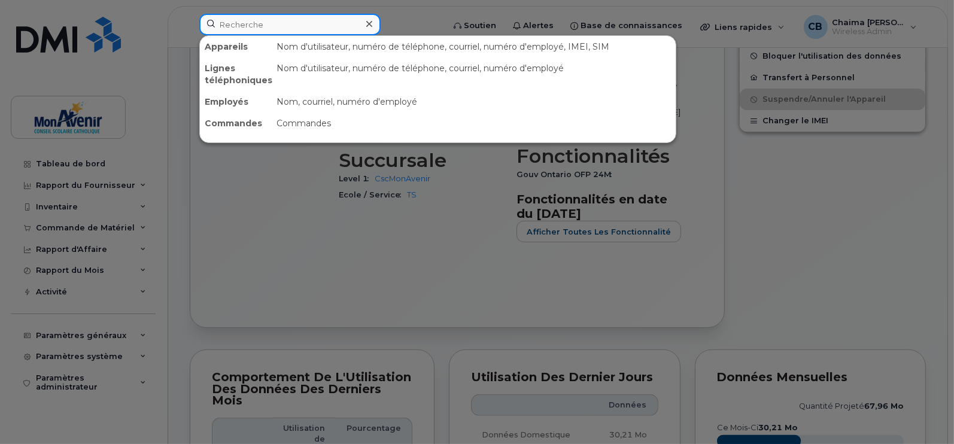
click at [350, 26] on input at bounding box center [289, 25] width 181 height 22
paste input "Mbaya"
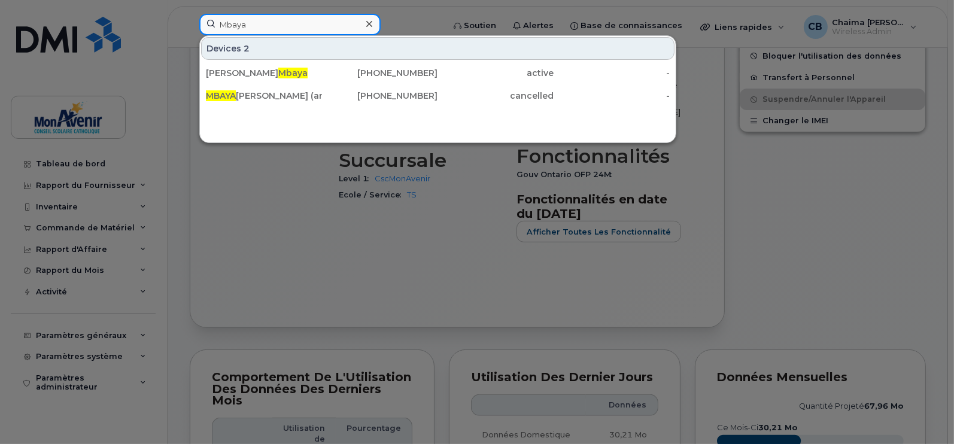
type input "Mbaya"
click at [261, 74] on div "David Mbaya" at bounding box center [264, 73] width 116 height 12
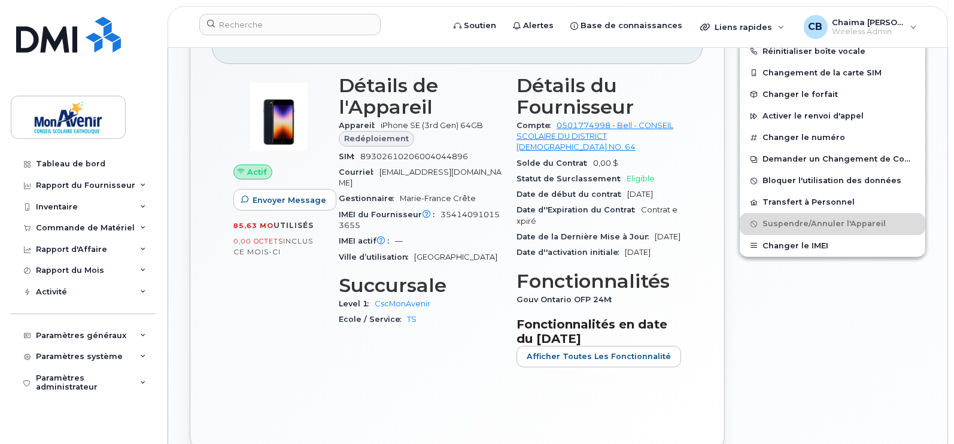
scroll to position [436, 0]
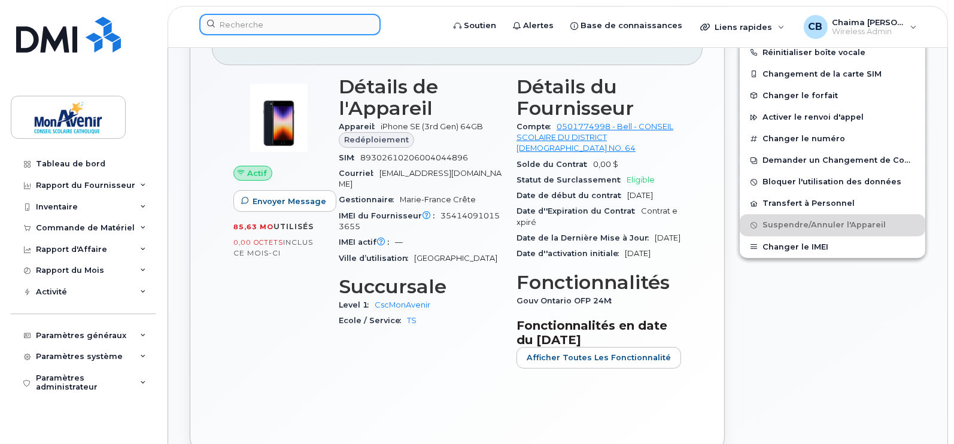
click at [333, 26] on input at bounding box center [289, 25] width 181 height 22
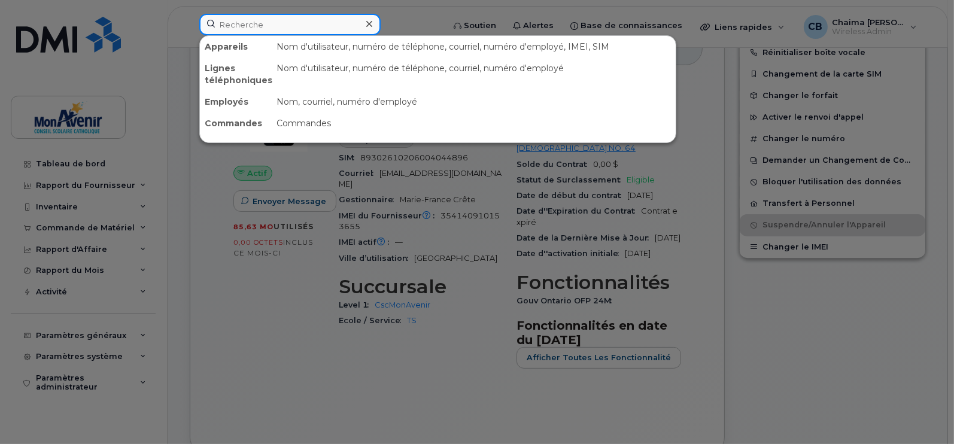
paste input "Mujinga"
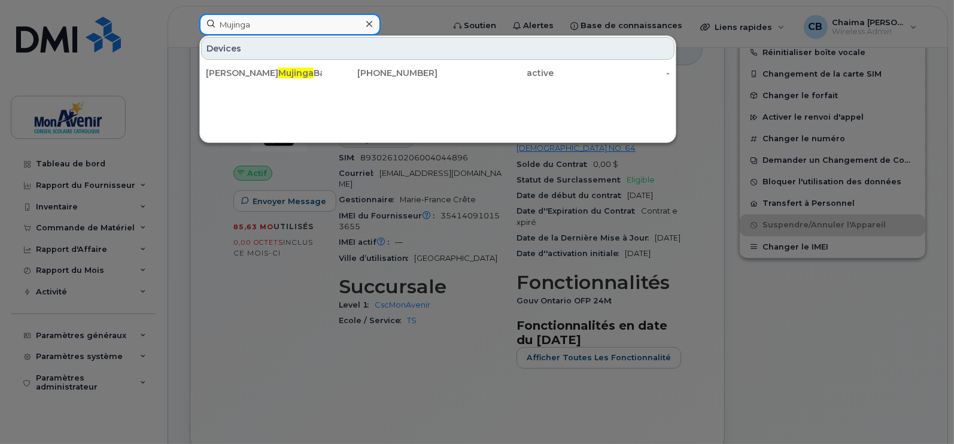
type input "Mujinga"
click at [290, 75] on span "Mujinga" at bounding box center [295, 73] width 35 height 11
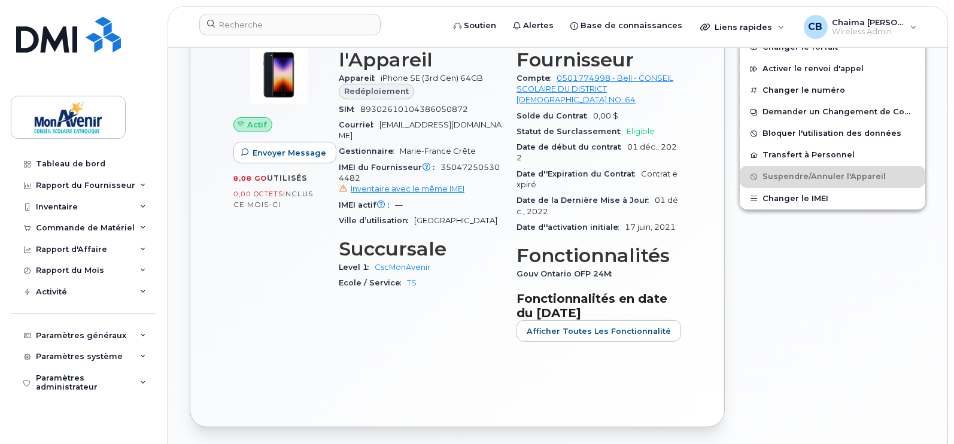
scroll to position [516, 0]
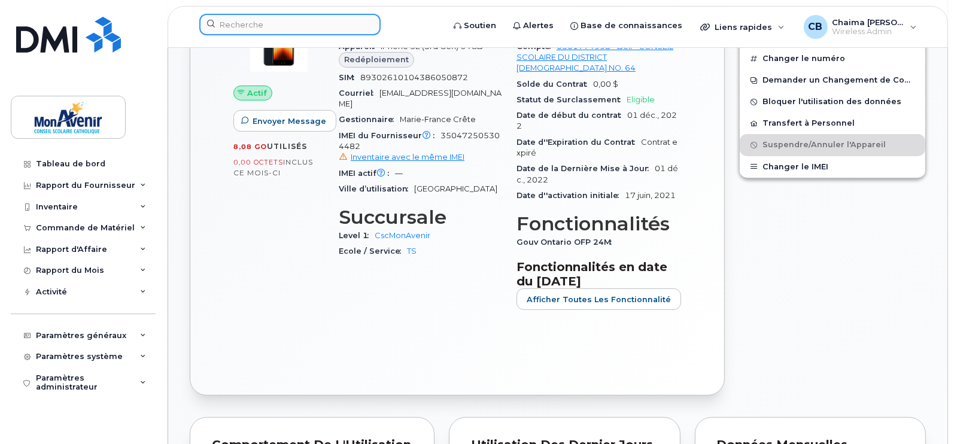
click at [303, 25] on input at bounding box center [289, 25] width 181 height 22
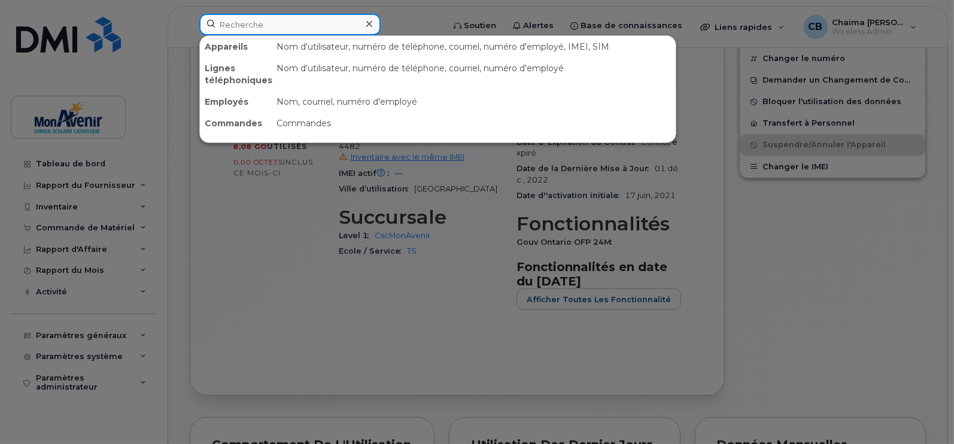
paste input "Castro"
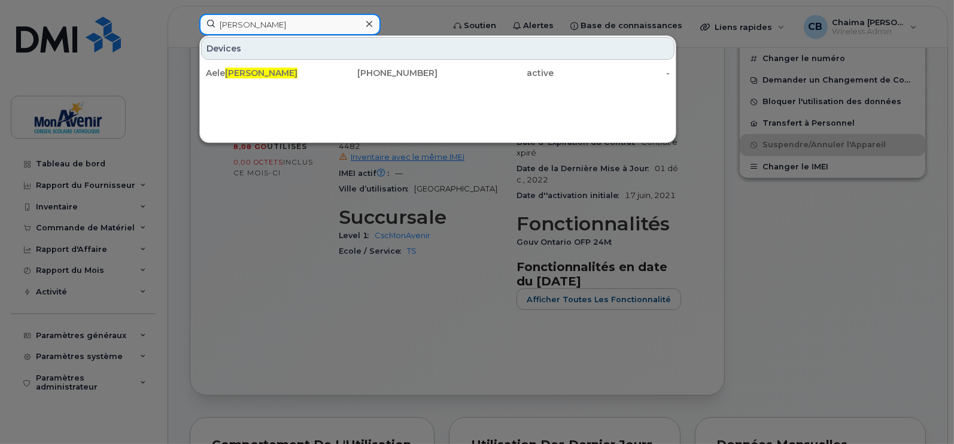
type input "Castro"
click at [244, 68] on span "Castro" at bounding box center [261, 73] width 72 height 11
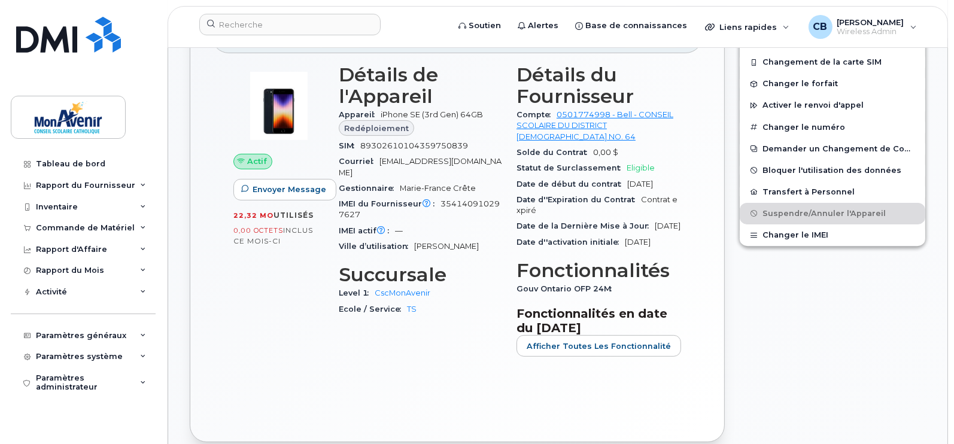
scroll to position [638, 0]
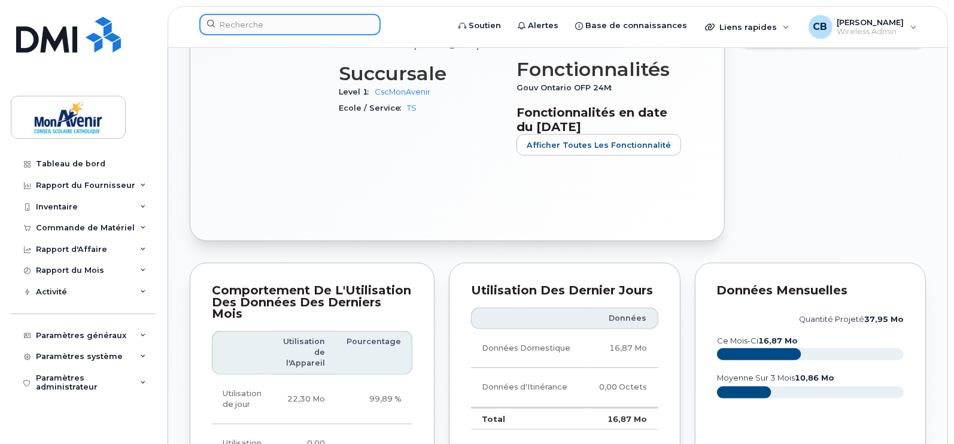
click at [309, 20] on input at bounding box center [289, 25] width 181 height 22
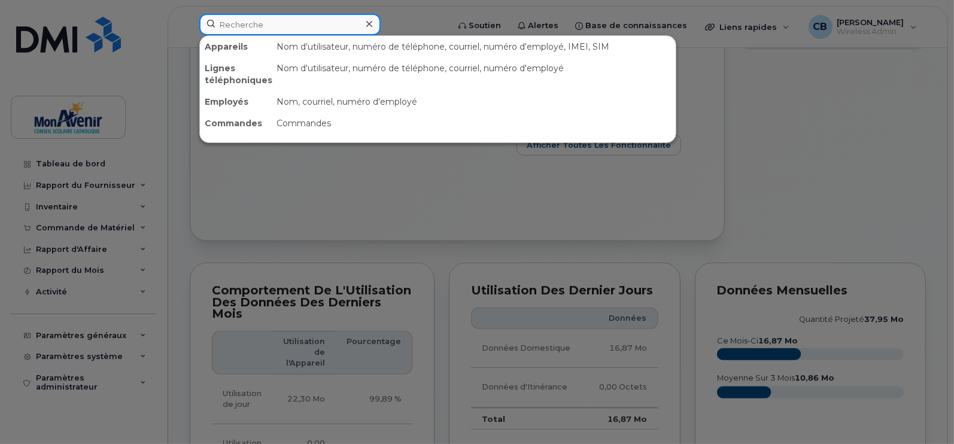
paste input "Ntahobari"
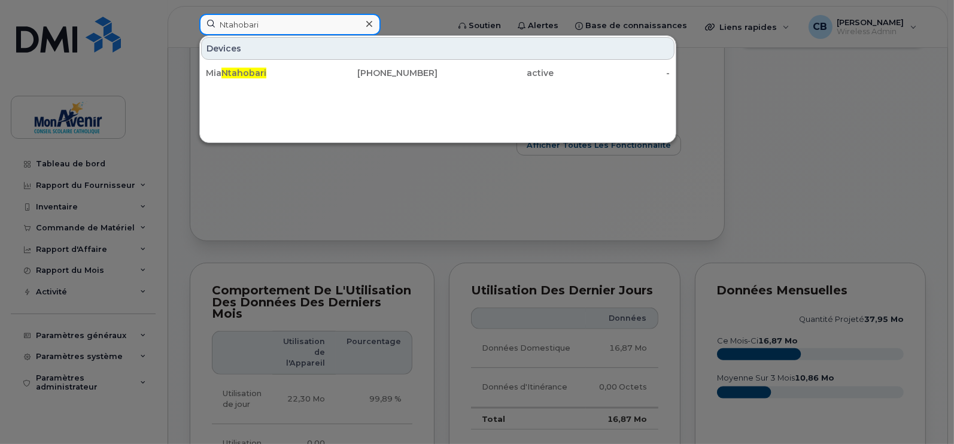
type input "Ntahobari"
click at [269, 76] on div "Mia Ntahobari" at bounding box center [264, 73] width 116 height 12
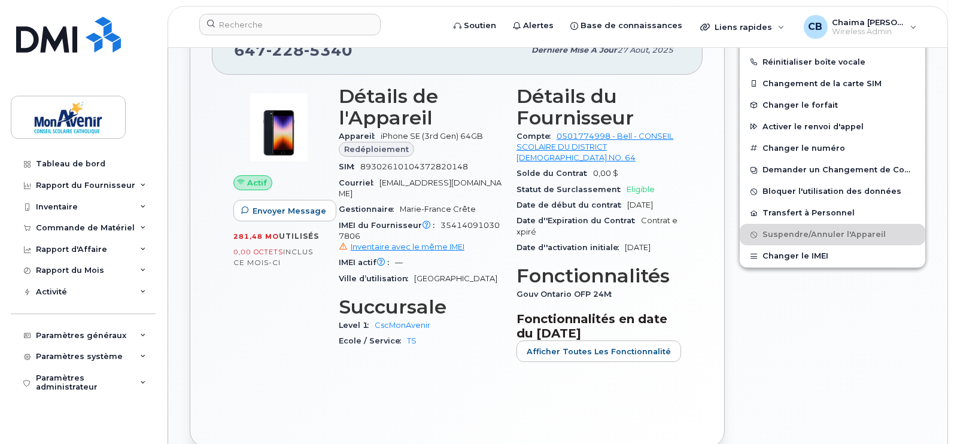
scroll to position [305, 0]
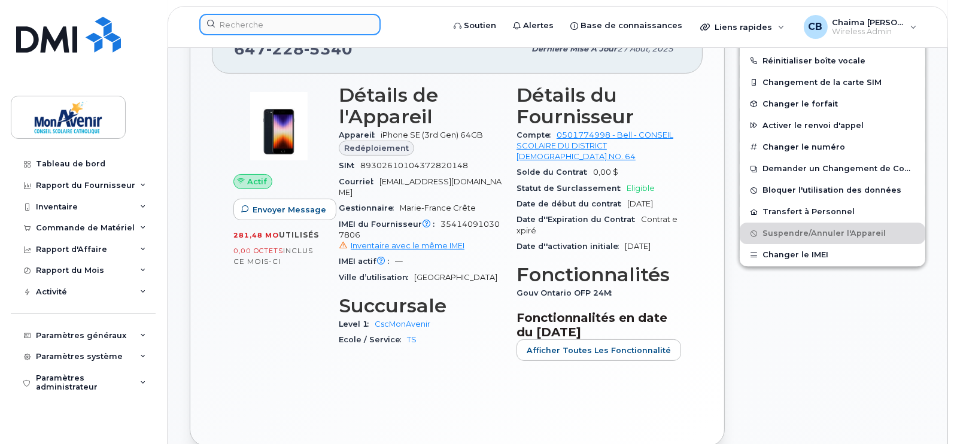
click at [347, 20] on input at bounding box center [289, 25] width 181 height 22
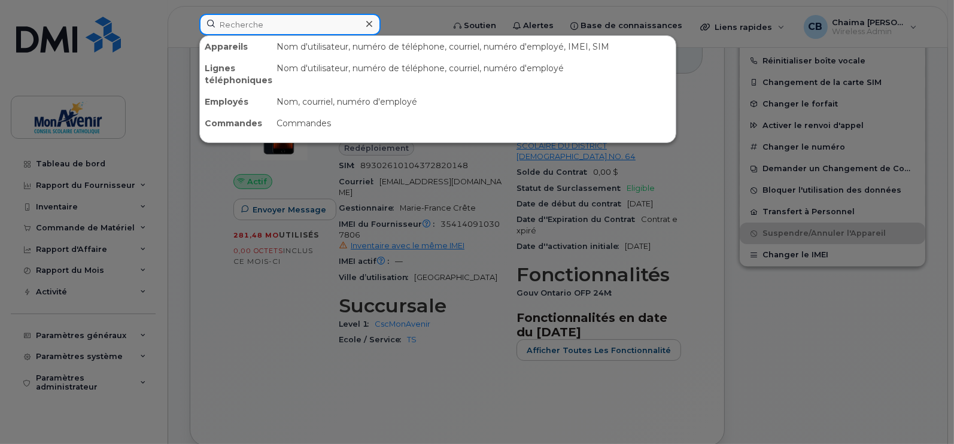
paste input "[PERSON_NAME]"
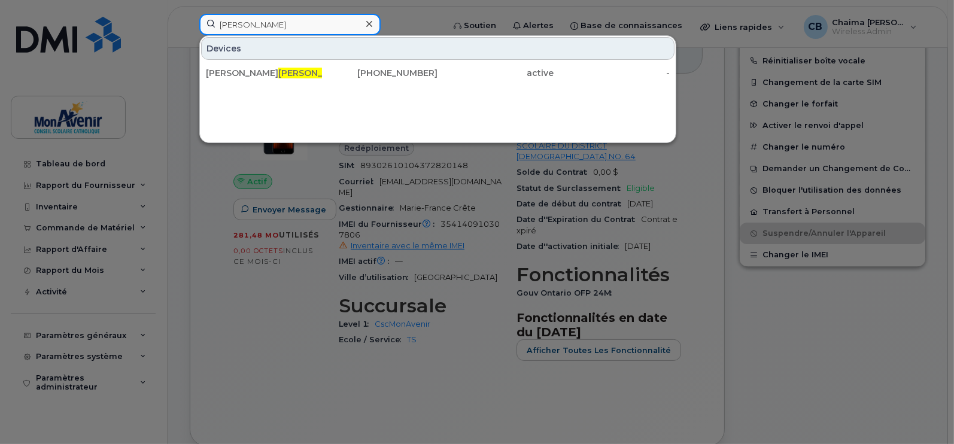
type input "[PERSON_NAME]"
click at [278, 74] on span "[PERSON_NAME]" at bounding box center [314, 73] width 72 height 11
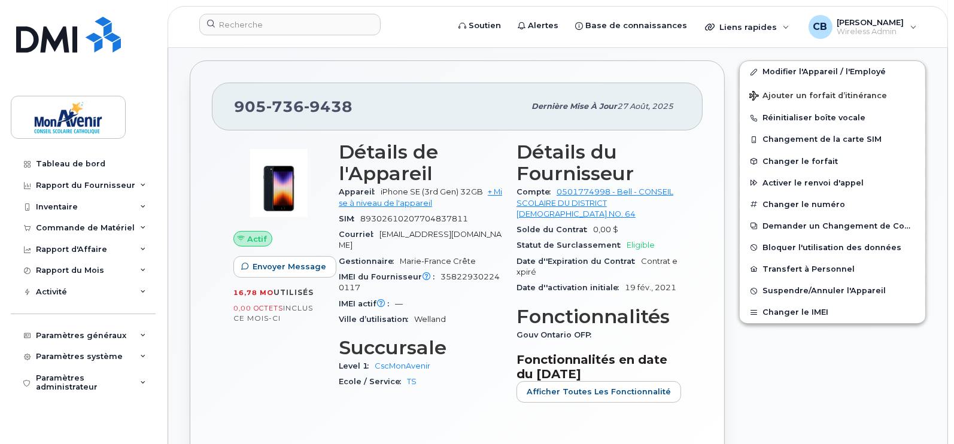
scroll to position [372, 0]
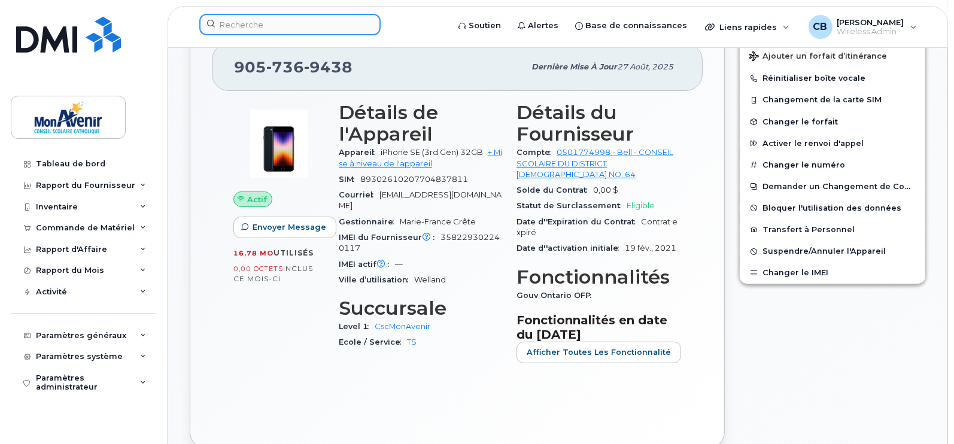
click at [339, 18] on input at bounding box center [289, 25] width 181 height 22
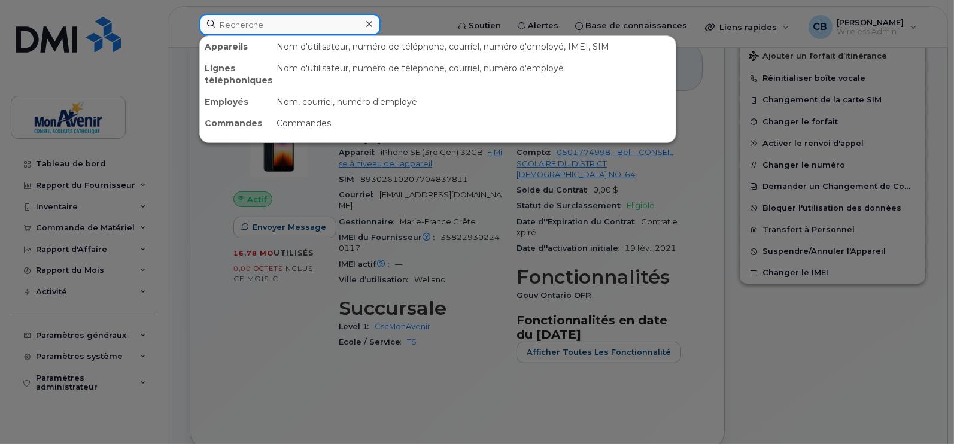
paste input "Noutie"
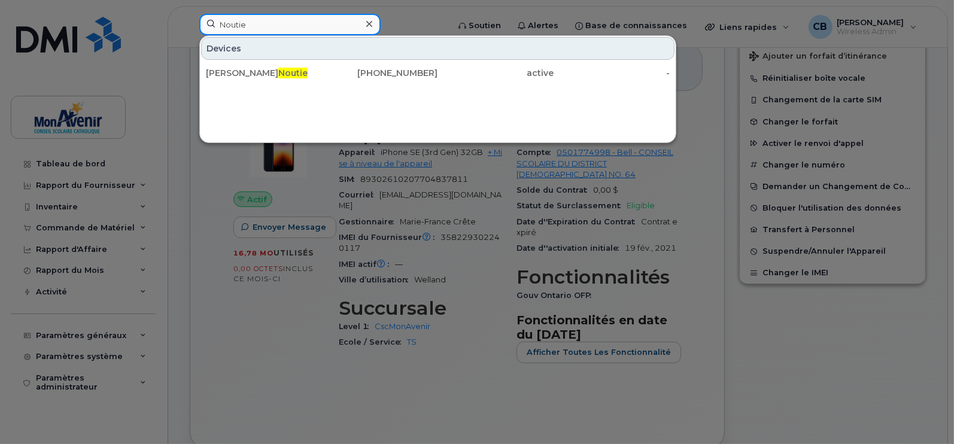
type input "Noutie"
click at [278, 75] on span "Noutie" at bounding box center [292, 73] width 29 height 11
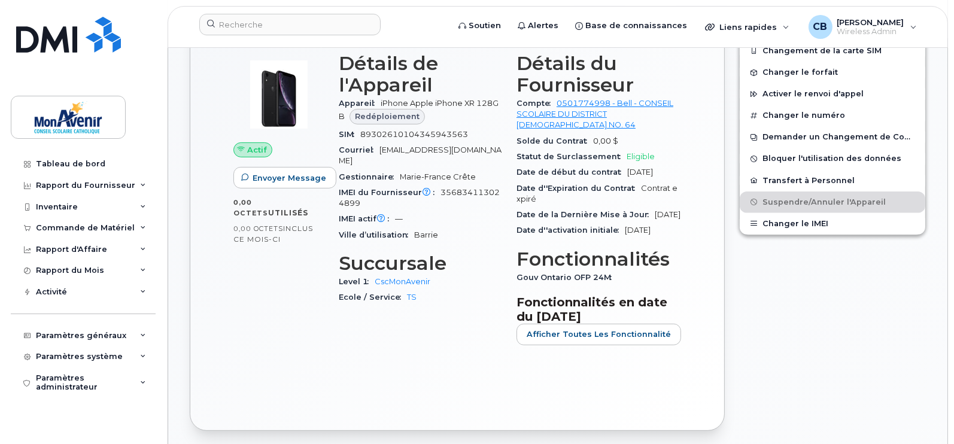
scroll to position [531, 0]
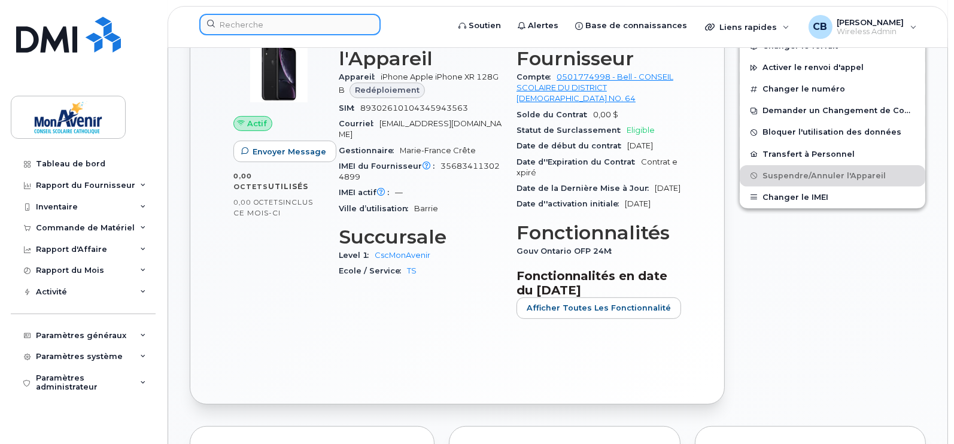
click at [330, 28] on input at bounding box center [289, 25] width 181 height 22
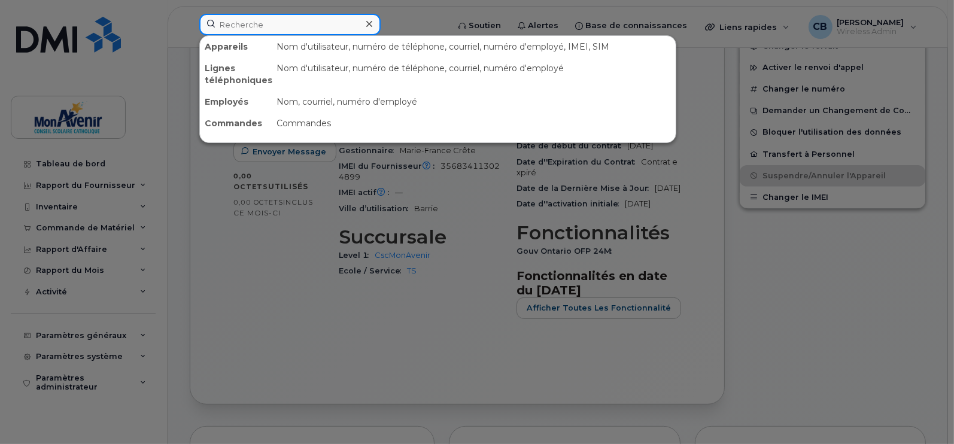
paste input "Noutie"
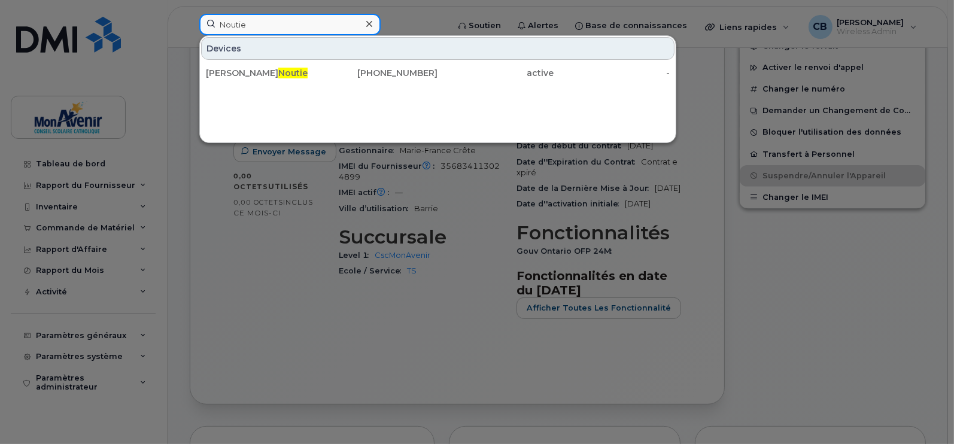
drag, startPoint x: 282, startPoint y: 24, endPoint x: 141, endPoint y: 2, distance: 142.4
click at [190, 14] on div "Noutie Devices Sylvie Noutie 705-715-2908 active -" at bounding box center [320, 27] width 260 height 26
paste input "Rivard"
type input "Rivard"
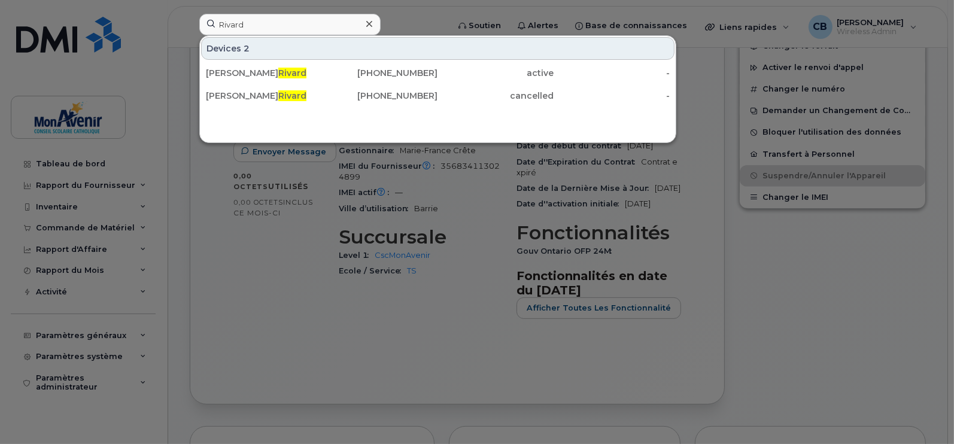
click at [254, 62] on link "Marie ève Rivard 647-228-4973 active -" at bounding box center [437, 73] width 473 height 22
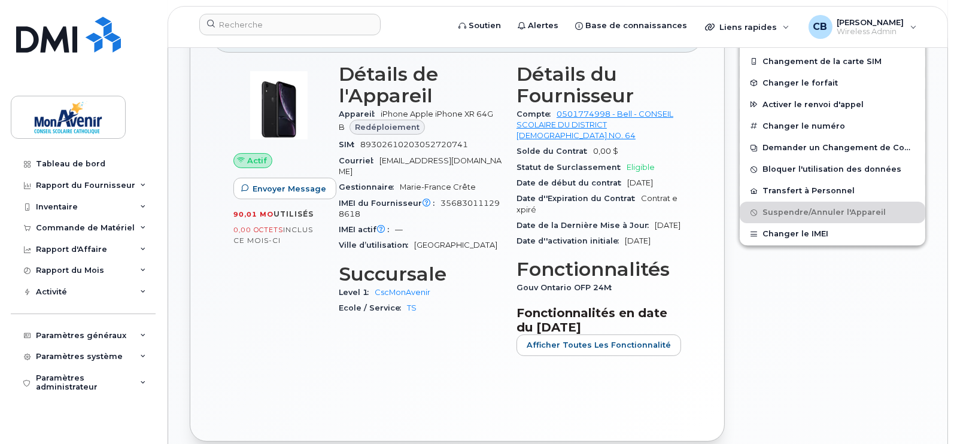
scroll to position [327, 0]
